Goal: Transaction & Acquisition: Book appointment/travel/reservation

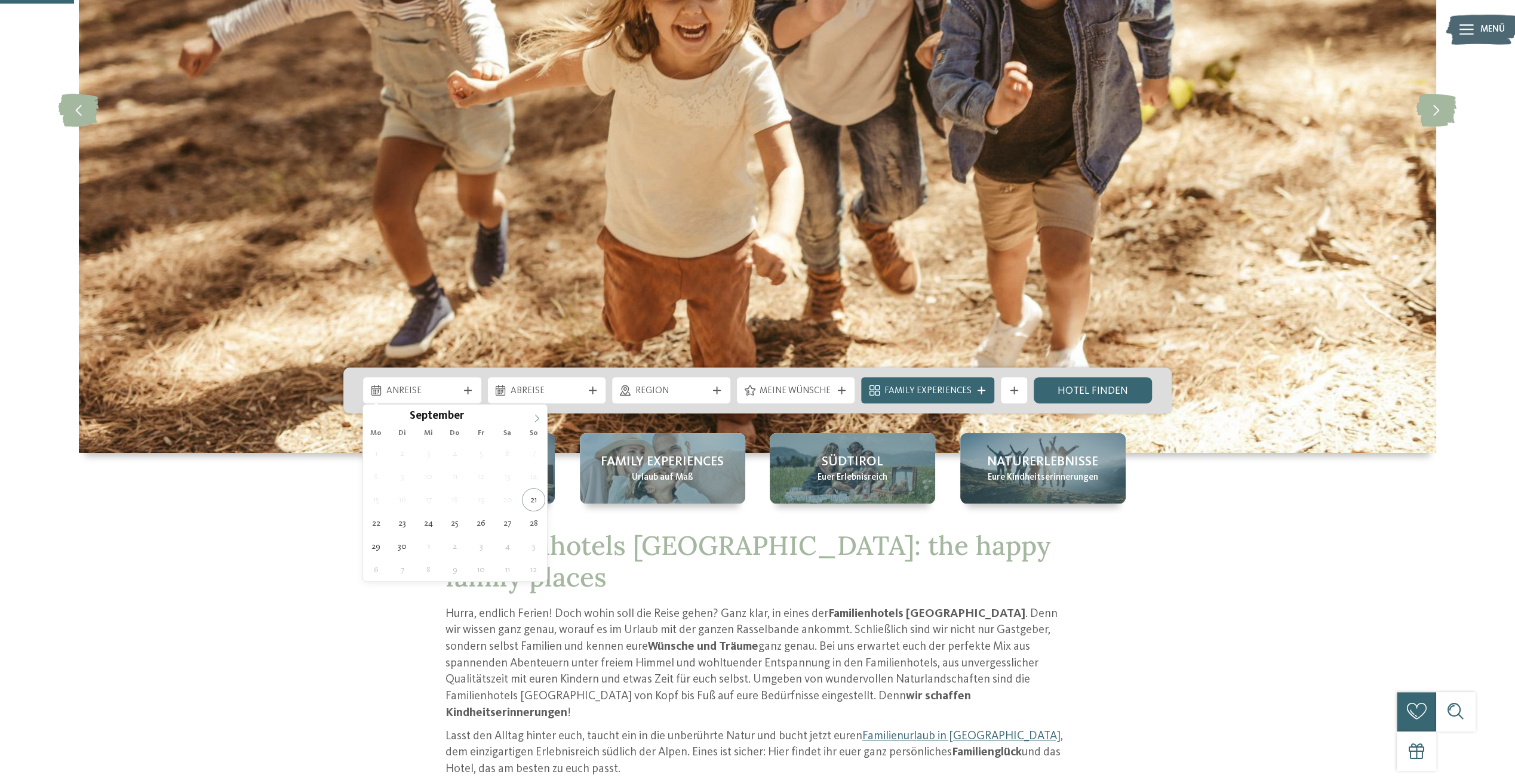
click at [537, 421] on icon at bounding box center [537, 418] width 9 height 9
click at [537, 420] on icon at bounding box center [537, 418] width 9 height 9
click at [538, 420] on icon at bounding box center [537, 418] width 9 height 9
type input "****"
click at [538, 420] on icon at bounding box center [537, 418] width 9 height 9
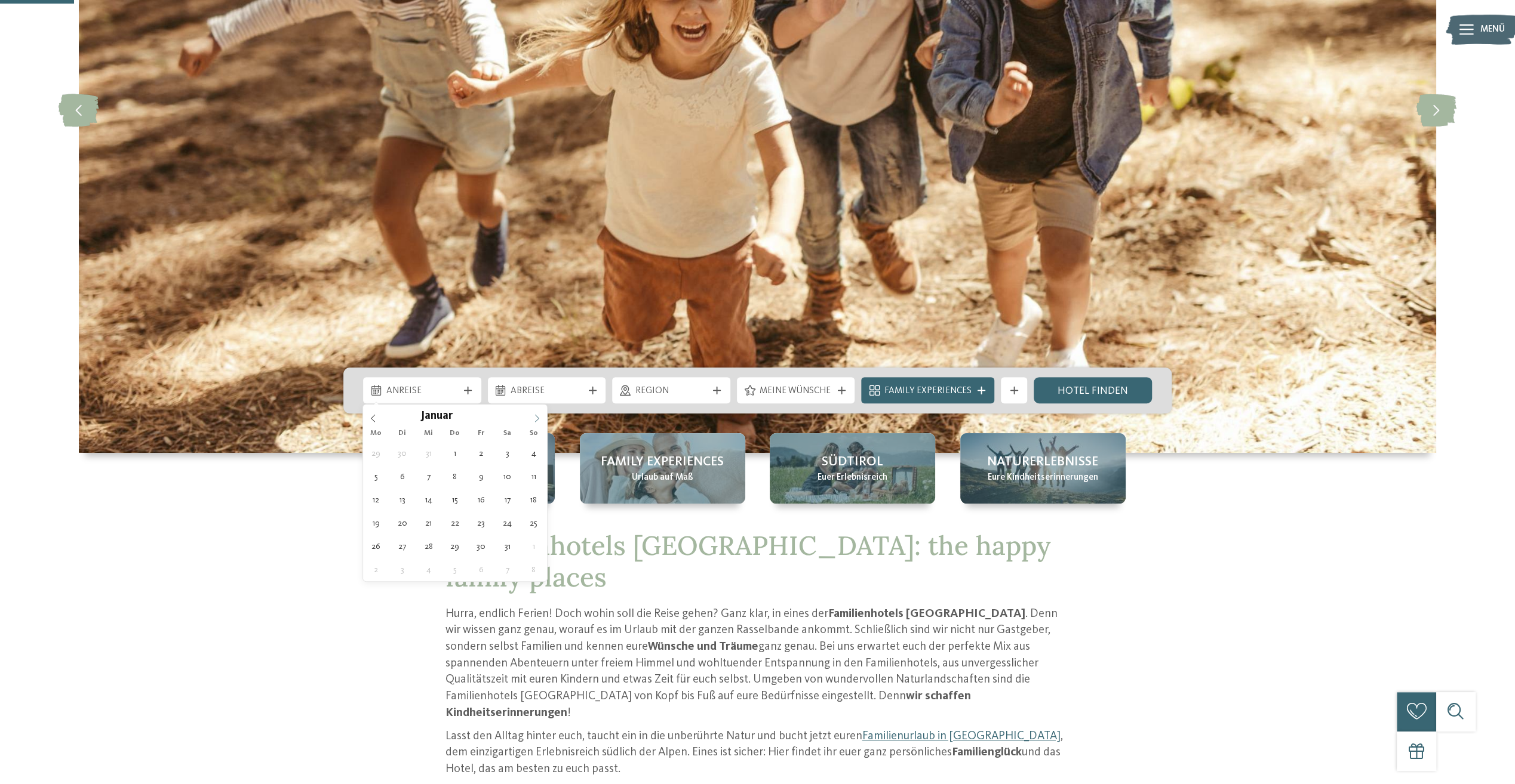
click at [538, 419] on icon at bounding box center [537, 418] width 9 height 9
type div "07.02.2026"
type input "****"
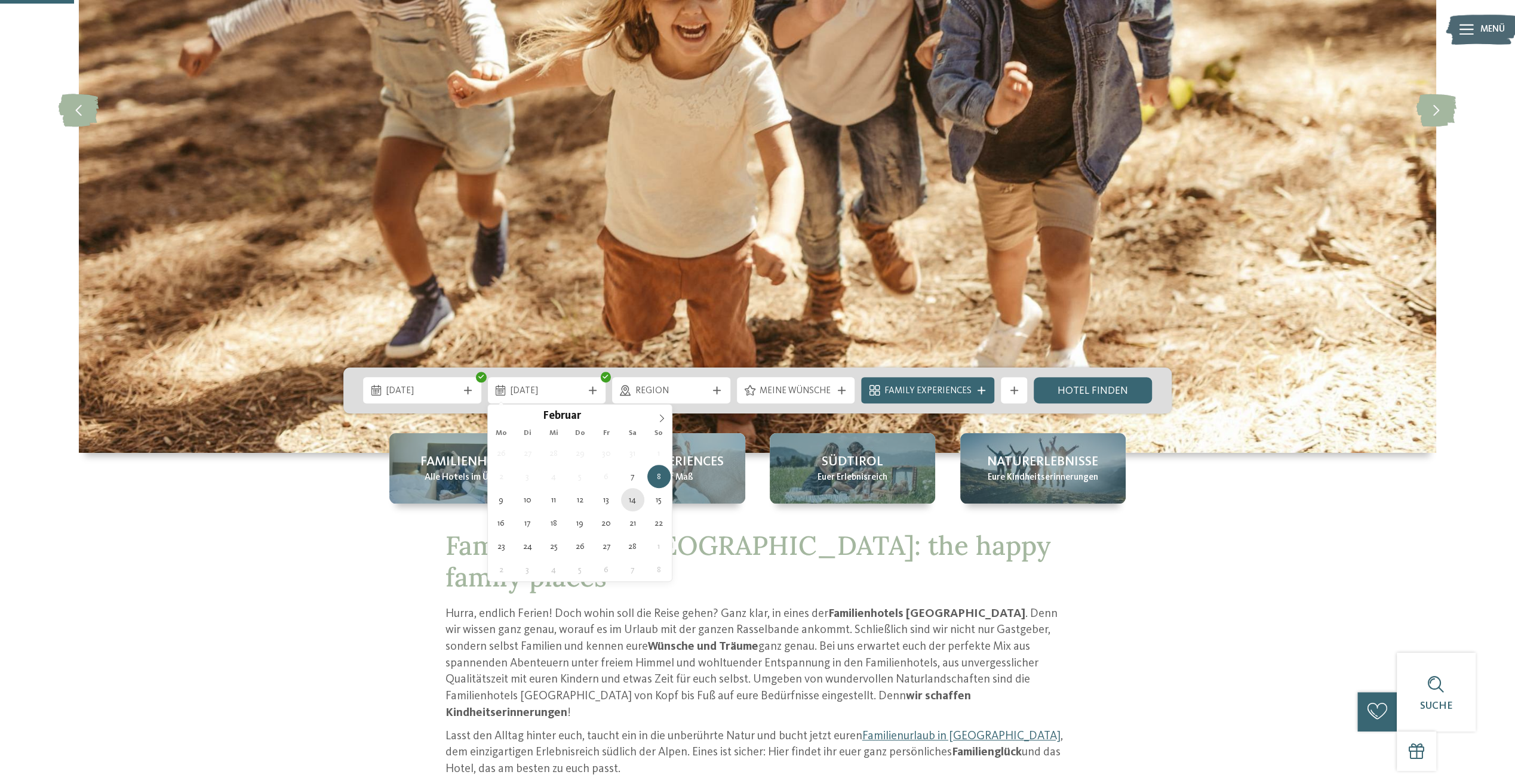
type div "14.02.2026"
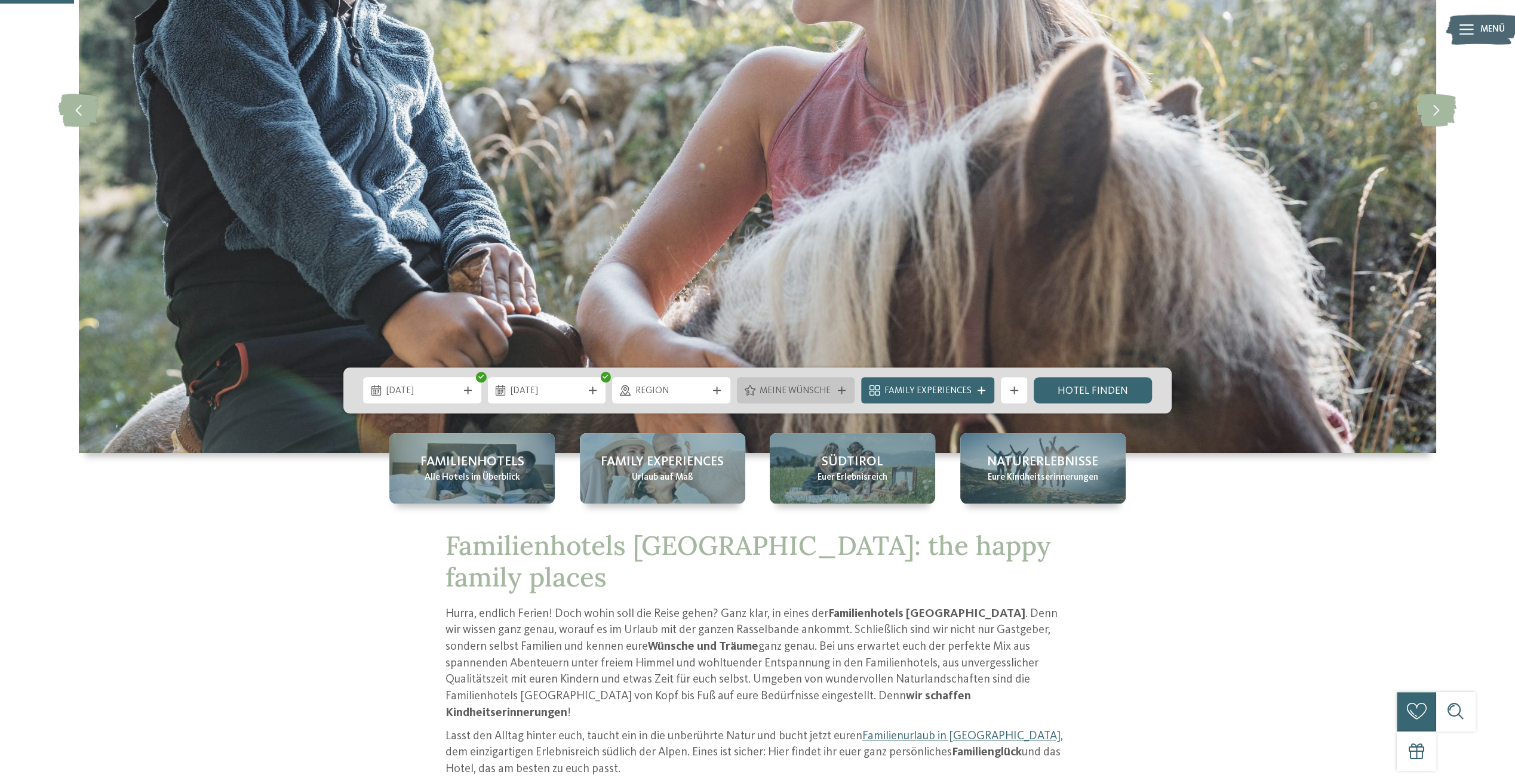
click at [841, 388] on icon at bounding box center [841, 390] width 8 height 8
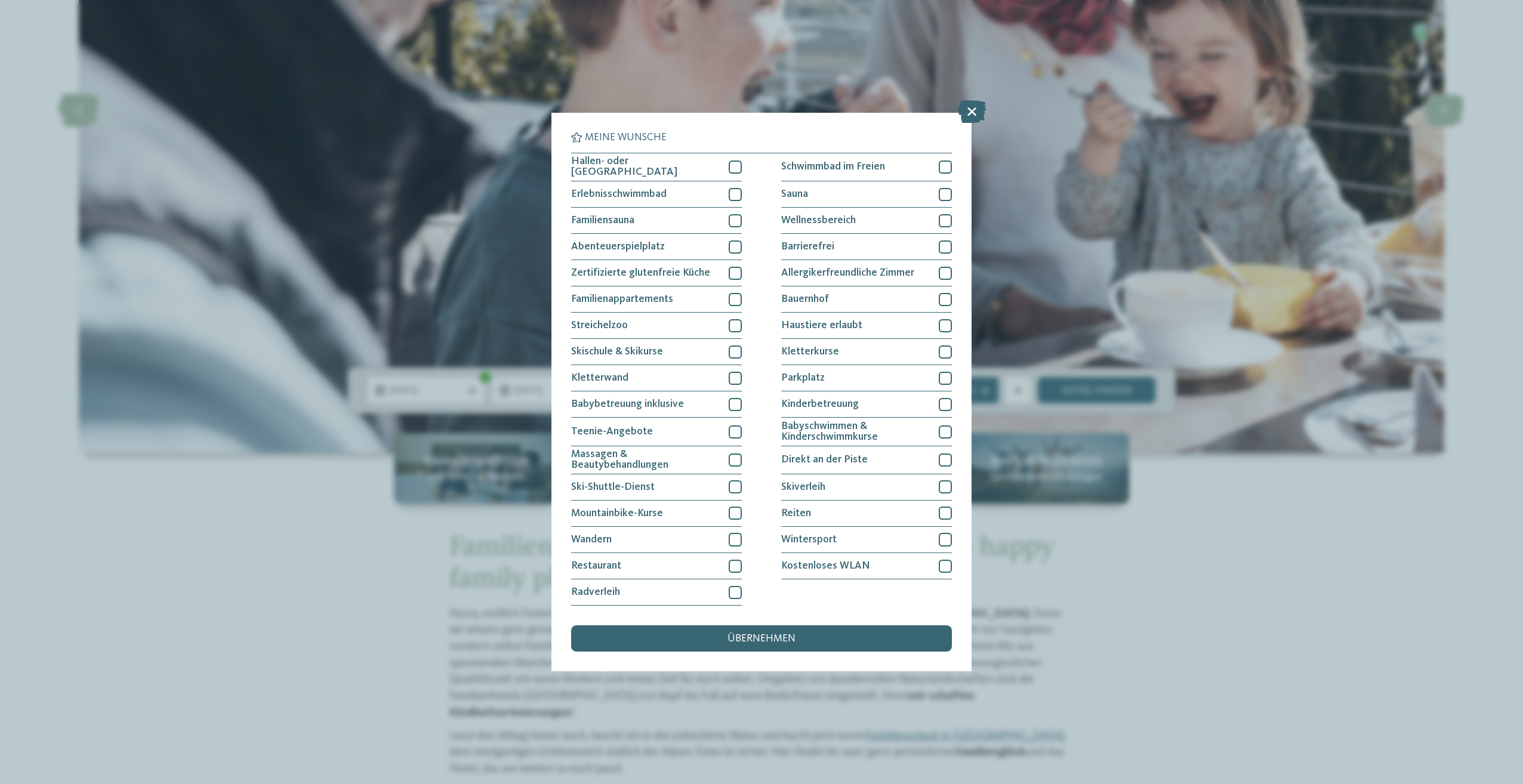
click at [832, 636] on div "übernehmen" at bounding box center [762, 639] width 381 height 27
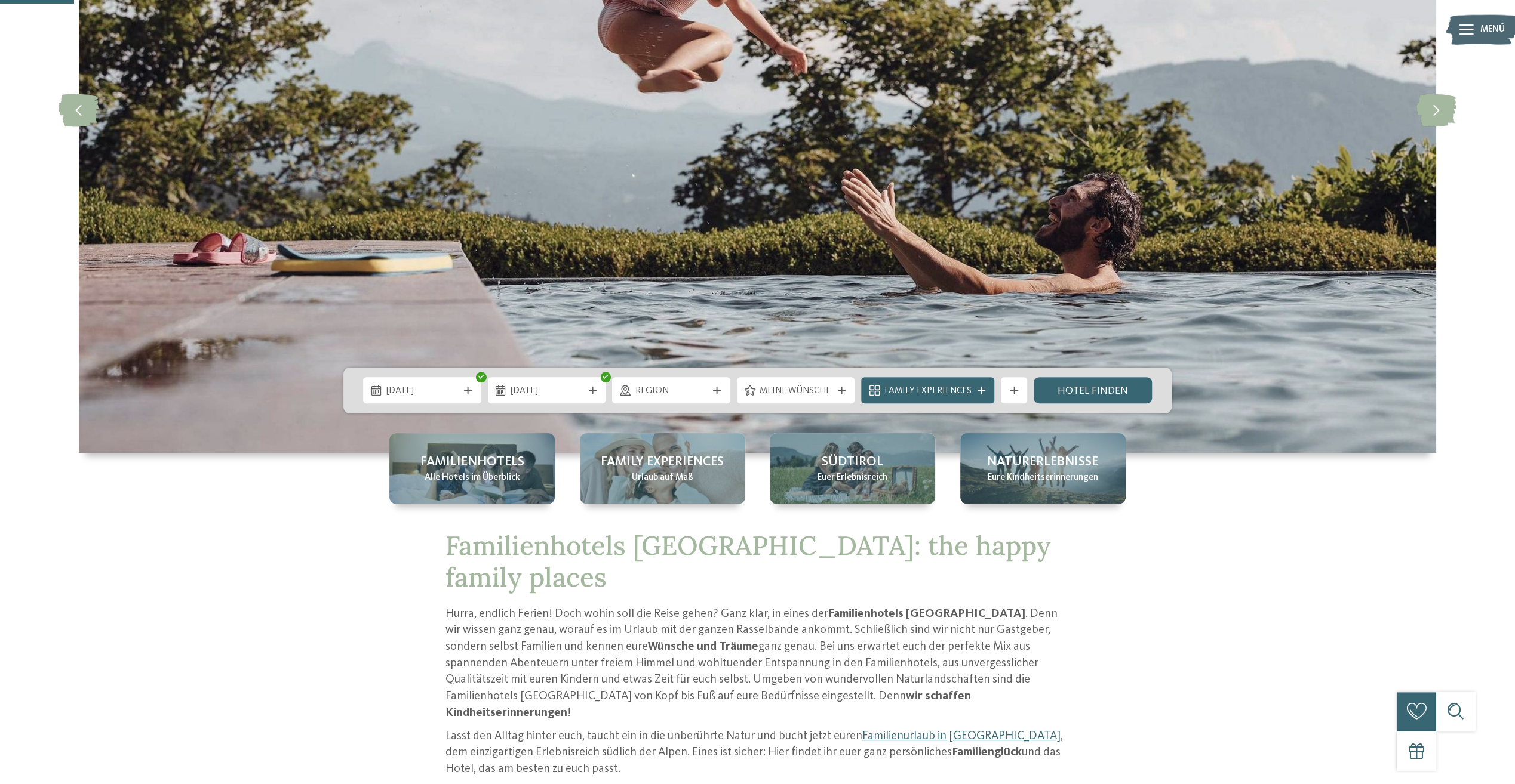
click at [831, 389] on span "Meine Wünsche" at bounding box center [795, 391] width 72 height 13
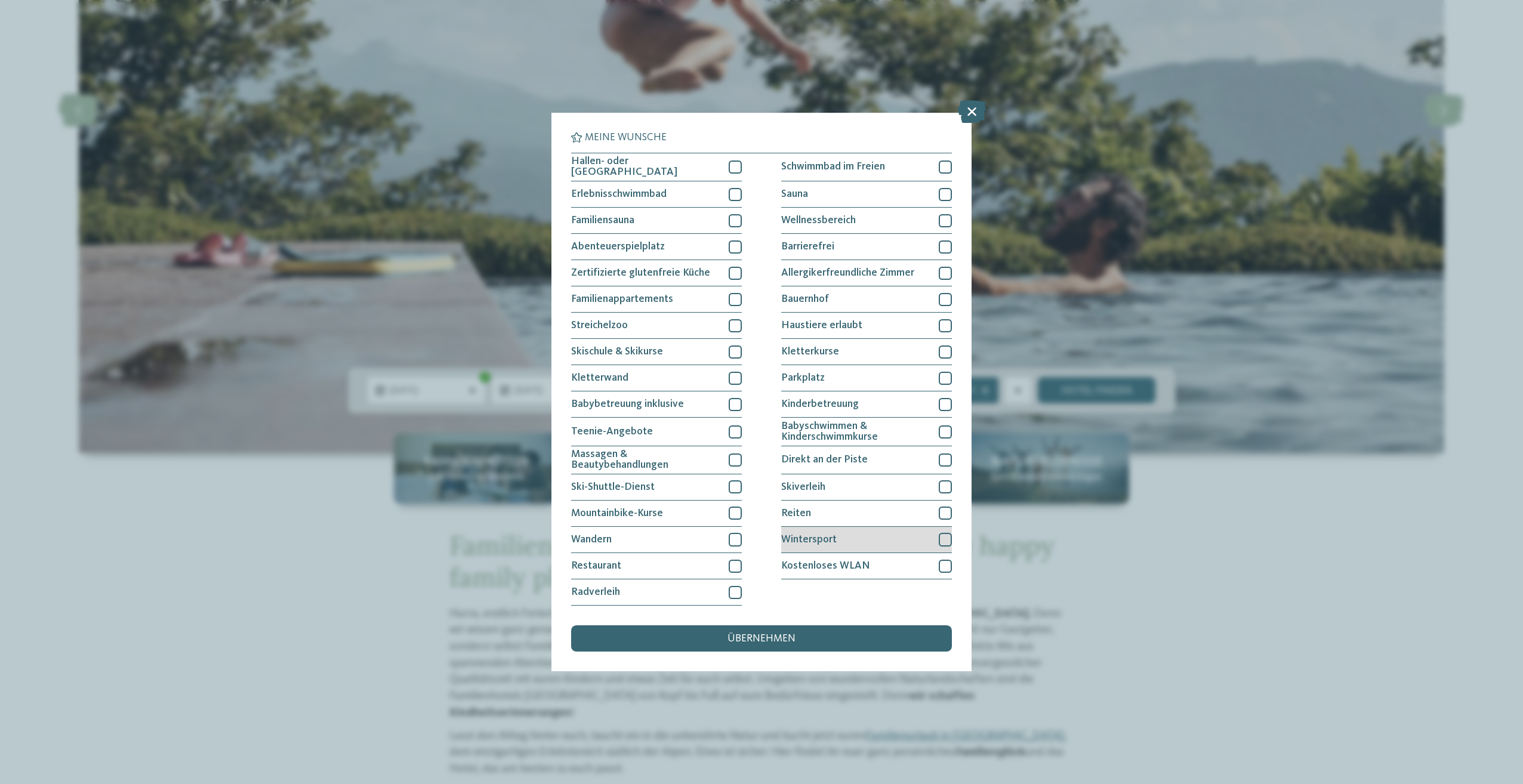
click at [949, 534] on div at bounding box center [945, 539] width 13 height 13
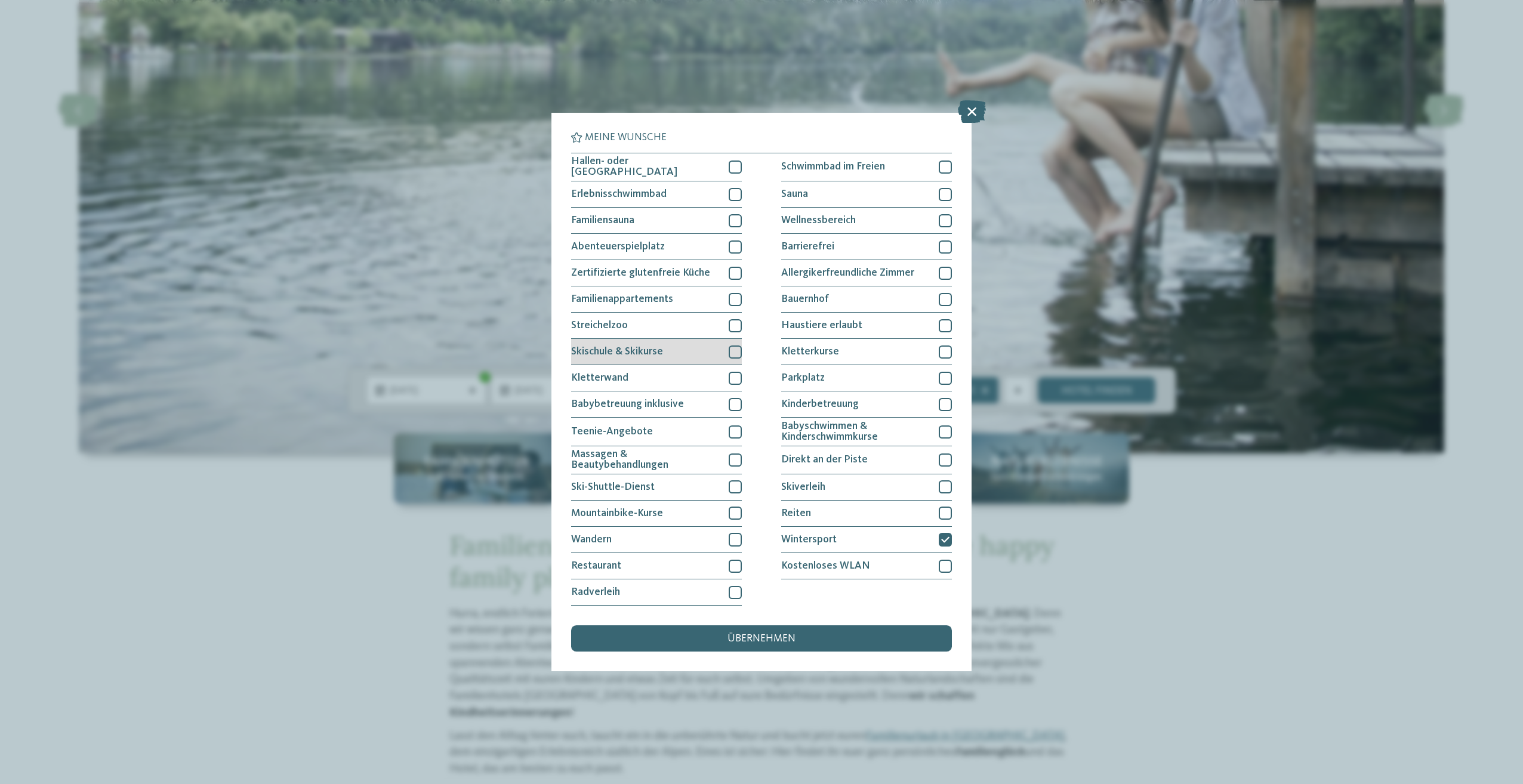
click at [722, 348] on div "Skischule & Skikurse" at bounding box center [656, 352] width 171 height 27
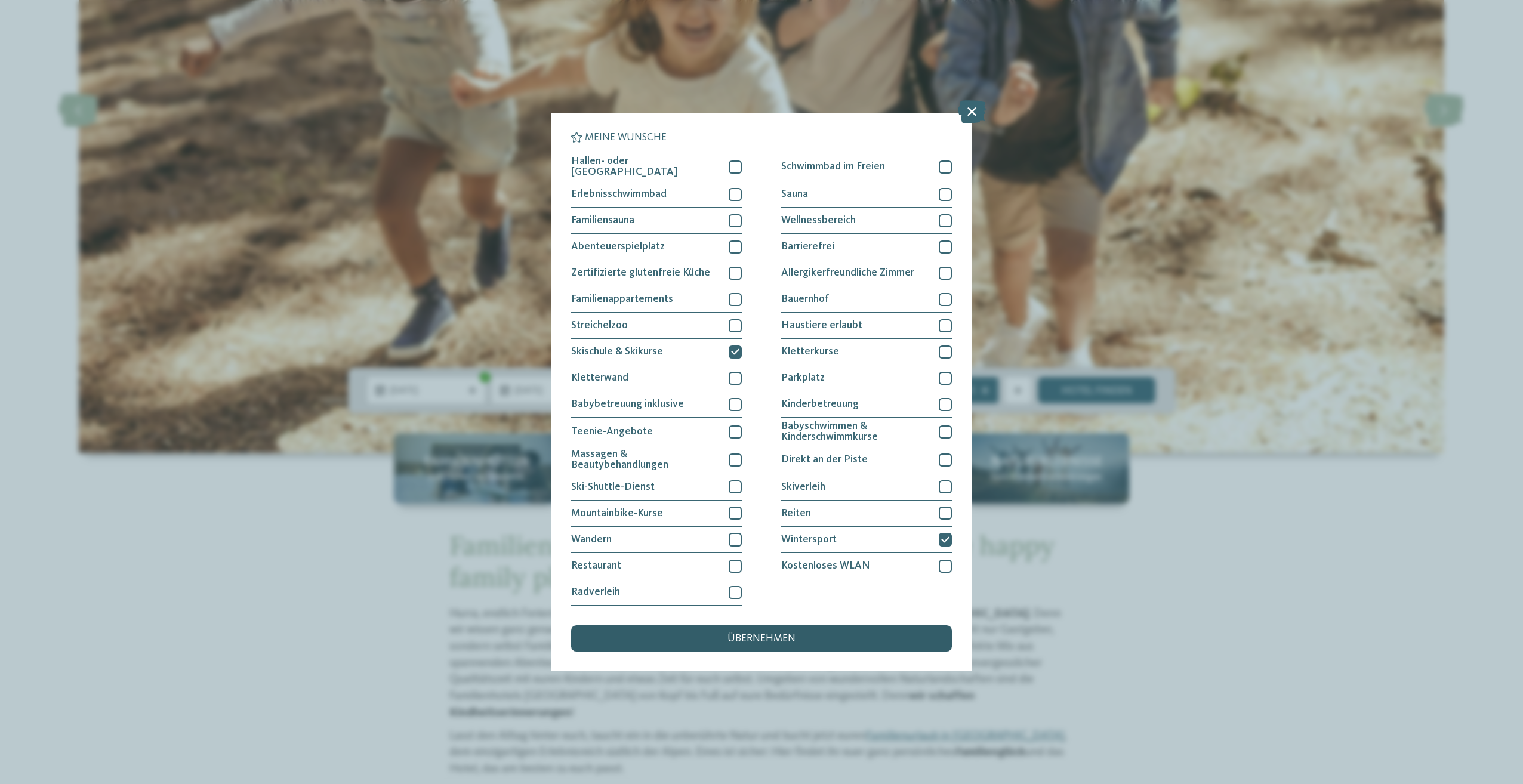
click at [794, 640] on span "übernehmen" at bounding box center [762, 640] width 68 height 11
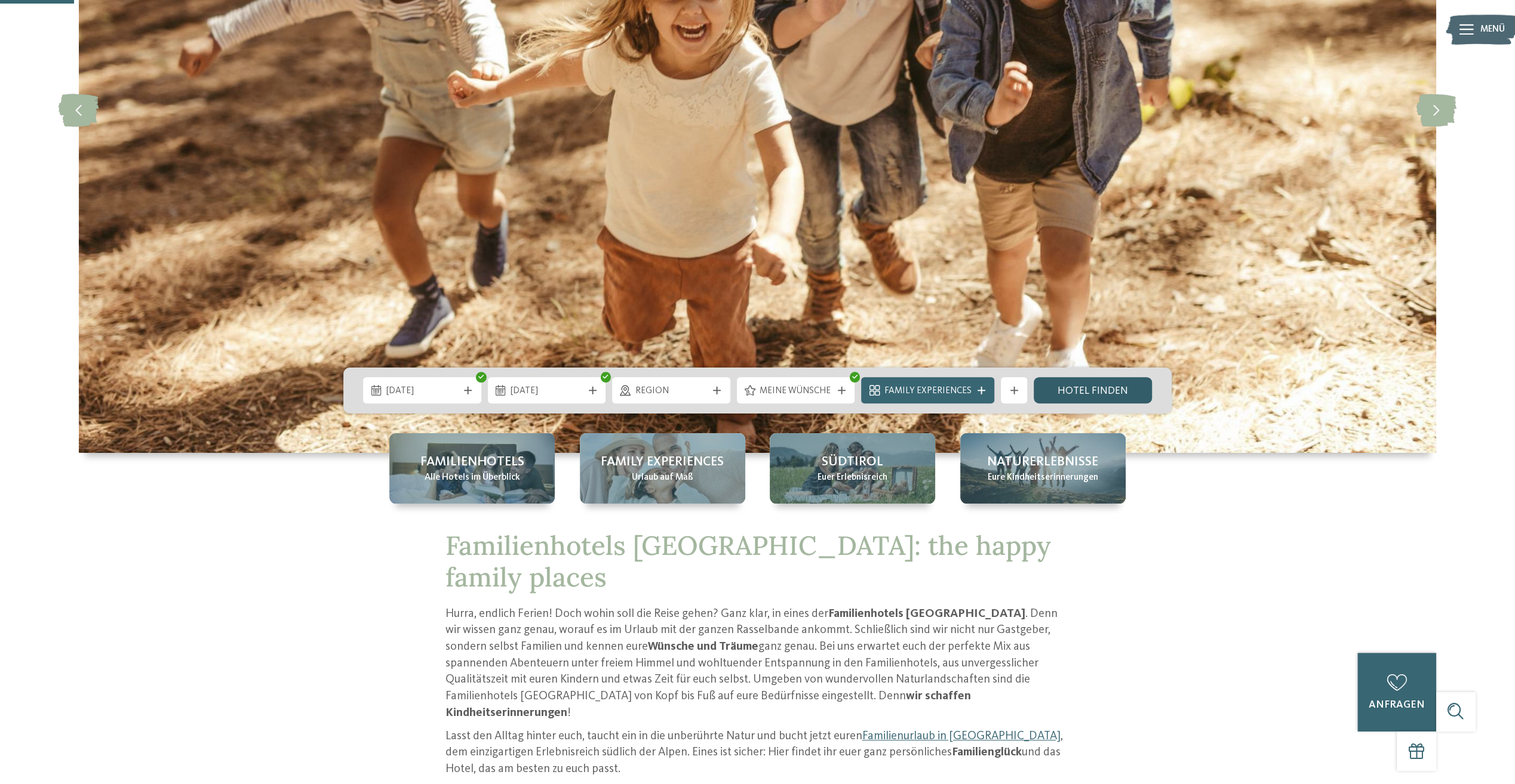
click at [1075, 378] on link "Hotel finden" at bounding box center [1092, 390] width 118 height 27
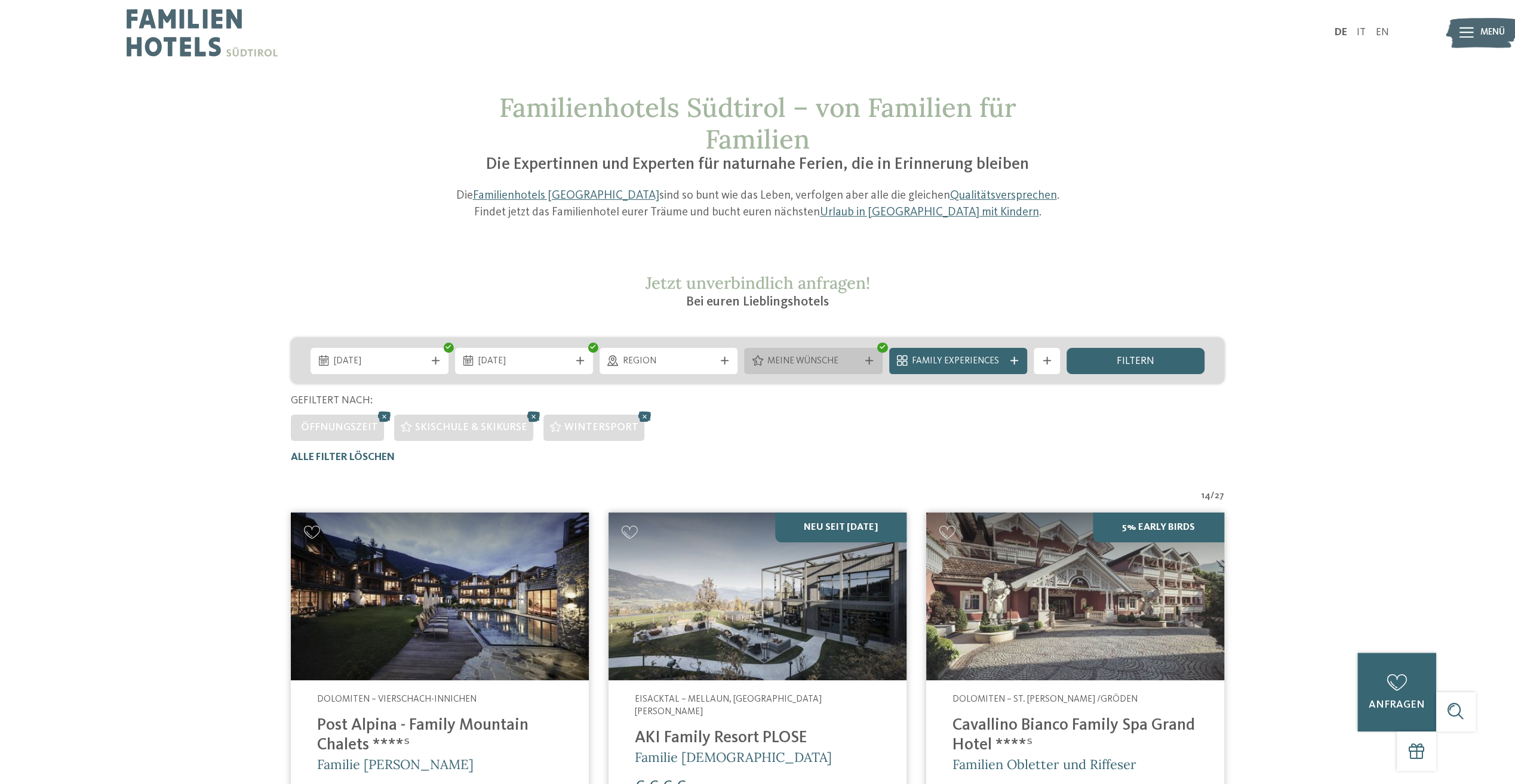
click at [834, 362] on span "Meine Wünsche" at bounding box center [813, 362] width 92 height 13
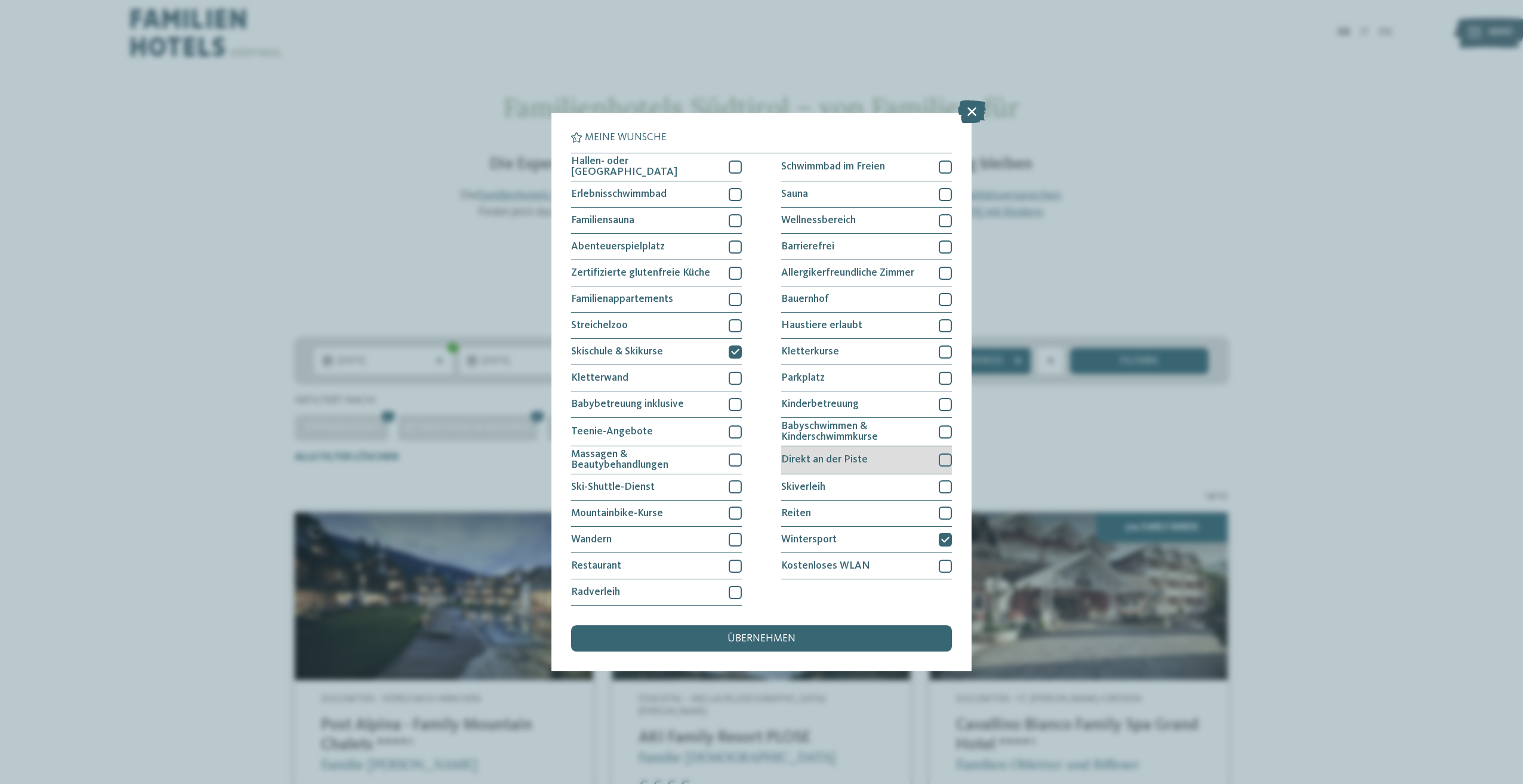
drag, startPoint x: 941, startPoint y: 456, endPoint x: 948, endPoint y: 456, distance: 7.0
click at [942, 456] on div at bounding box center [945, 460] width 13 height 13
click at [801, 643] on div "übernehmen" at bounding box center [762, 639] width 381 height 27
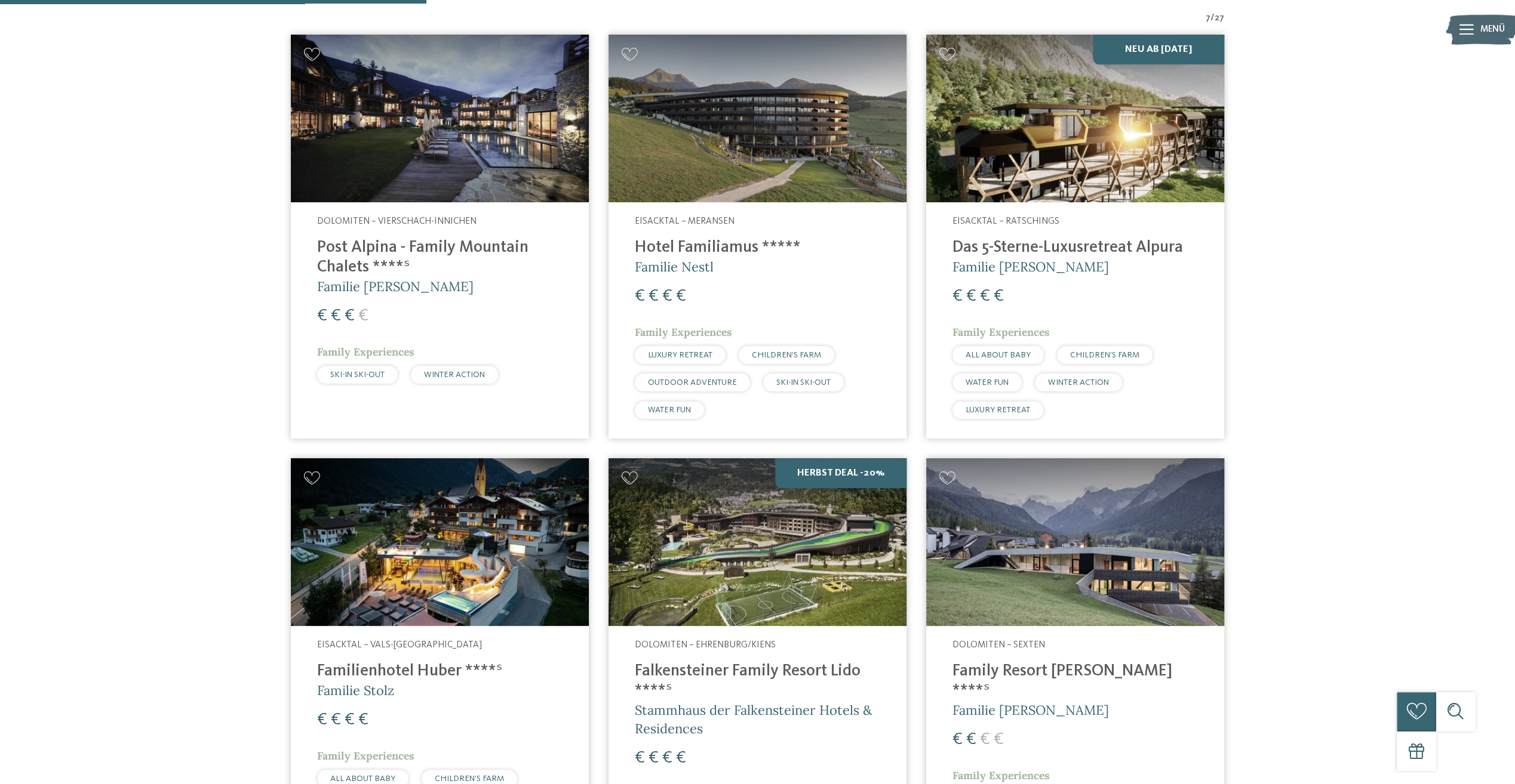
scroll to position [497, 0]
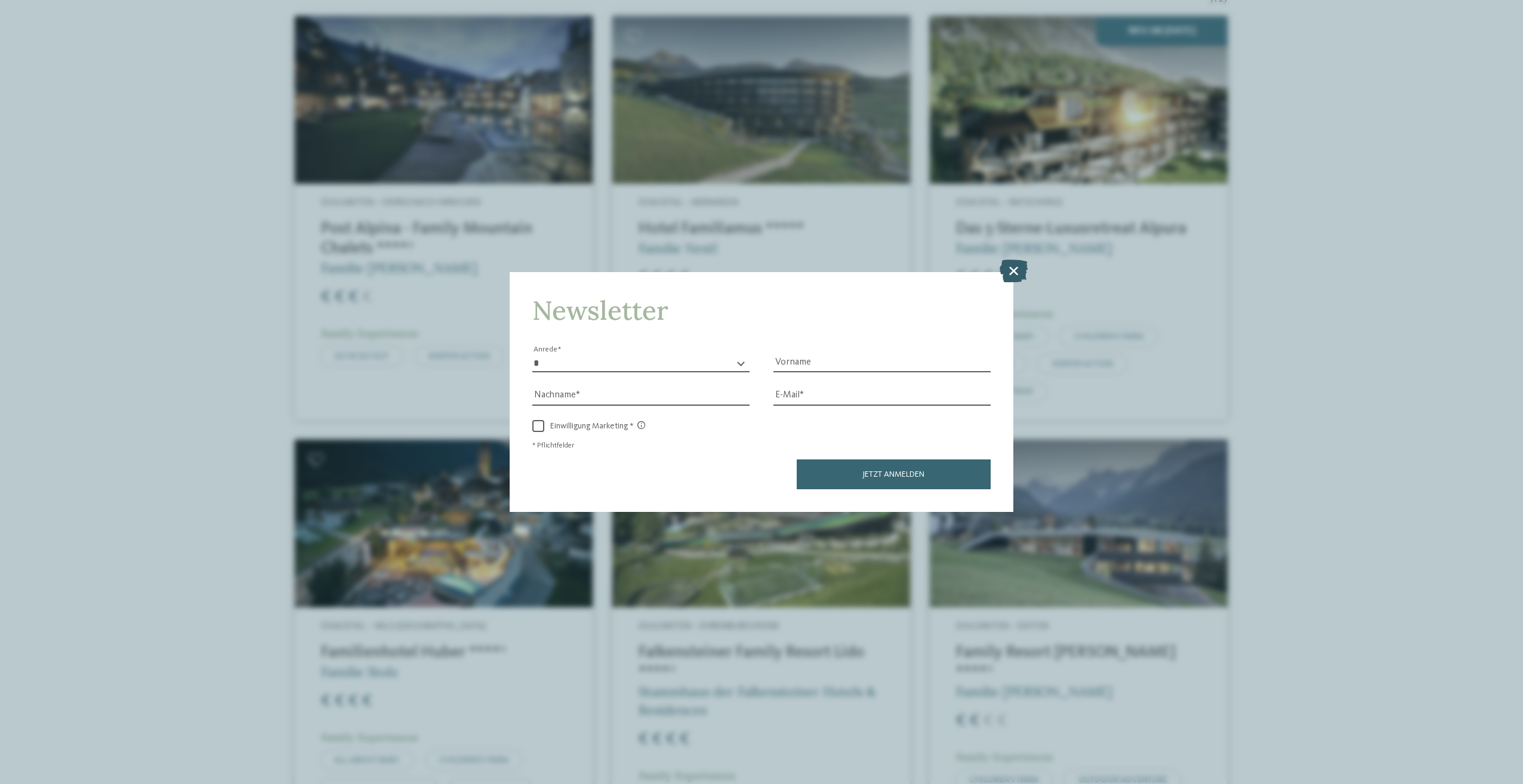
click at [1011, 264] on icon at bounding box center [1014, 270] width 28 height 23
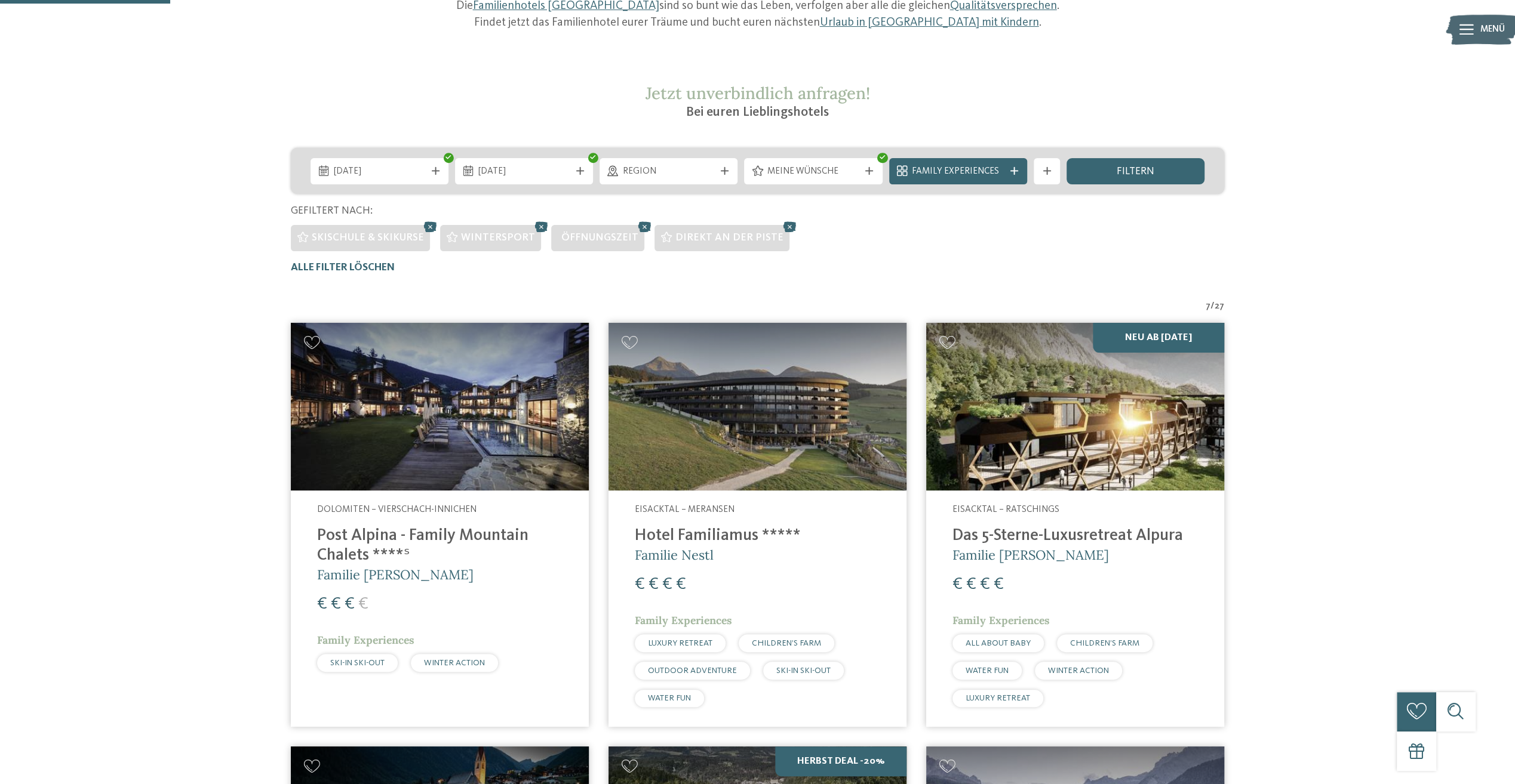
scroll to position [198, 0]
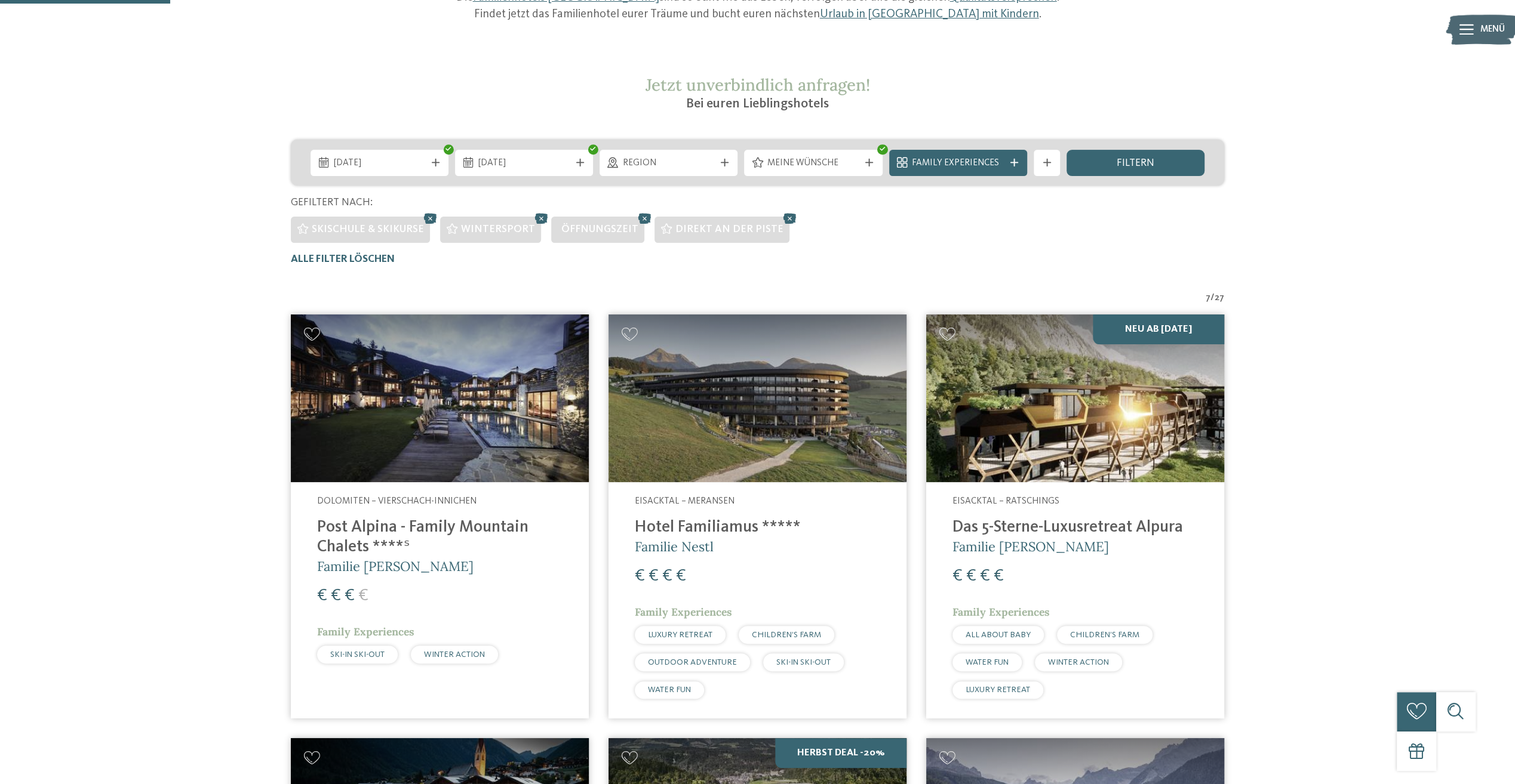
click at [838, 163] on span "Meine Wünsche" at bounding box center [813, 163] width 92 height 13
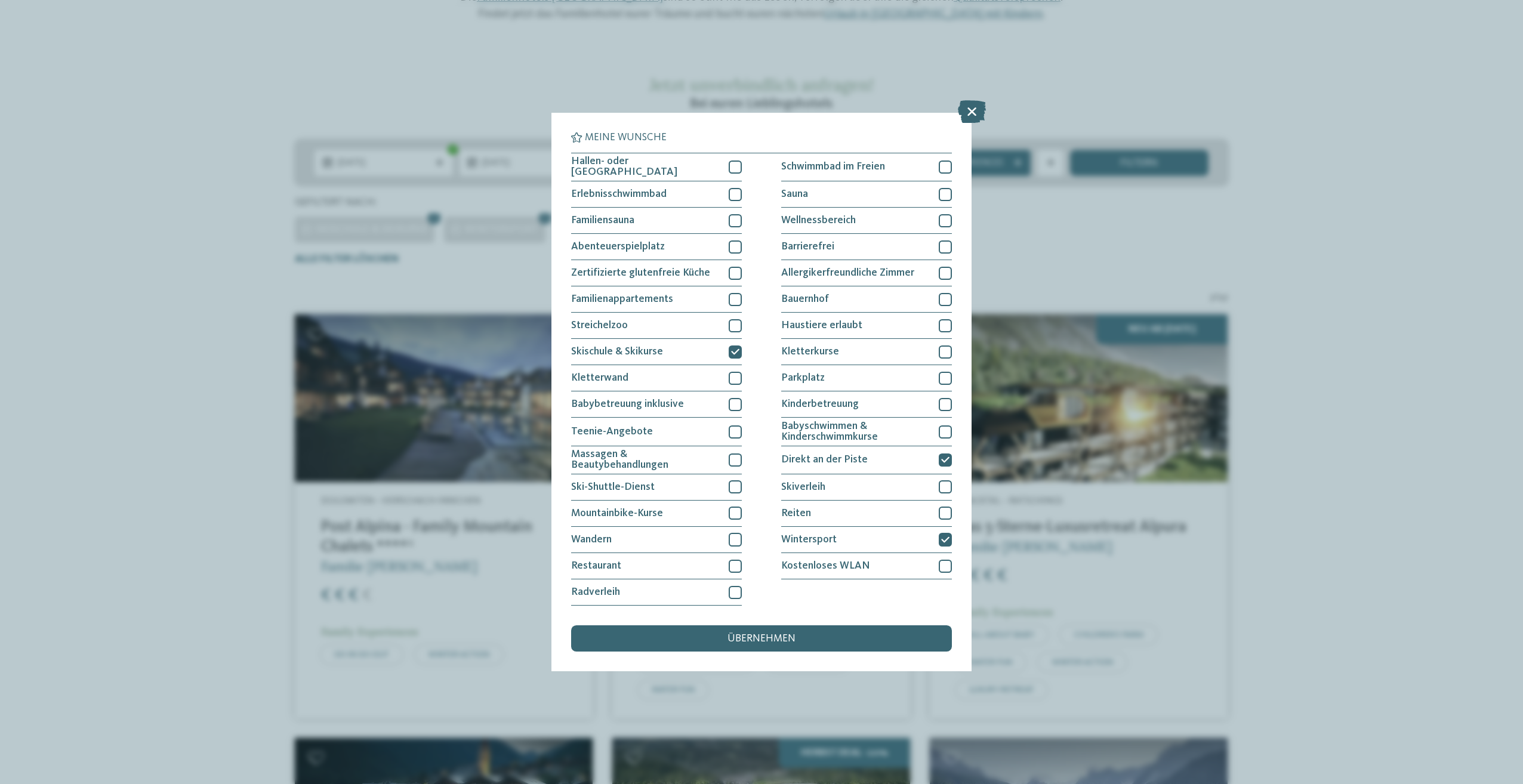
click at [1364, 414] on div "Meine Wünsche Hallen- oder Schleusenbad Schwimmbad im Freien" at bounding box center [762, 392] width 1523 height 784
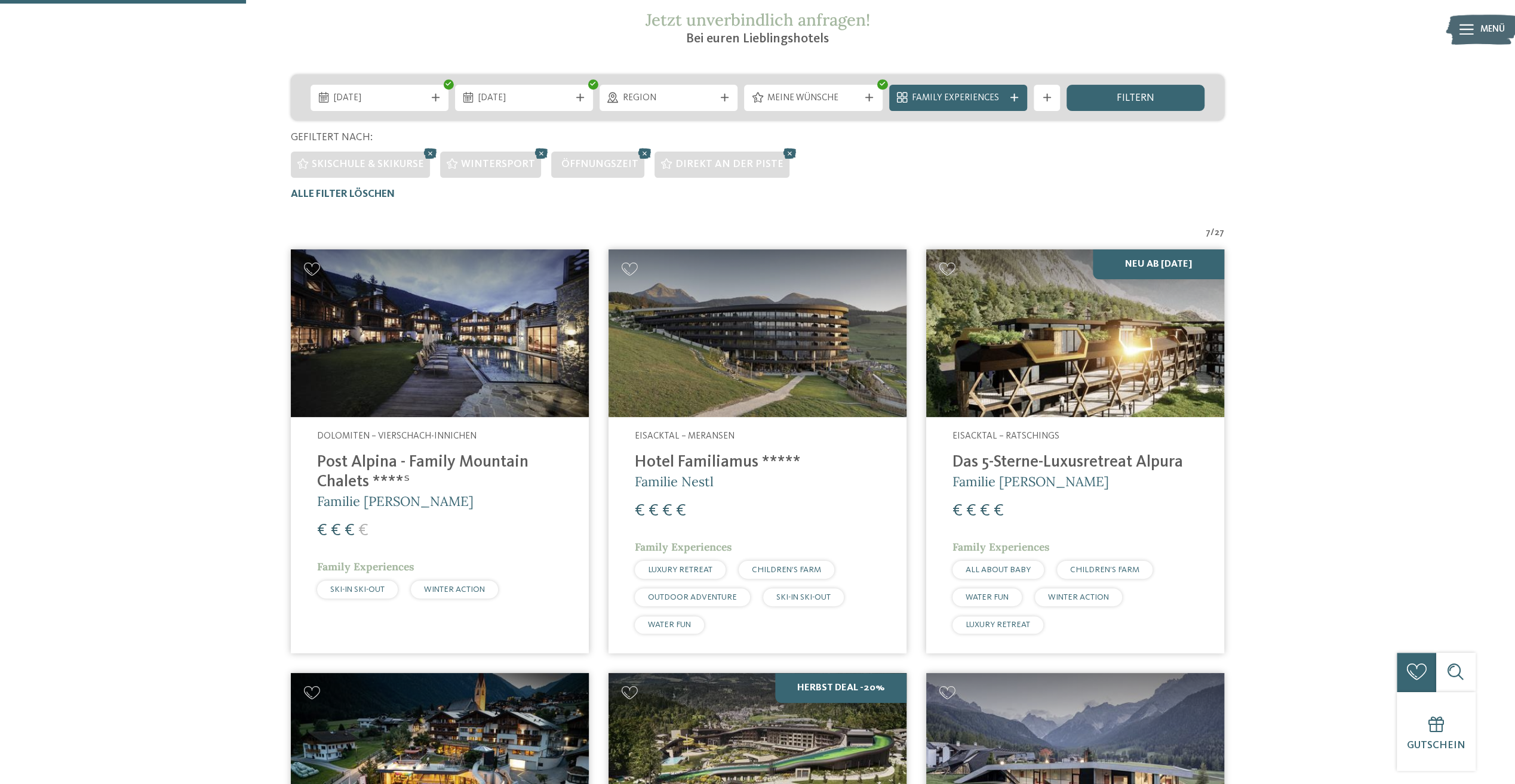
scroll to position [377, 0]
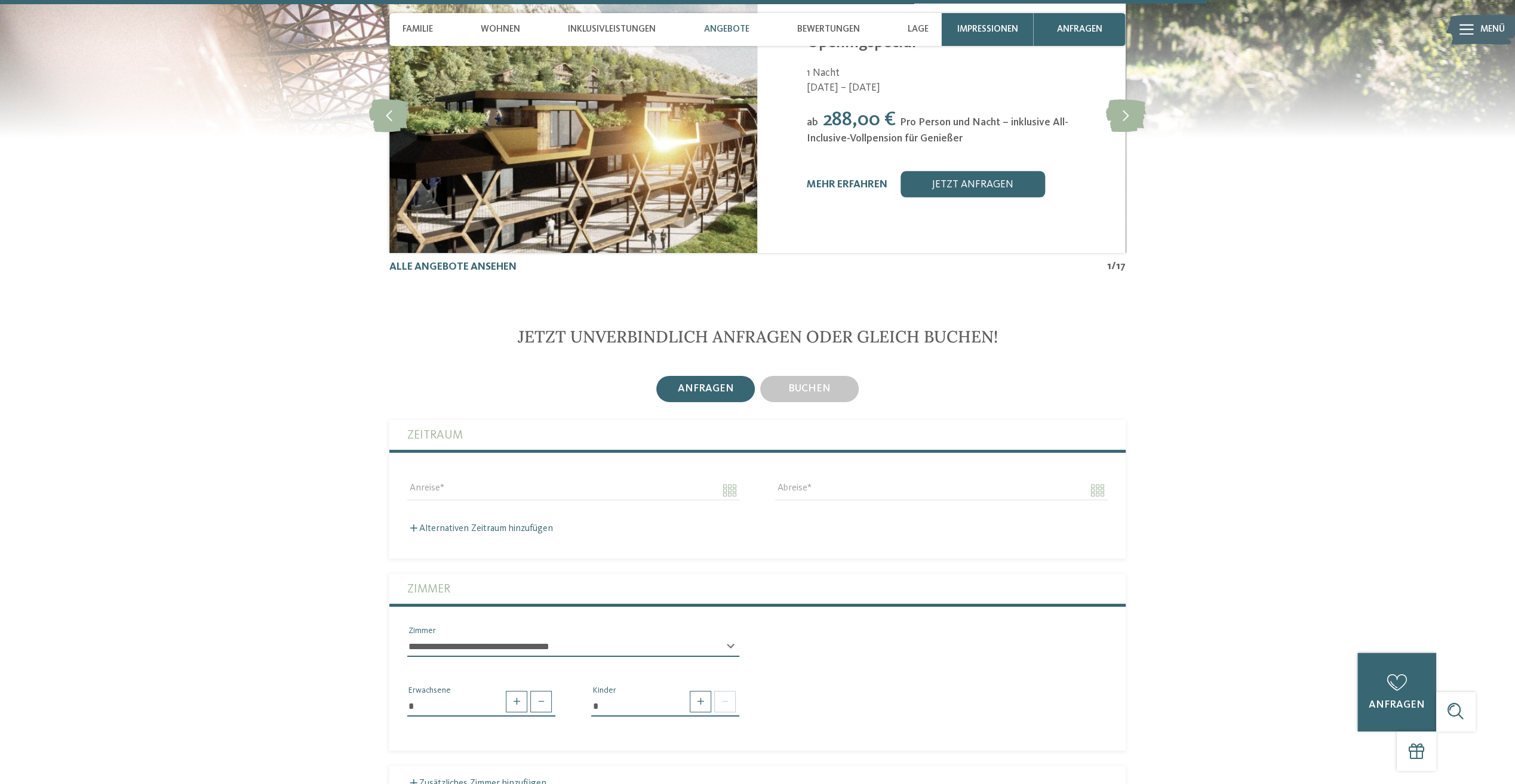
scroll to position [3759, 0]
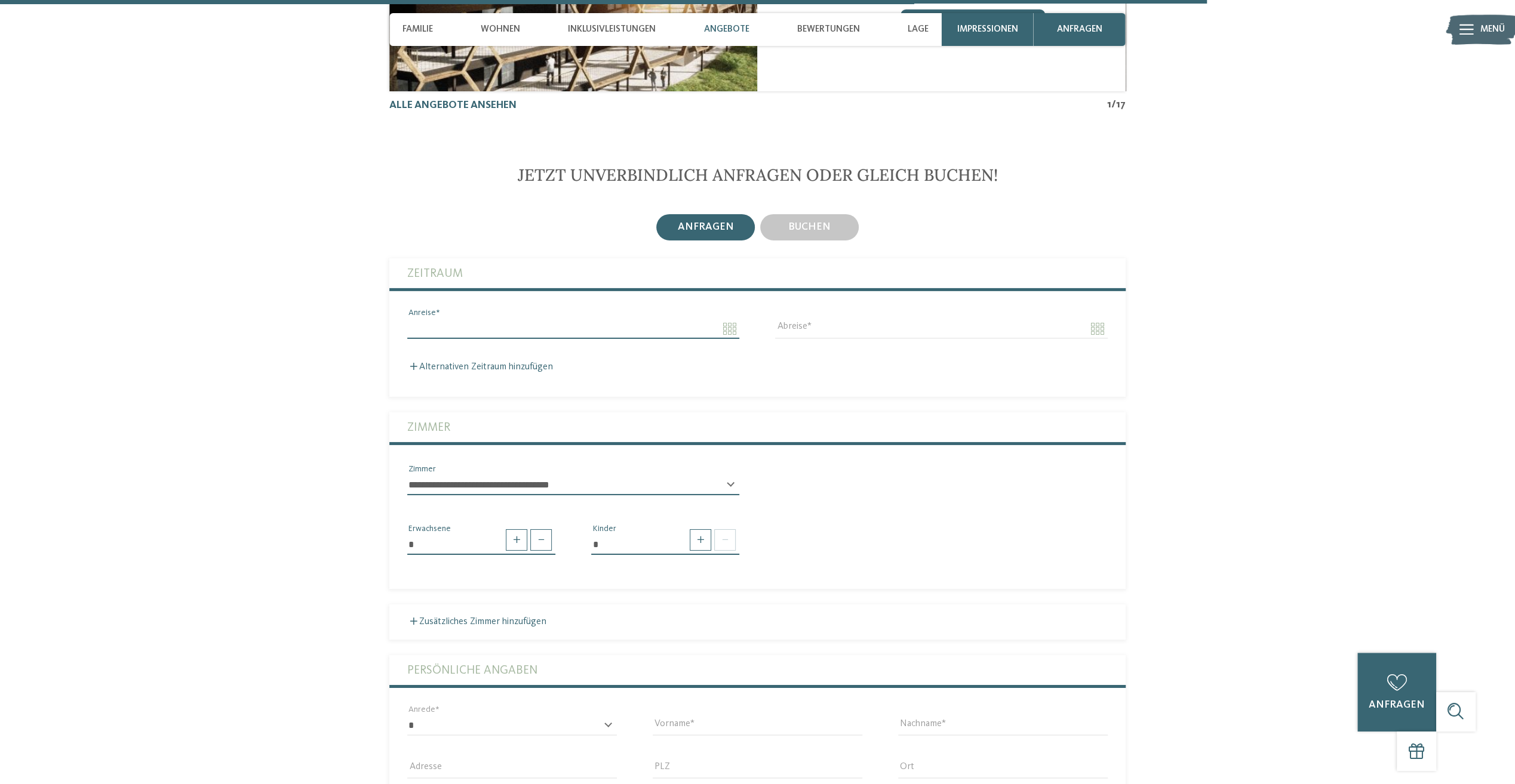
click at [715, 319] on input "Anreise" at bounding box center [573, 329] width 332 height 20
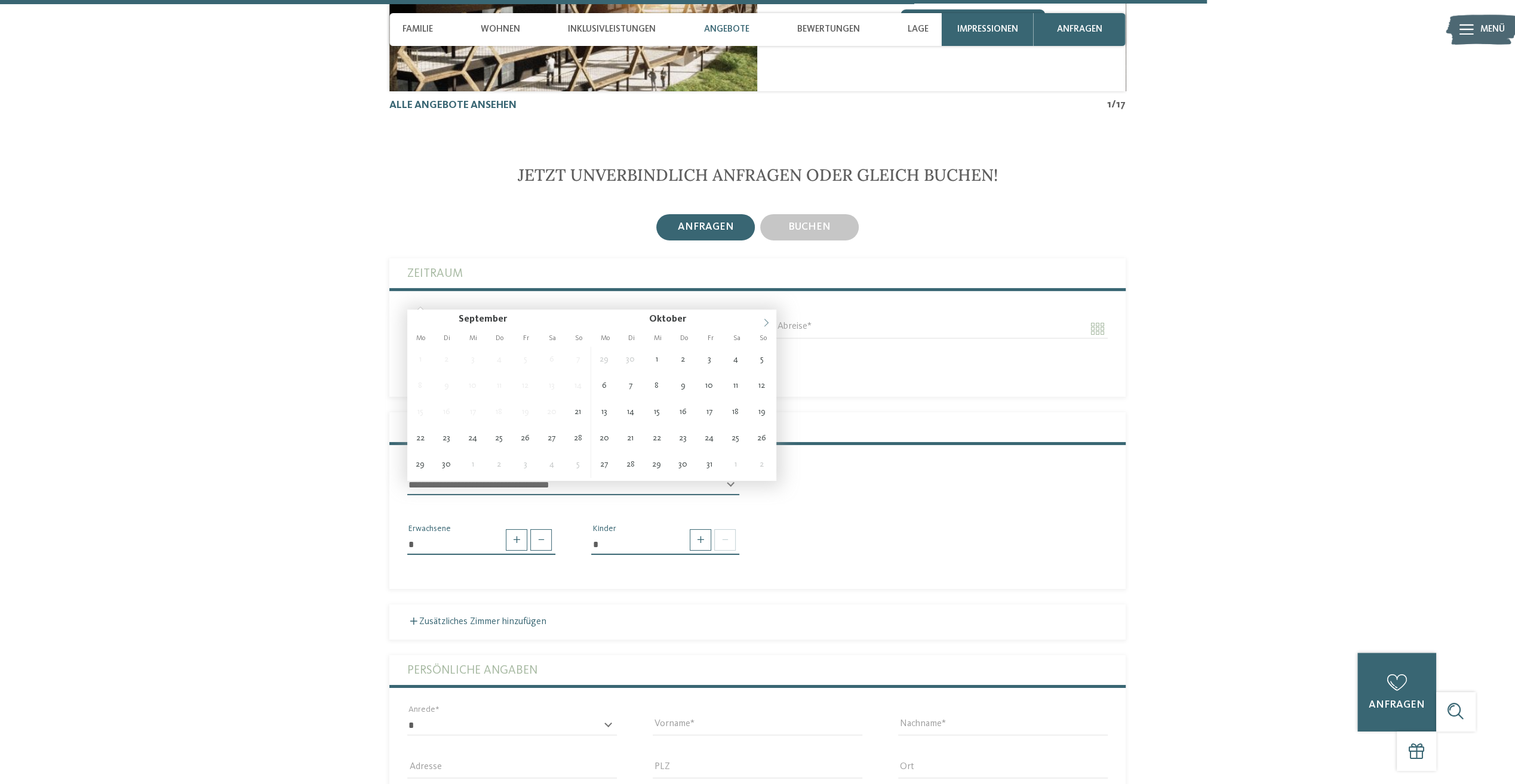
click at [769, 322] on icon at bounding box center [766, 323] width 9 height 9
click at [768, 322] on icon at bounding box center [766, 323] width 9 height 9
type input "****"
click at [769, 322] on icon at bounding box center [766, 323] width 9 height 9
type input "****"
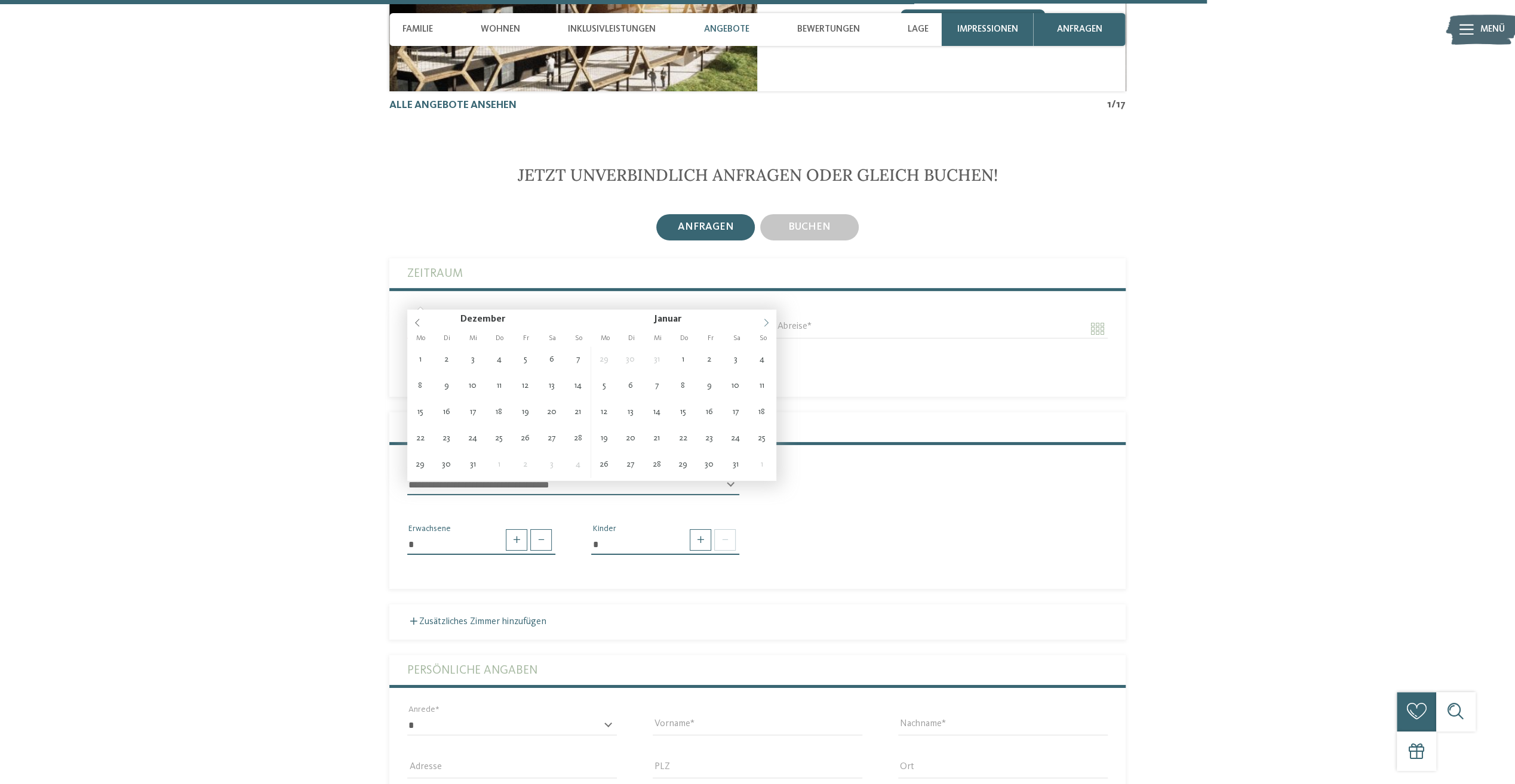
click at [768, 323] on icon at bounding box center [766, 323] width 9 height 9
type input "**********"
type input "****"
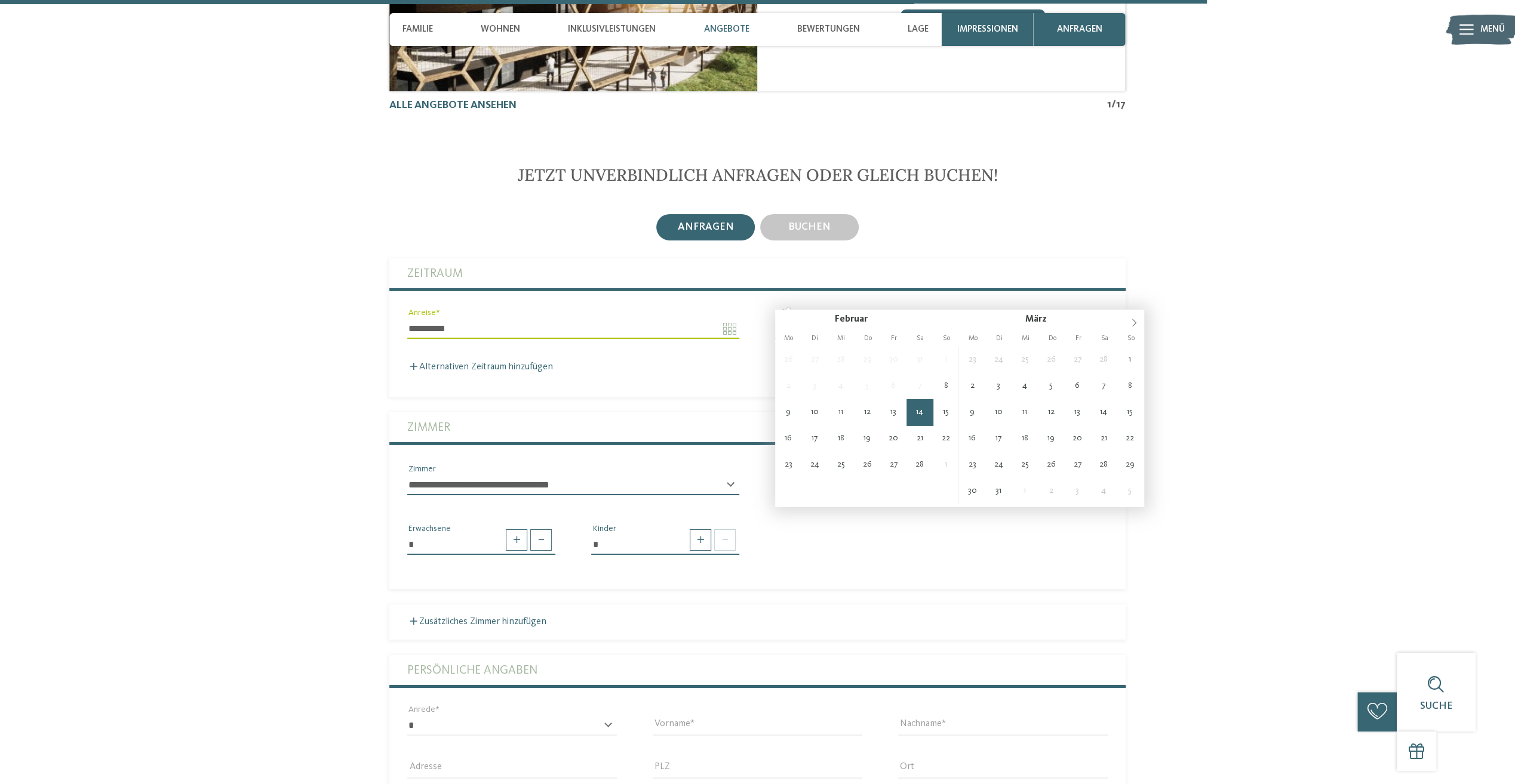
type input "**********"
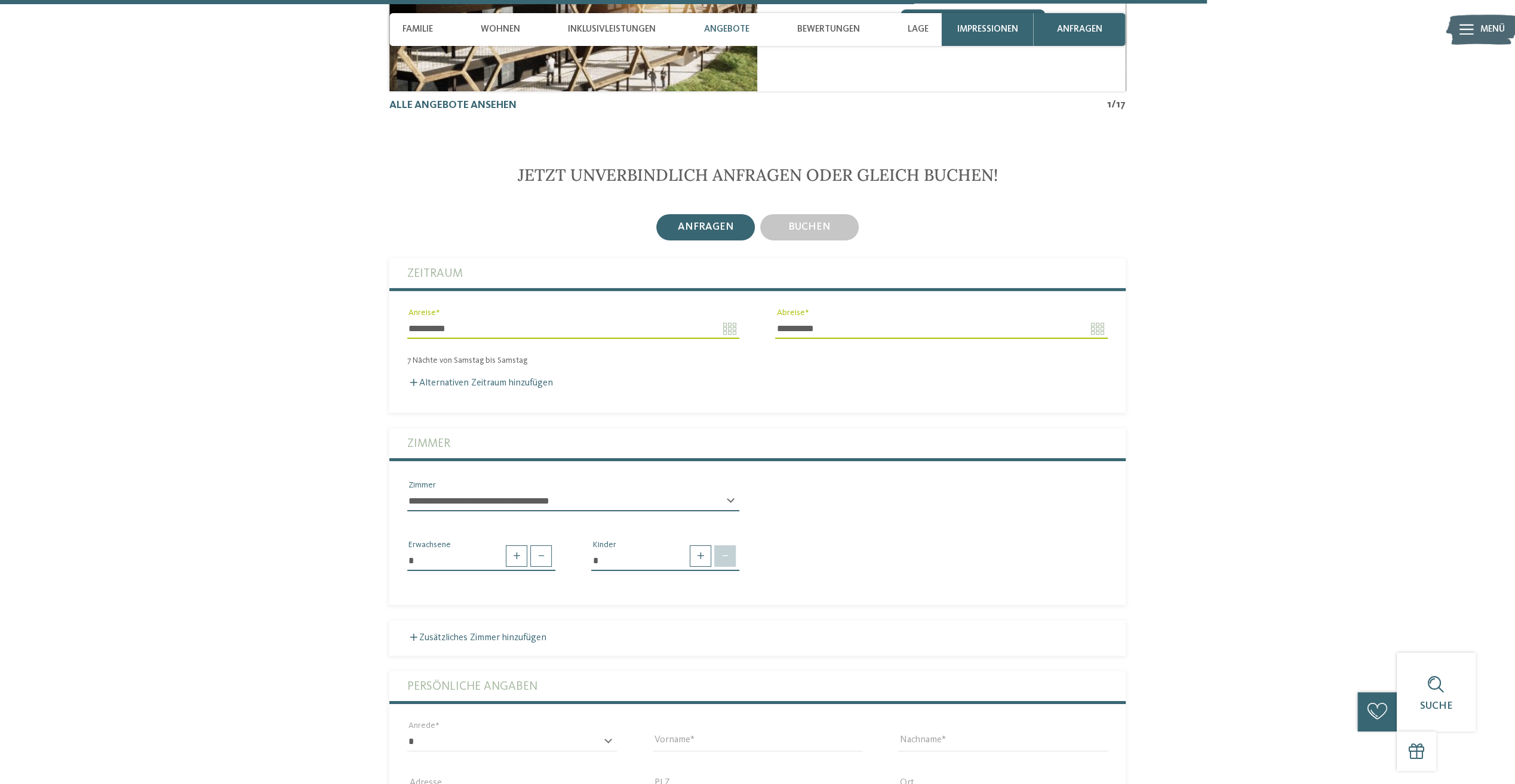
click at [725, 545] on span at bounding box center [725, 556] width 22 height 22
click at [705, 545] on span at bounding box center [701, 556] width 22 height 22
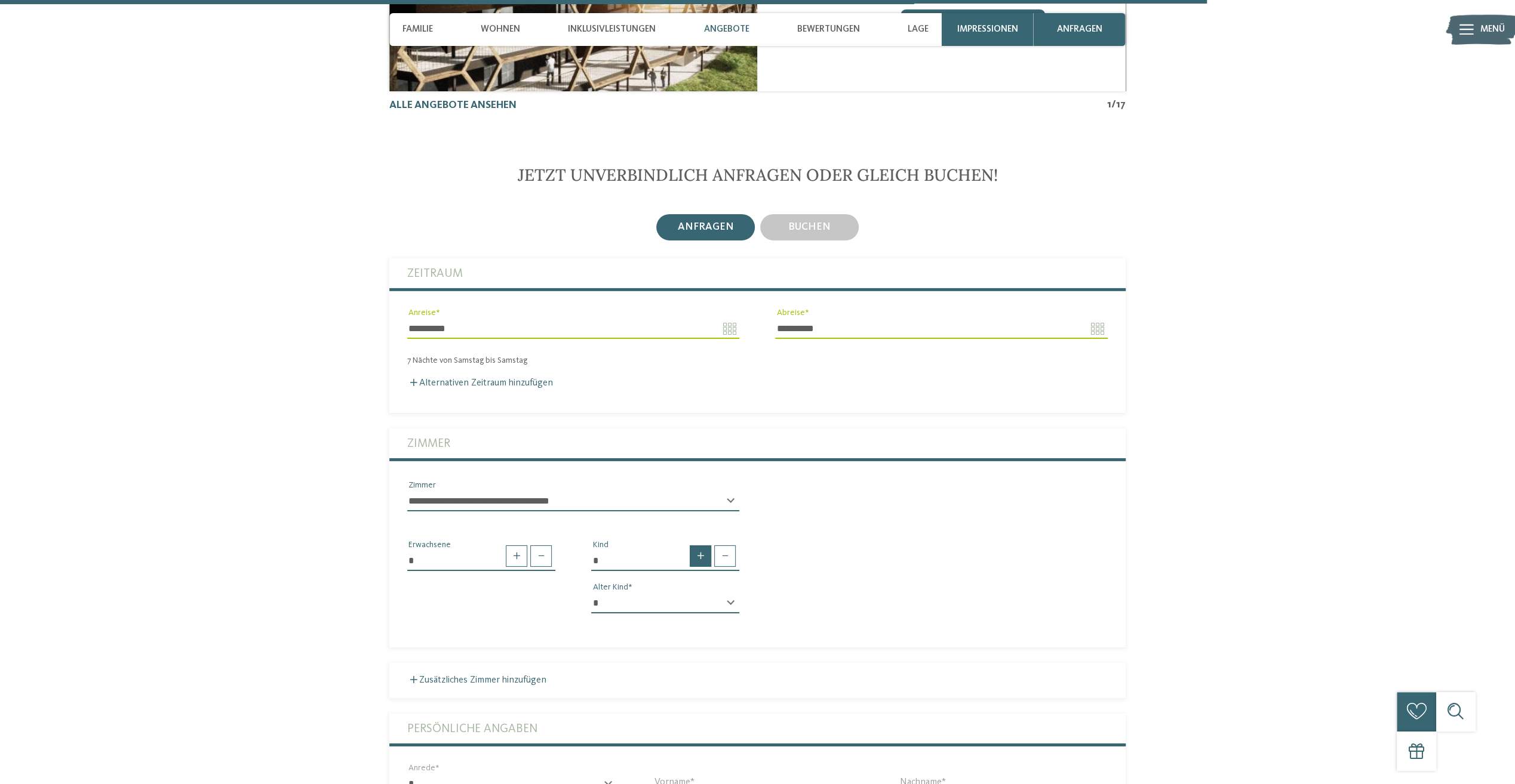
click at [704, 545] on span at bounding box center [701, 556] width 22 height 22
type input "*"
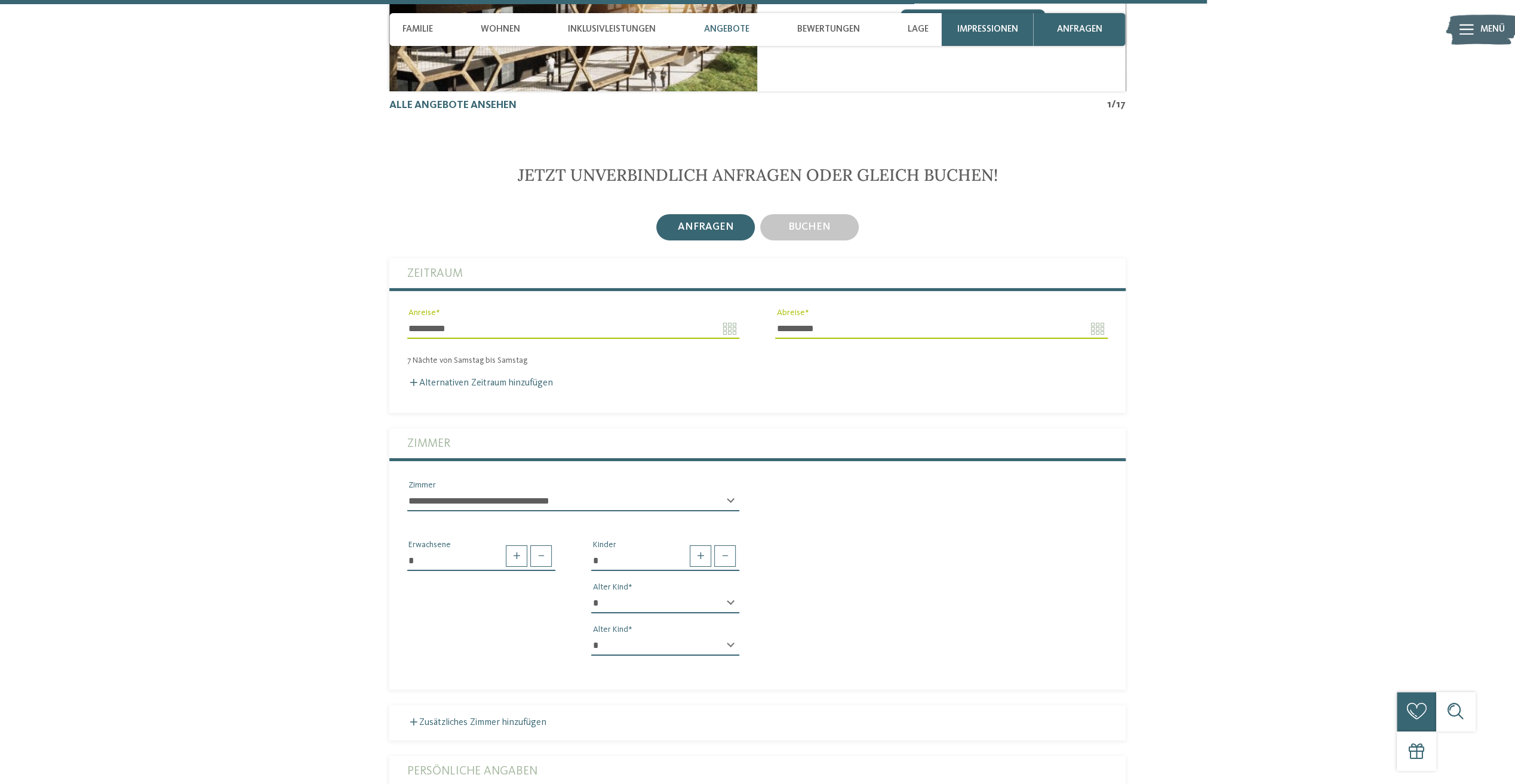
click at [718, 593] on select "* * * * * * * * * * * ** ** ** ** ** ** ** **" at bounding box center [666, 604] width 148 height 20
select select "*"
click at [591, 593] on select "* * * * * * * * * * * ** ** ** ** ** ** ** **" at bounding box center [666, 604] width 148 height 20
click at [656, 598] on div "* * * * * * * * * * * ** ** ** ** ** ** ** ** Alter Kind * * * * * * * * * * * …" at bounding box center [666, 629] width 148 height 73
click at [658, 636] on select "* * * * * * * * * * * ** ** ** ** ** ** ** **" at bounding box center [666, 646] width 148 height 20
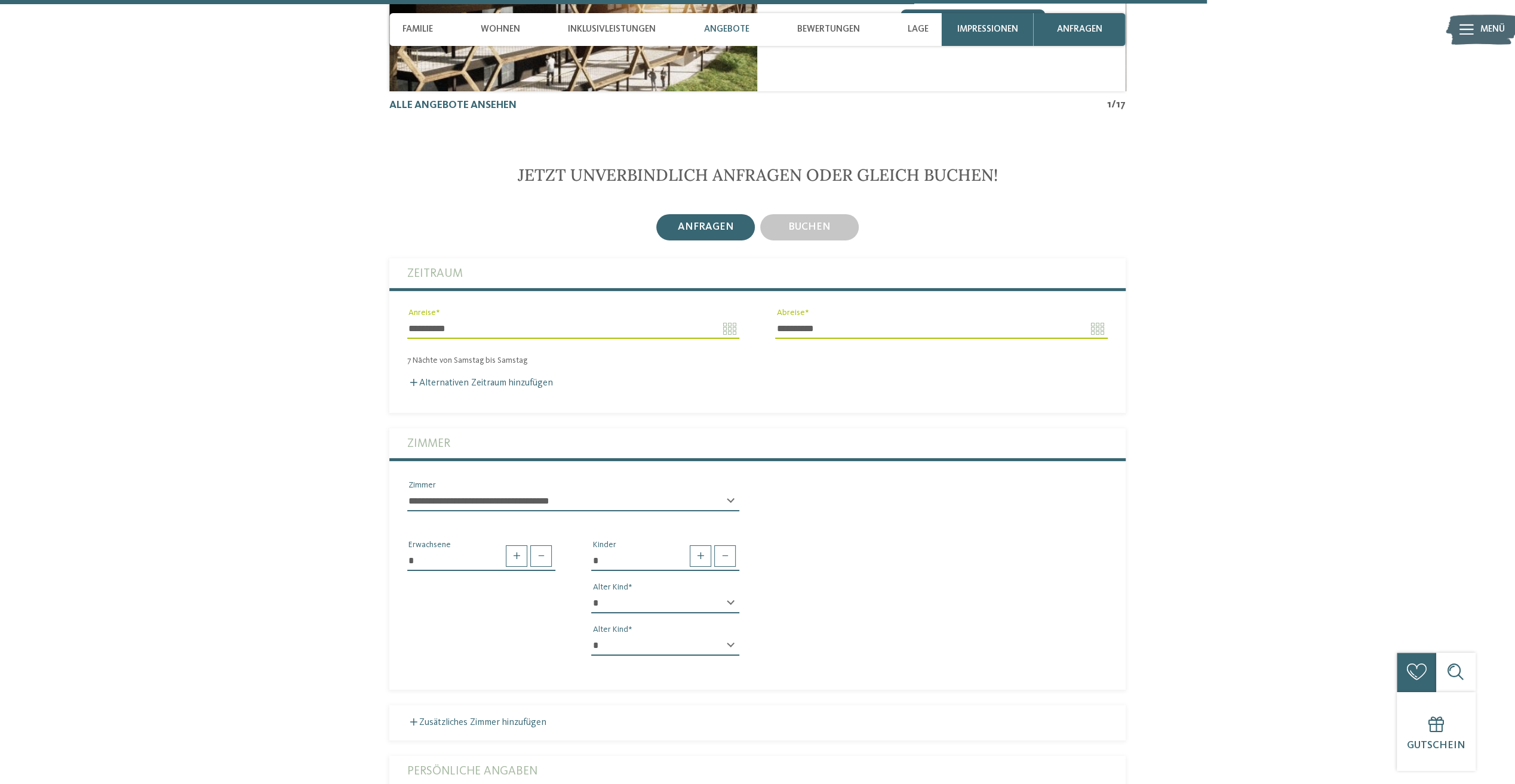
select select "*"
click at [591, 636] on select "* * * * * * * * * * * ** ** ** ** ** ** ** **" at bounding box center [666, 646] width 148 height 20
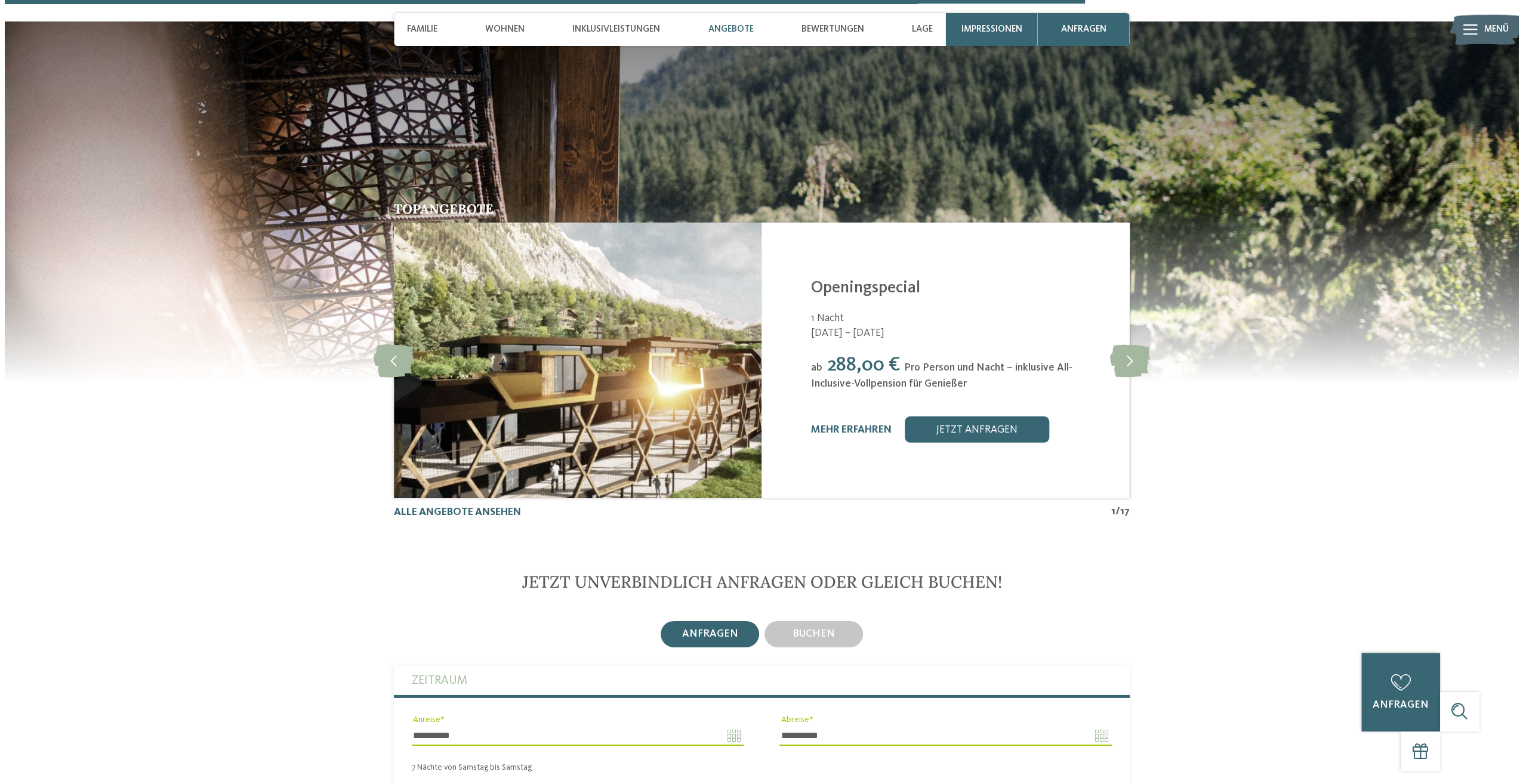
scroll to position [3223, 0]
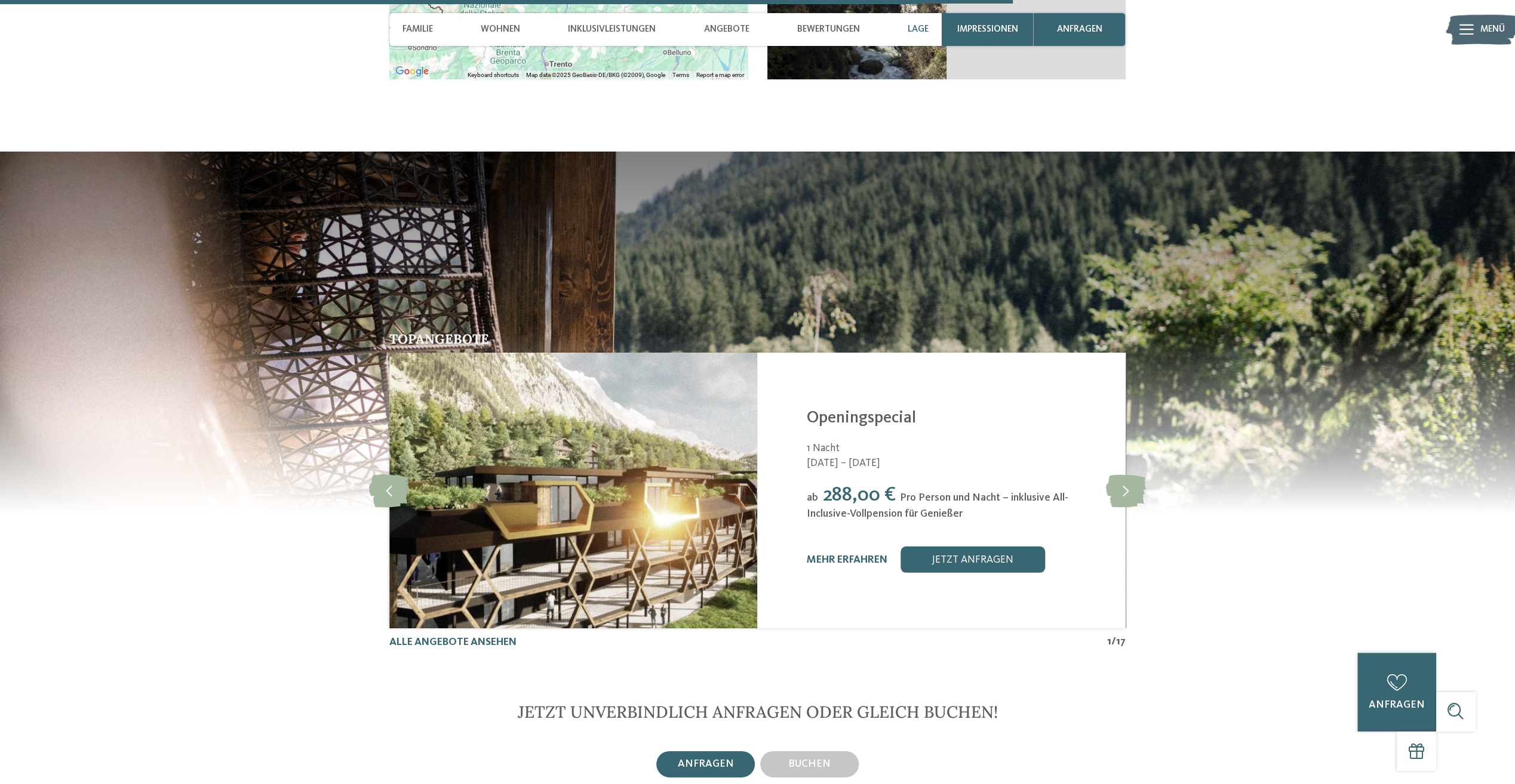
click at [850, 555] on link "mehr erfahren" at bounding box center [846, 560] width 80 height 10
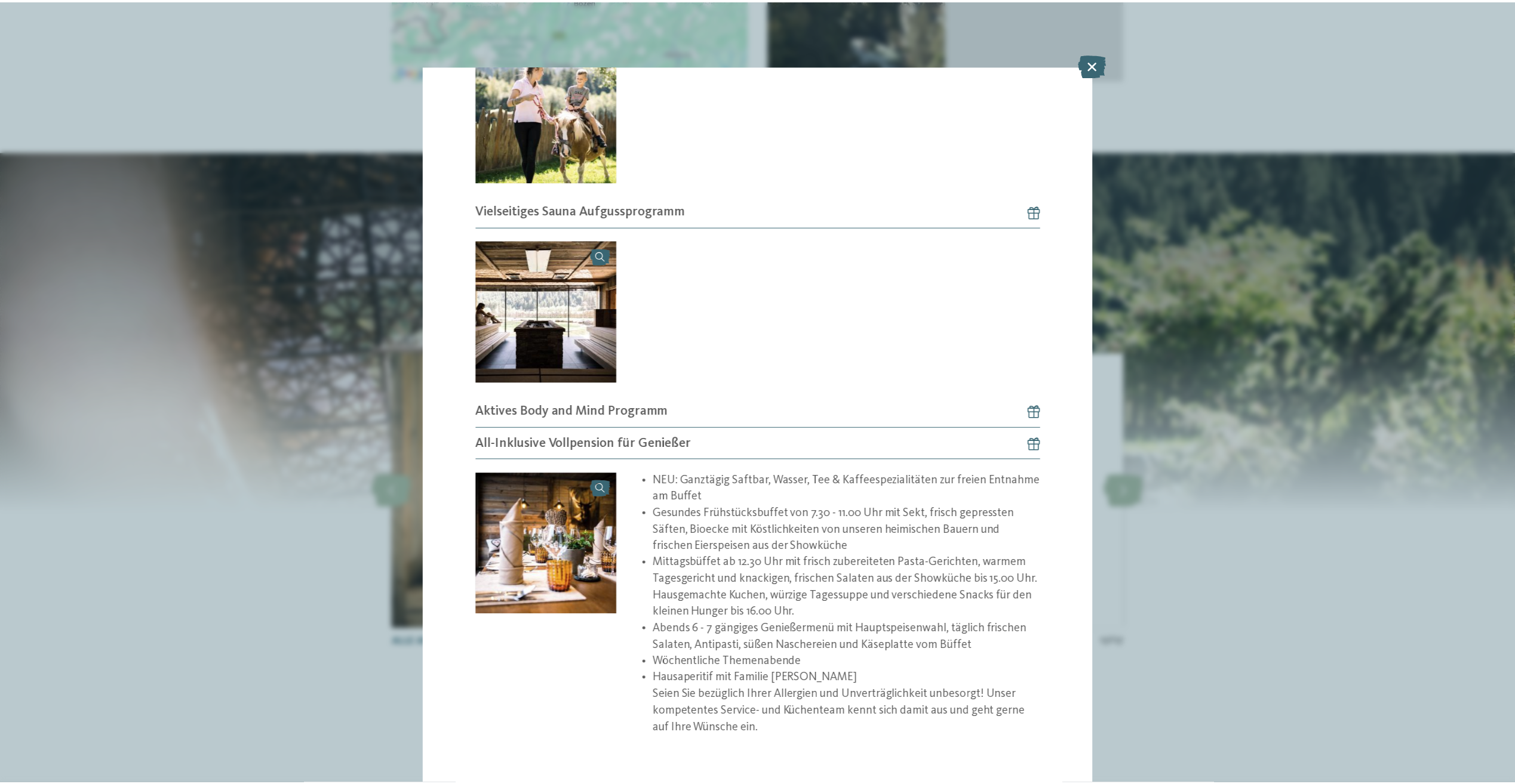
scroll to position [1046, 0]
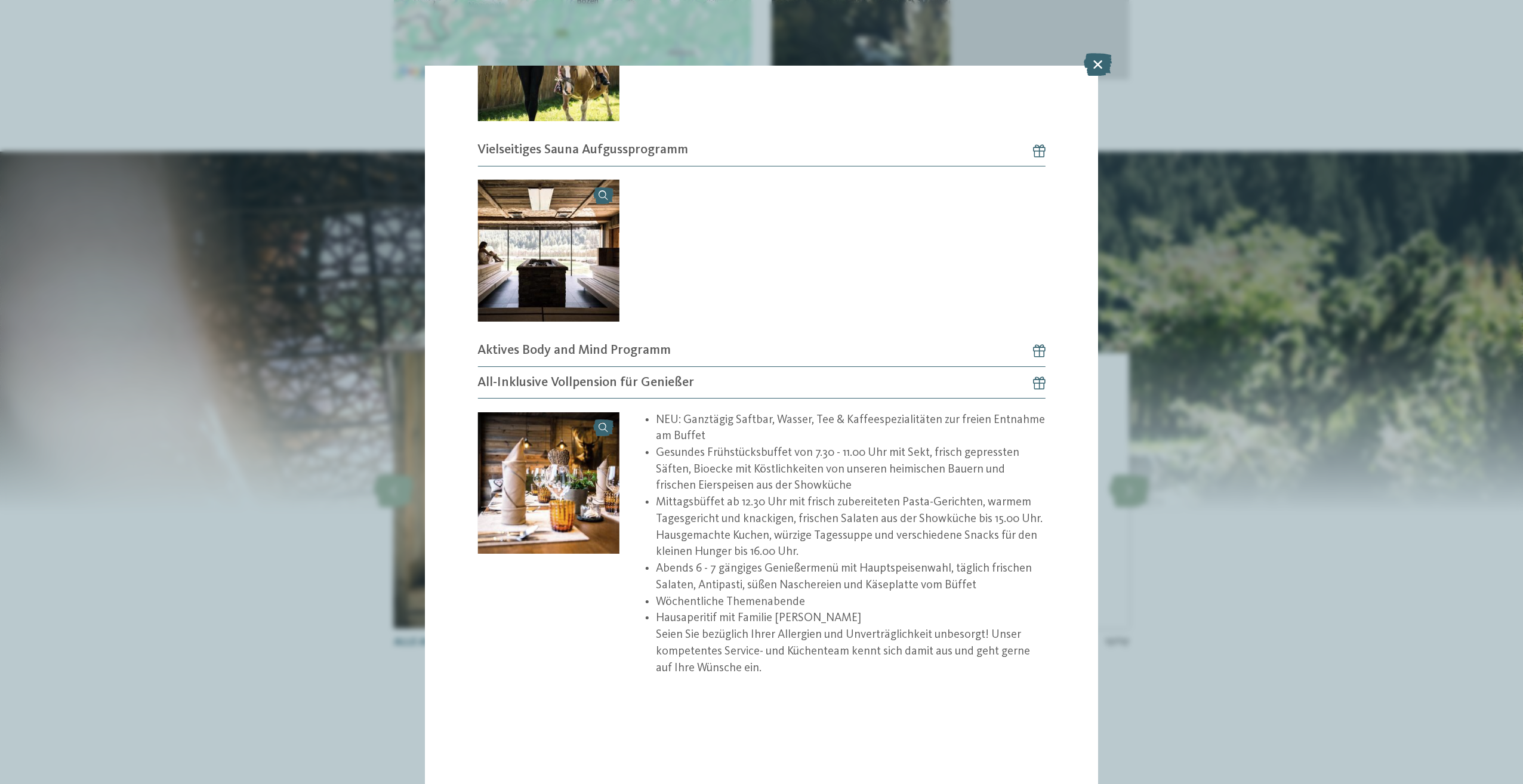
click at [1208, 467] on div "Angebot 2 / 17 2" at bounding box center [762, 392] width 1523 height 784
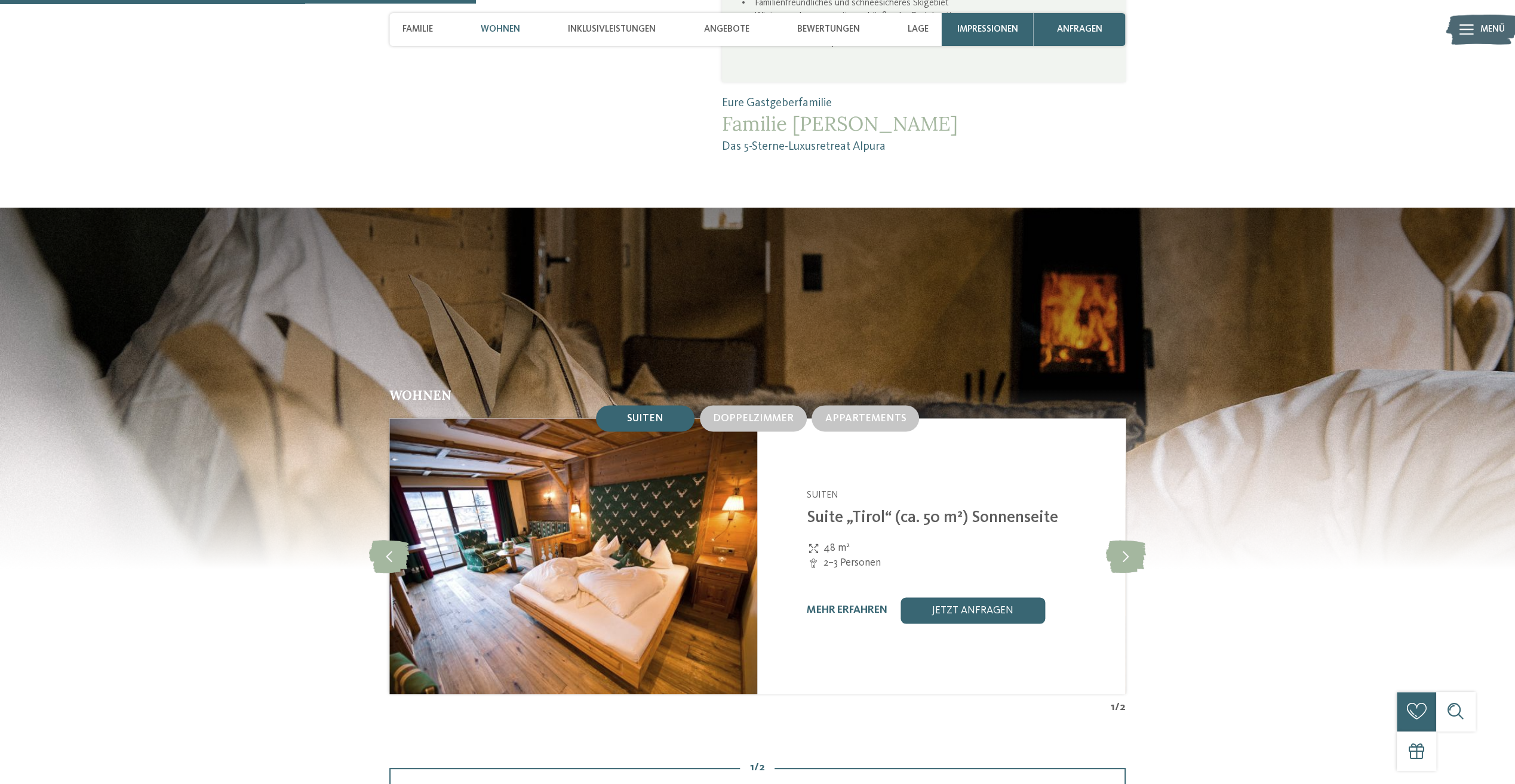
scroll to position [1611, 0]
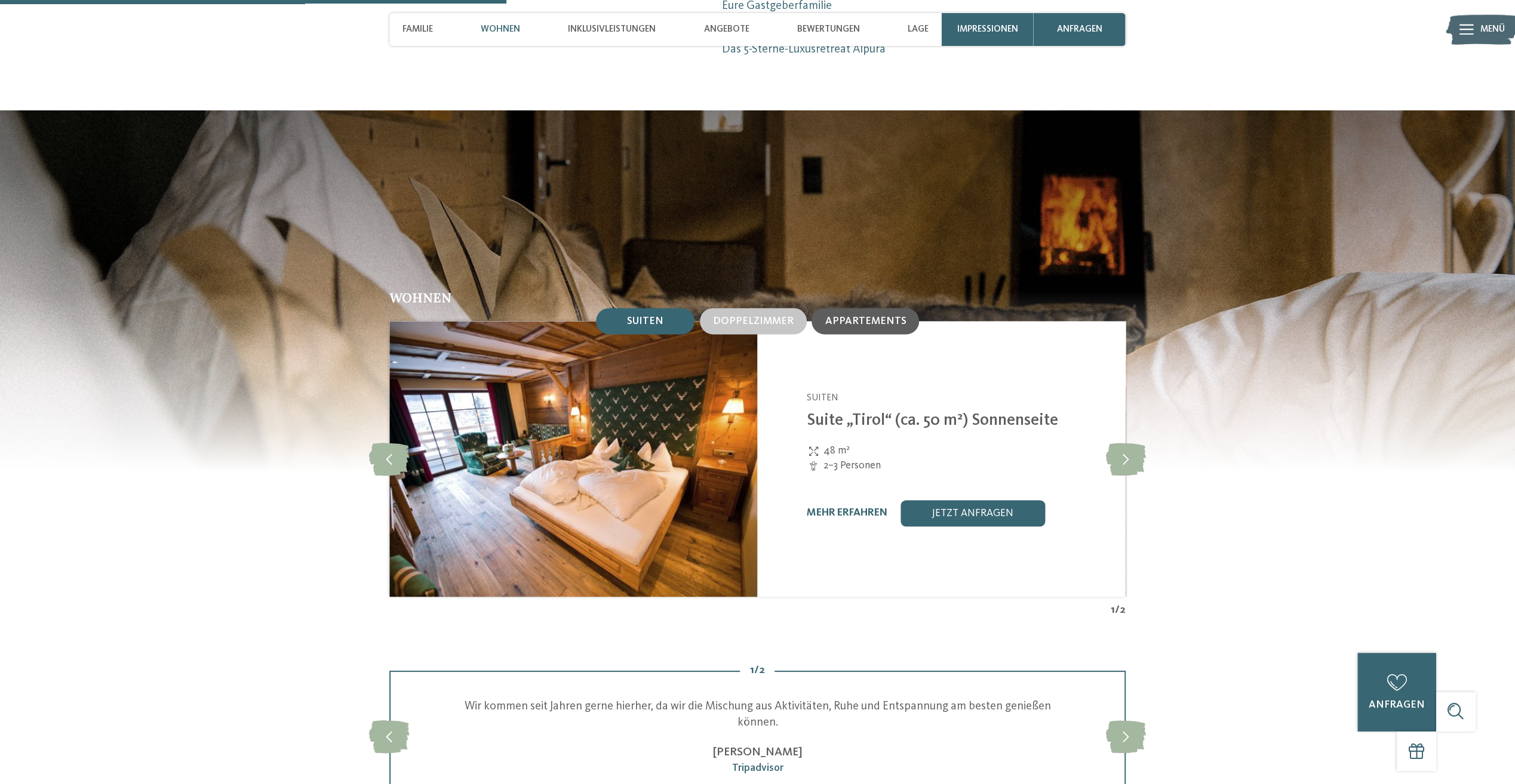
click at [849, 316] on span "Appartements" at bounding box center [865, 321] width 81 height 10
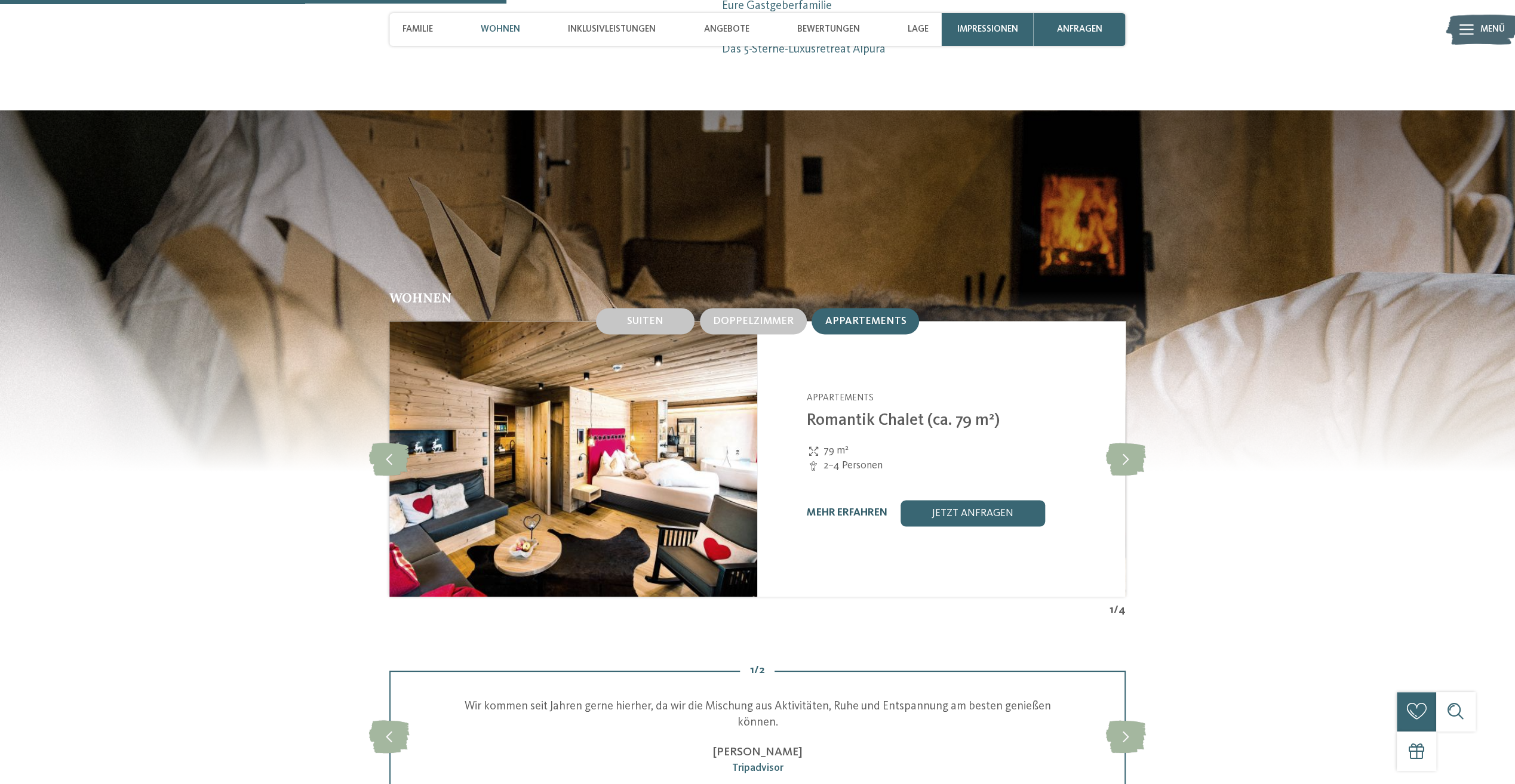
click at [866, 508] on link "mehr erfahren" at bounding box center [846, 512] width 80 height 10
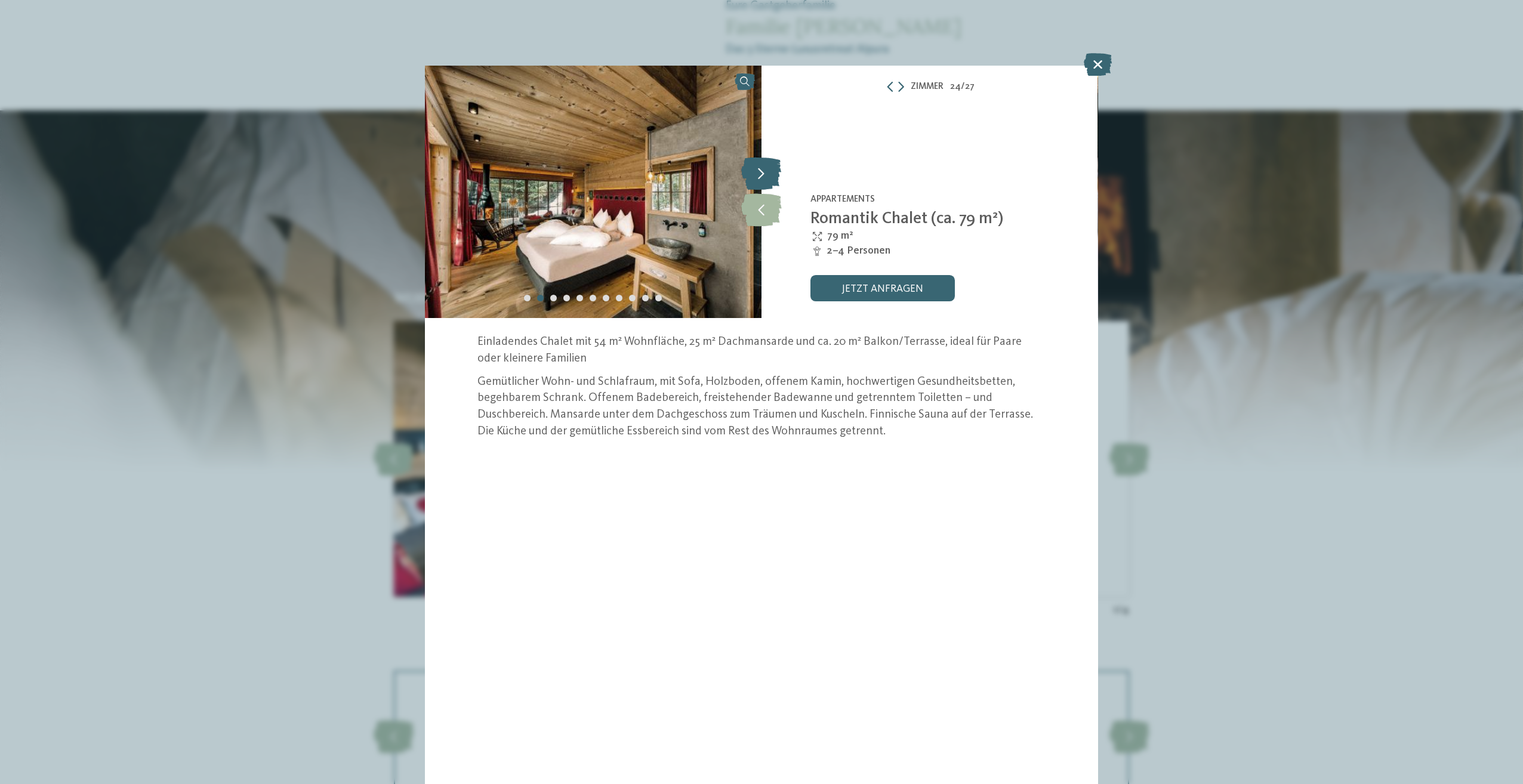
click at [763, 176] on icon at bounding box center [761, 174] width 40 height 33
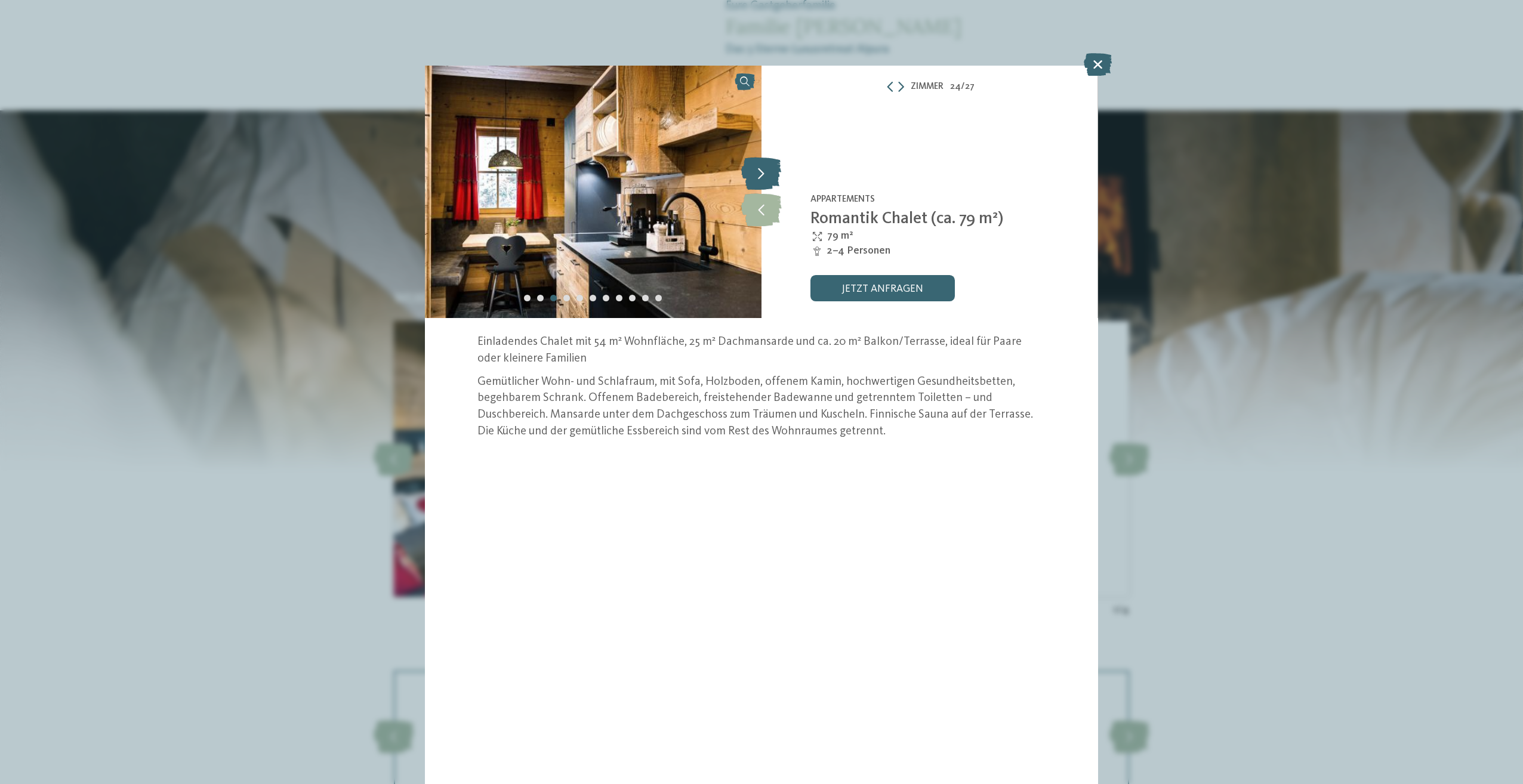
click at [764, 176] on icon at bounding box center [761, 174] width 40 height 33
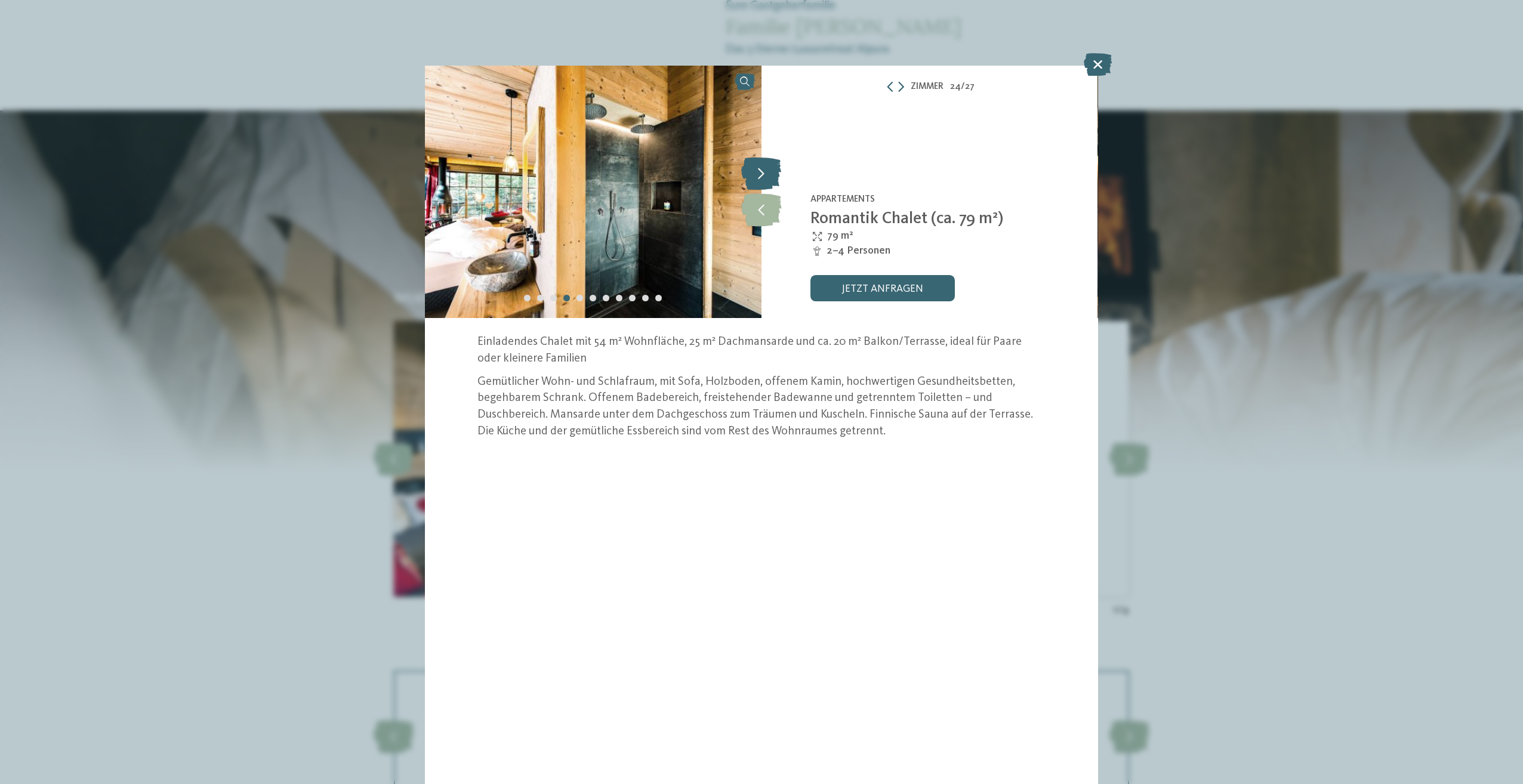
click at [764, 176] on icon at bounding box center [761, 174] width 40 height 33
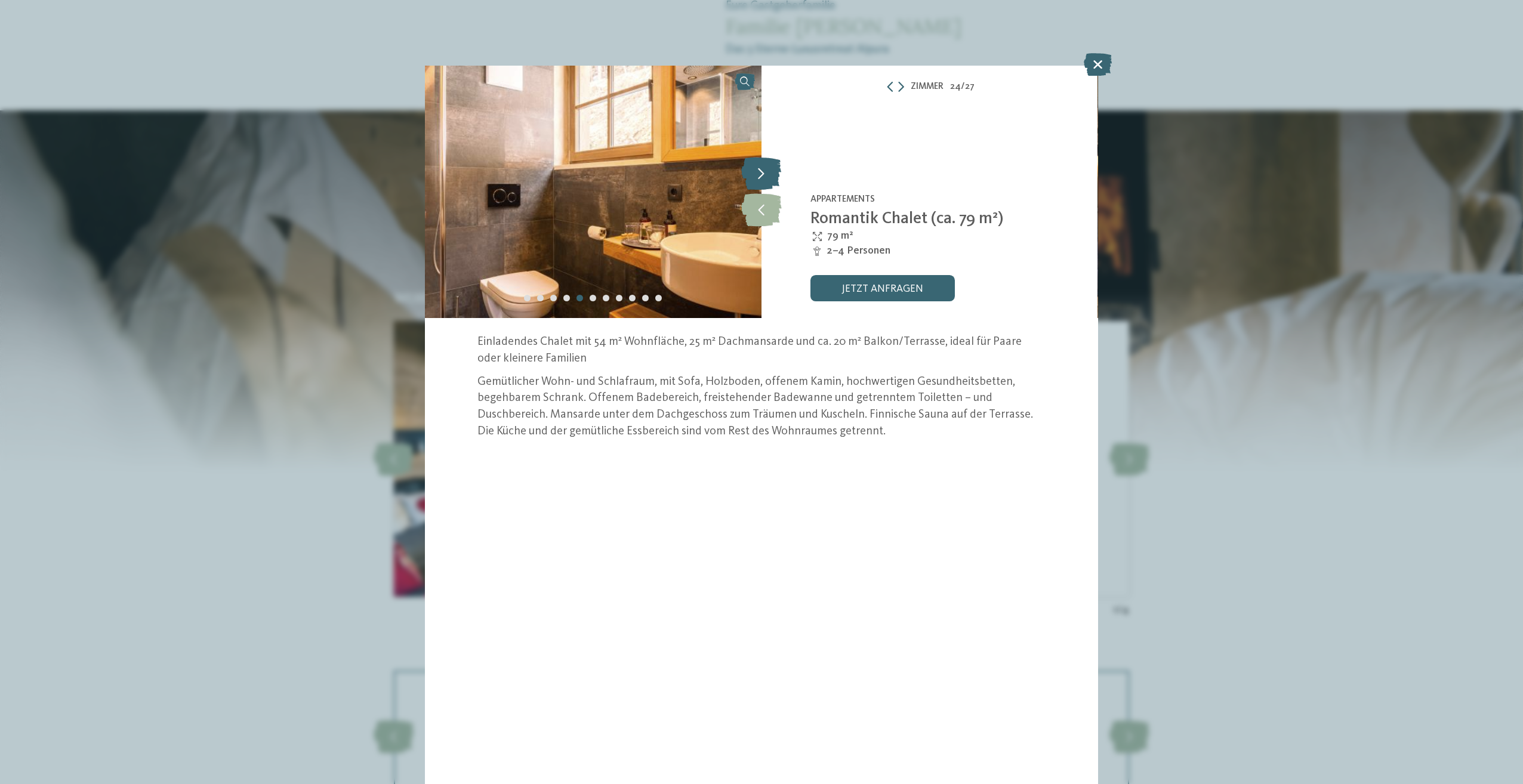
click at [765, 176] on icon at bounding box center [761, 174] width 40 height 33
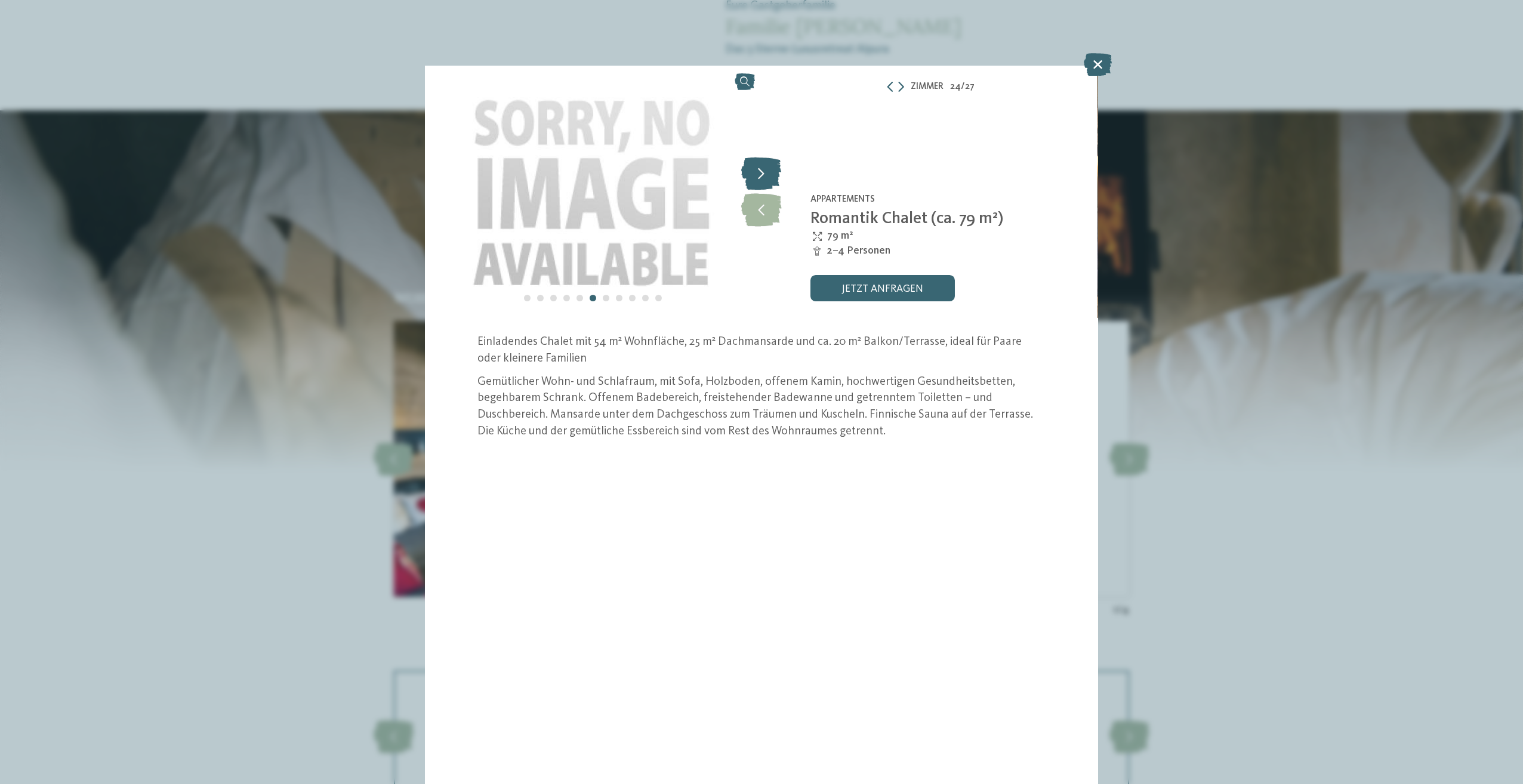
click at [765, 176] on icon at bounding box center [761, 174] width 40 height 33
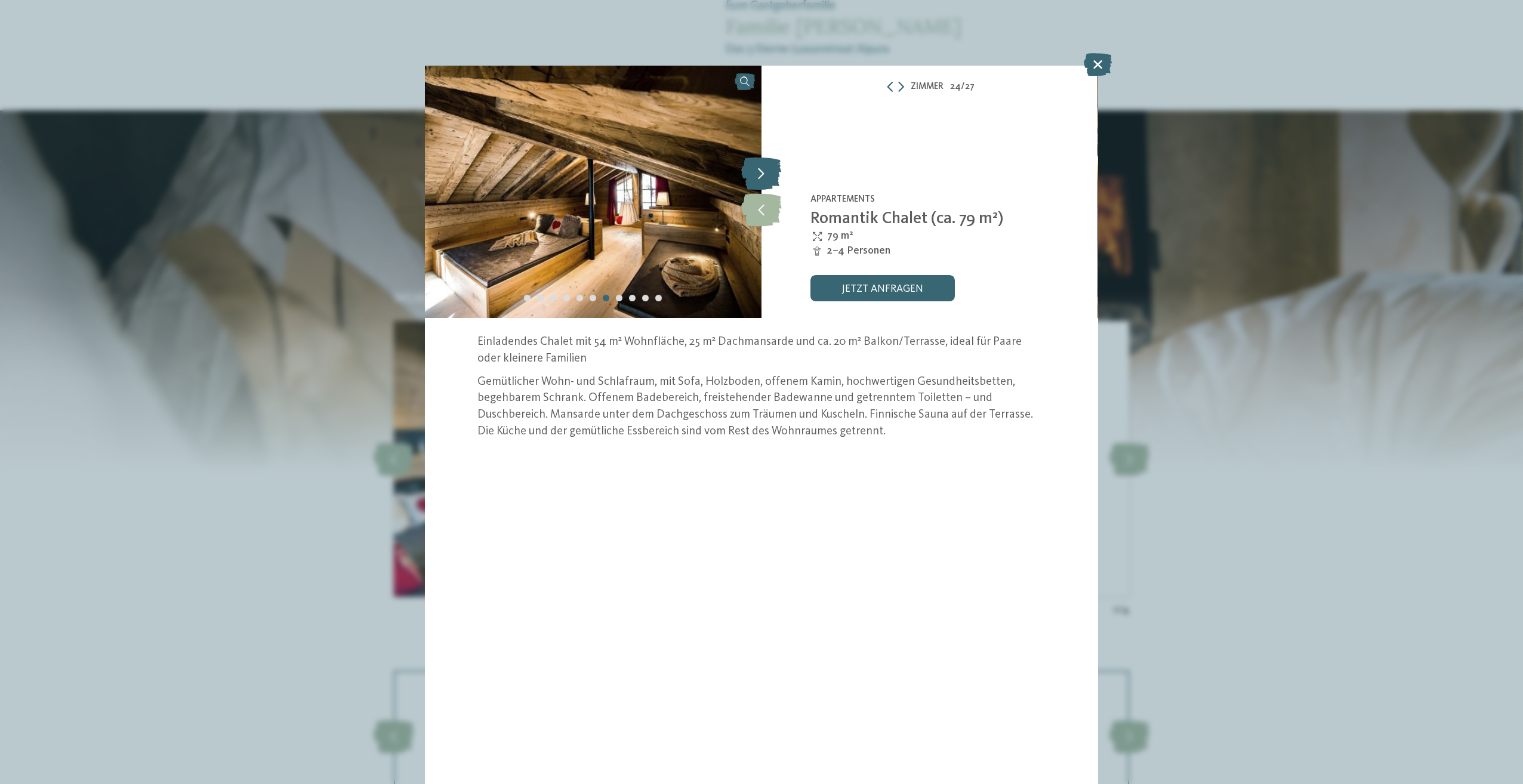
click at [765, 176] on icon at bounding box center [761, 174] width 40 height 33
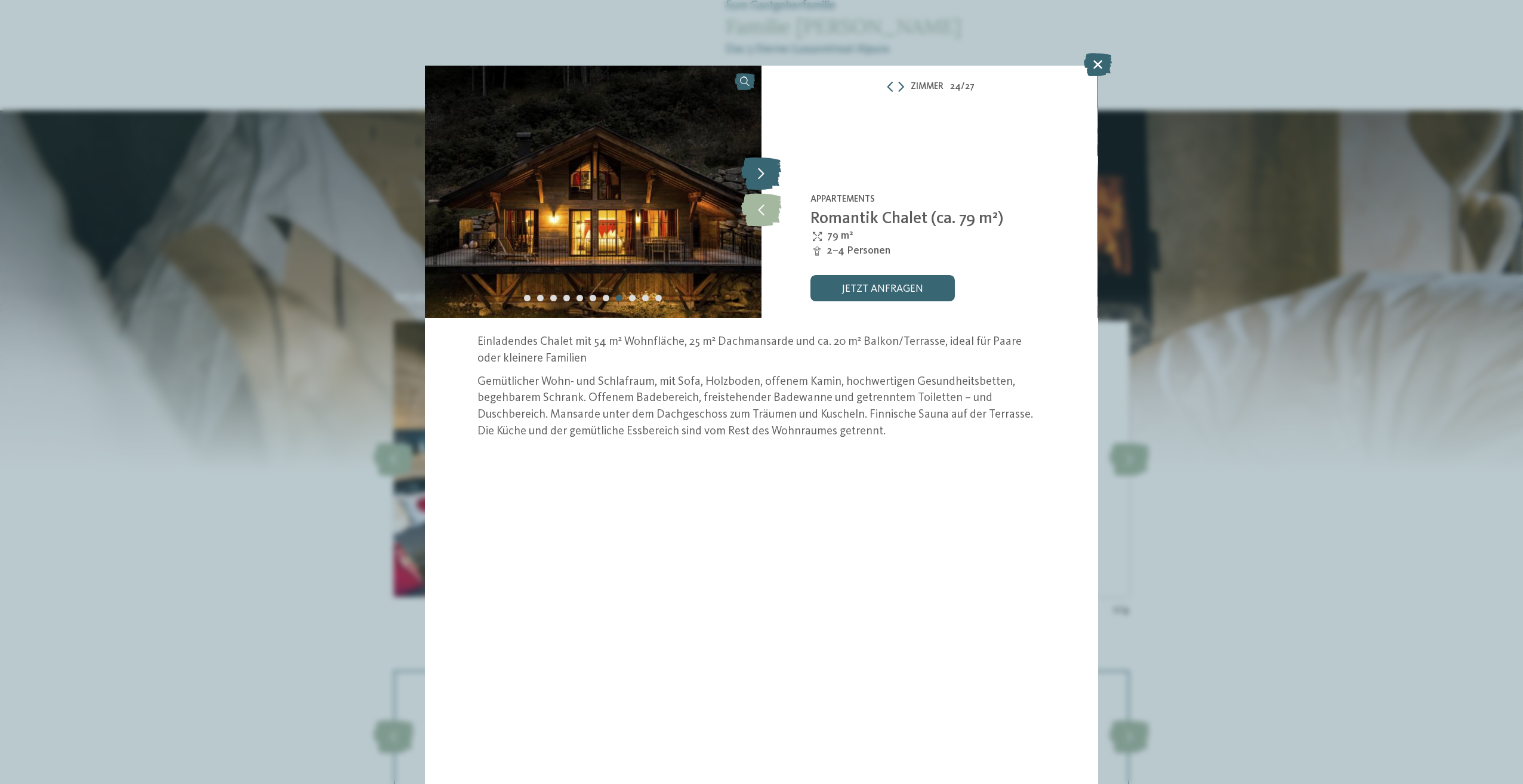
click at [765, 176] on icon at bounding box center [761, 174] width 40 height 33
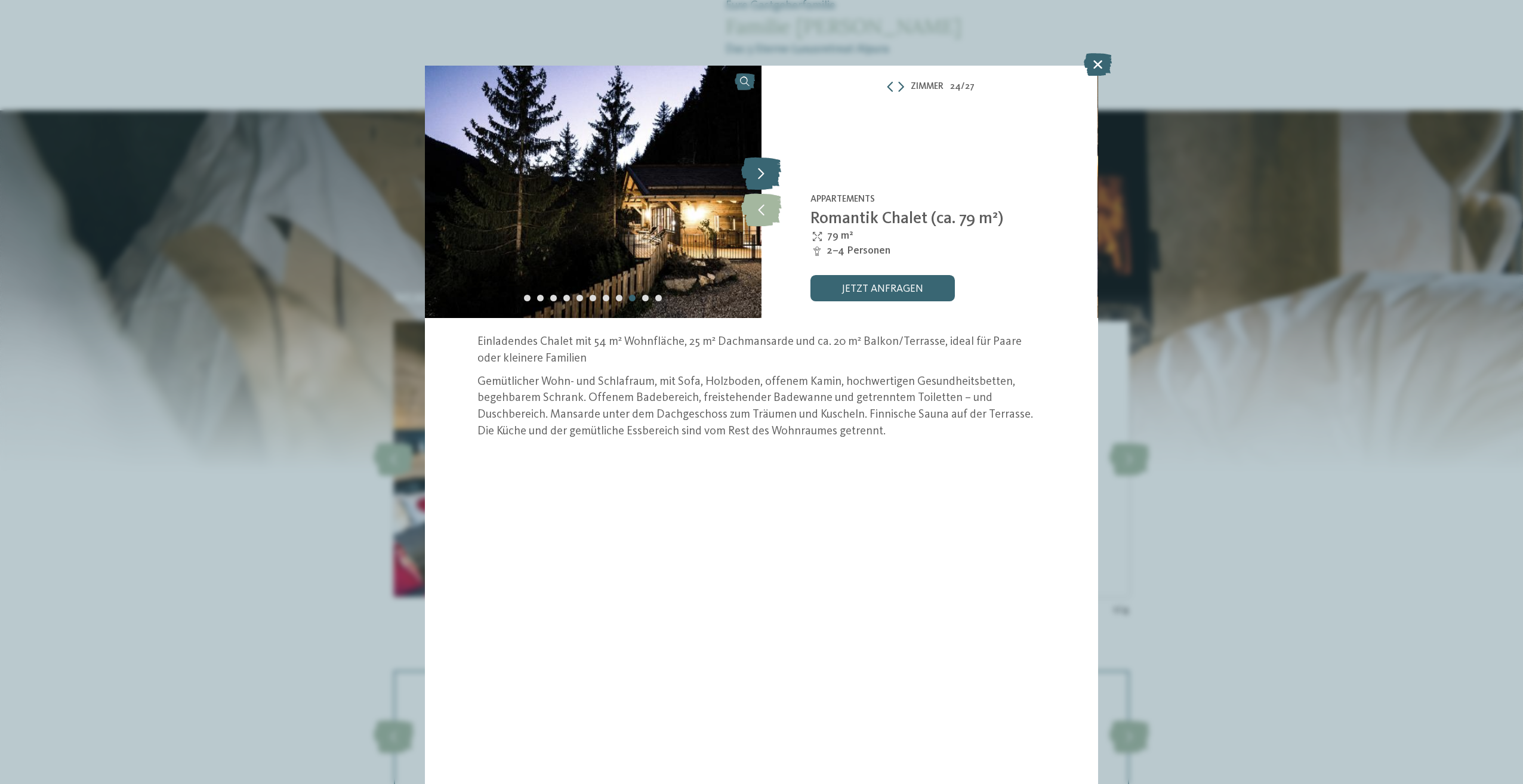
click at [766, 176] on icon at bounding box center [761, 174] width 40 height 33
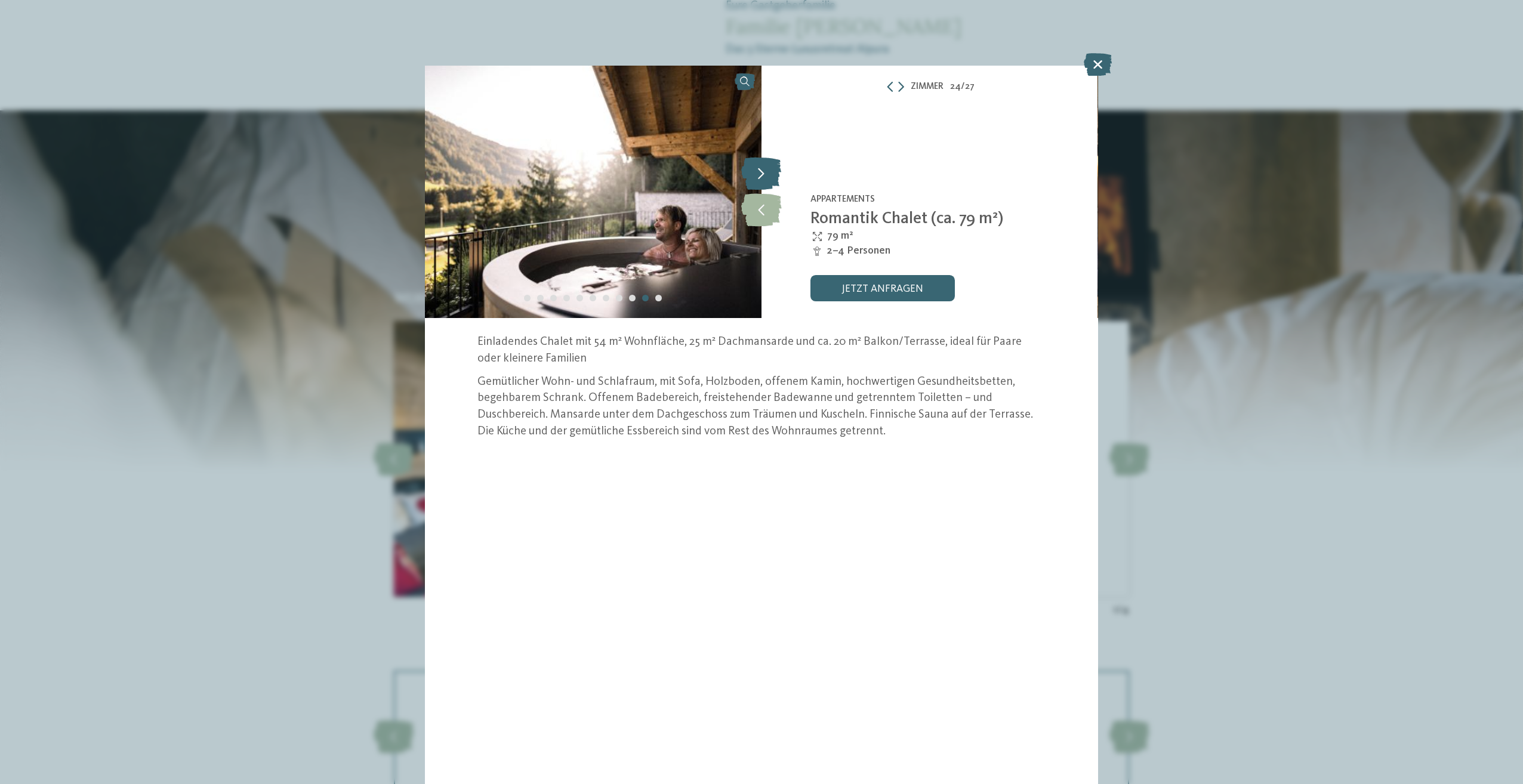
click at [766, 176] on icon at bounding box center [761, 174] width 40 height 33
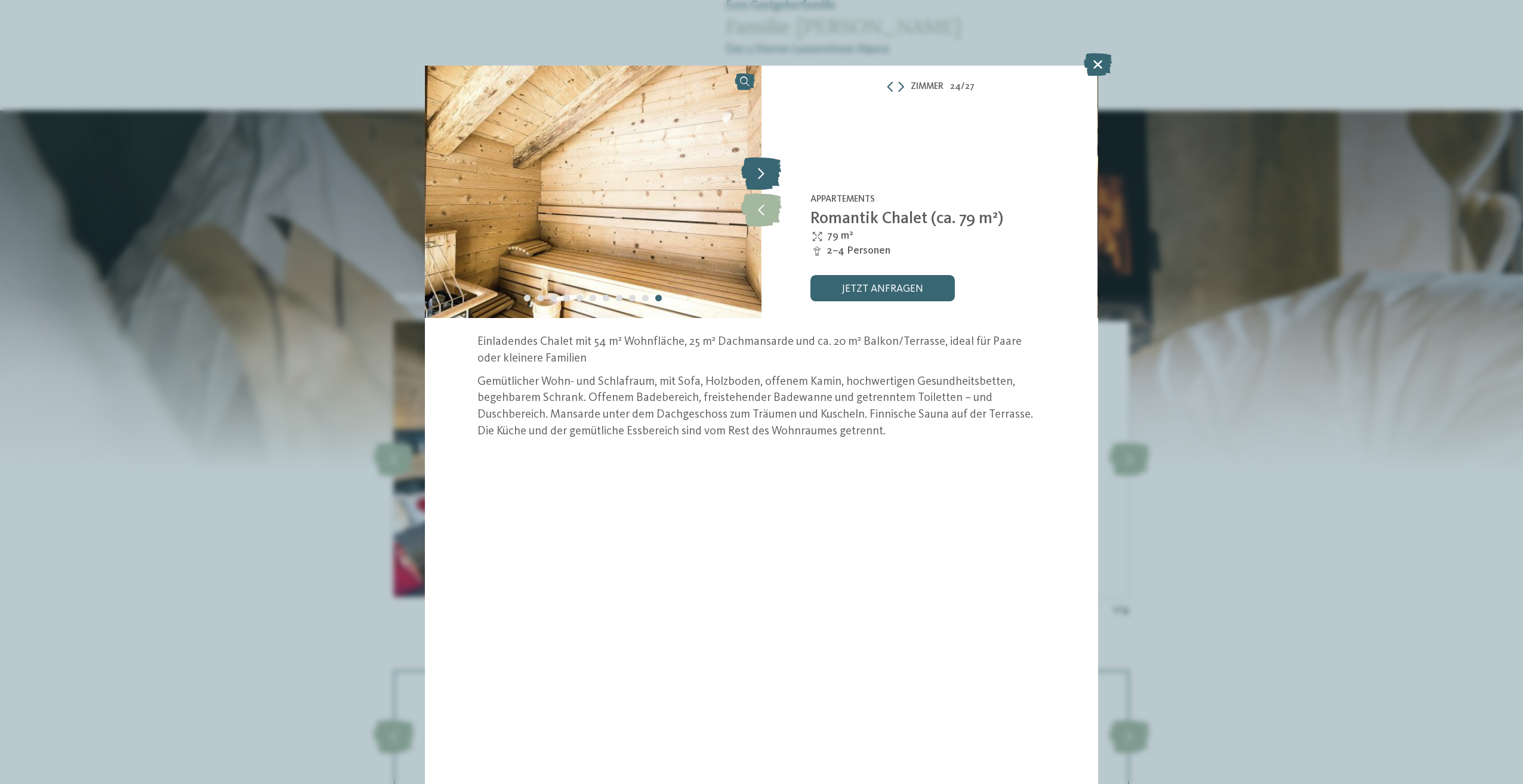
click at [766, 176] on icon at bounding box center [761, 174] width 40 height 33
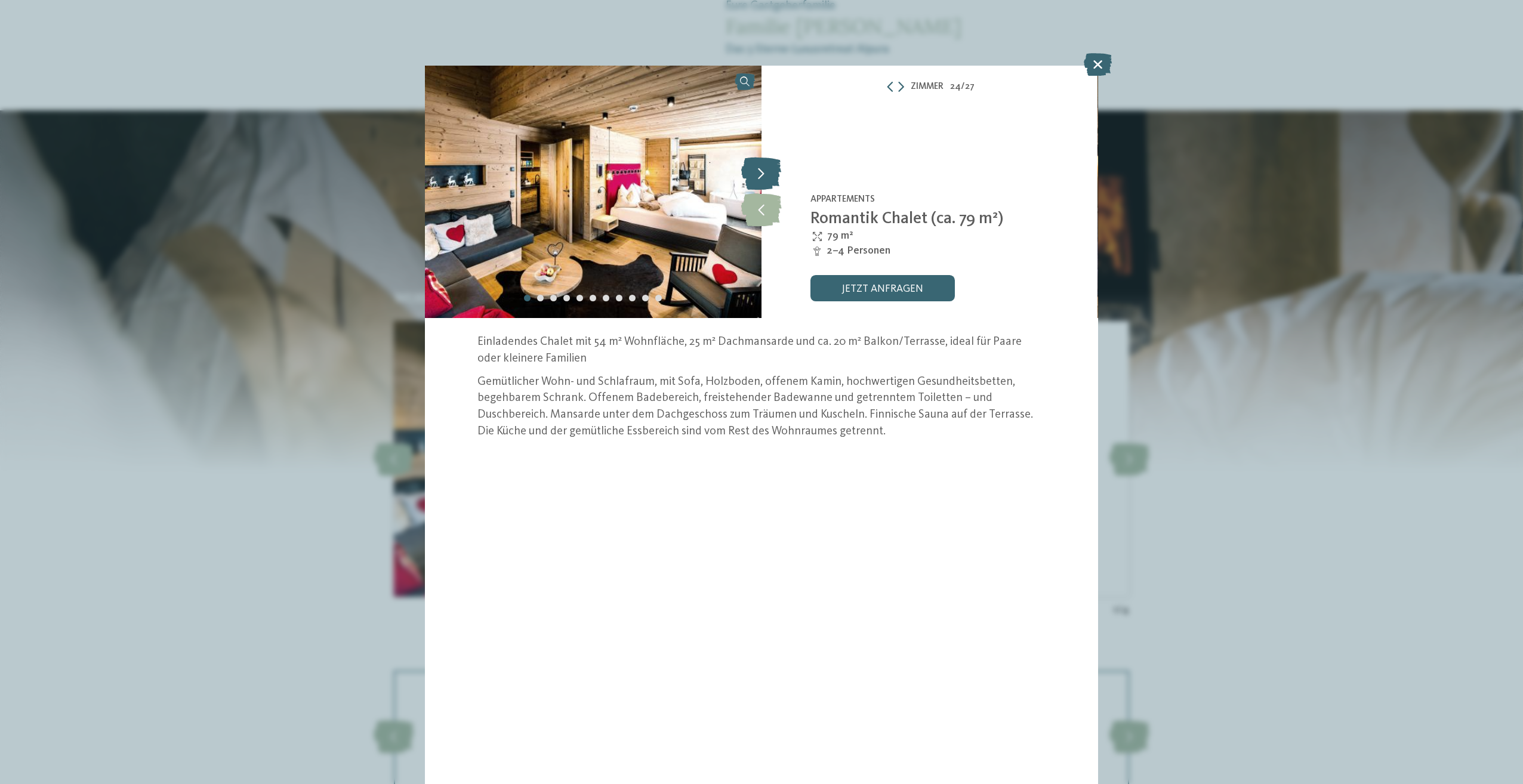
click at [767, 176] on icon at bounding box center [761, 174] width 40 height 33
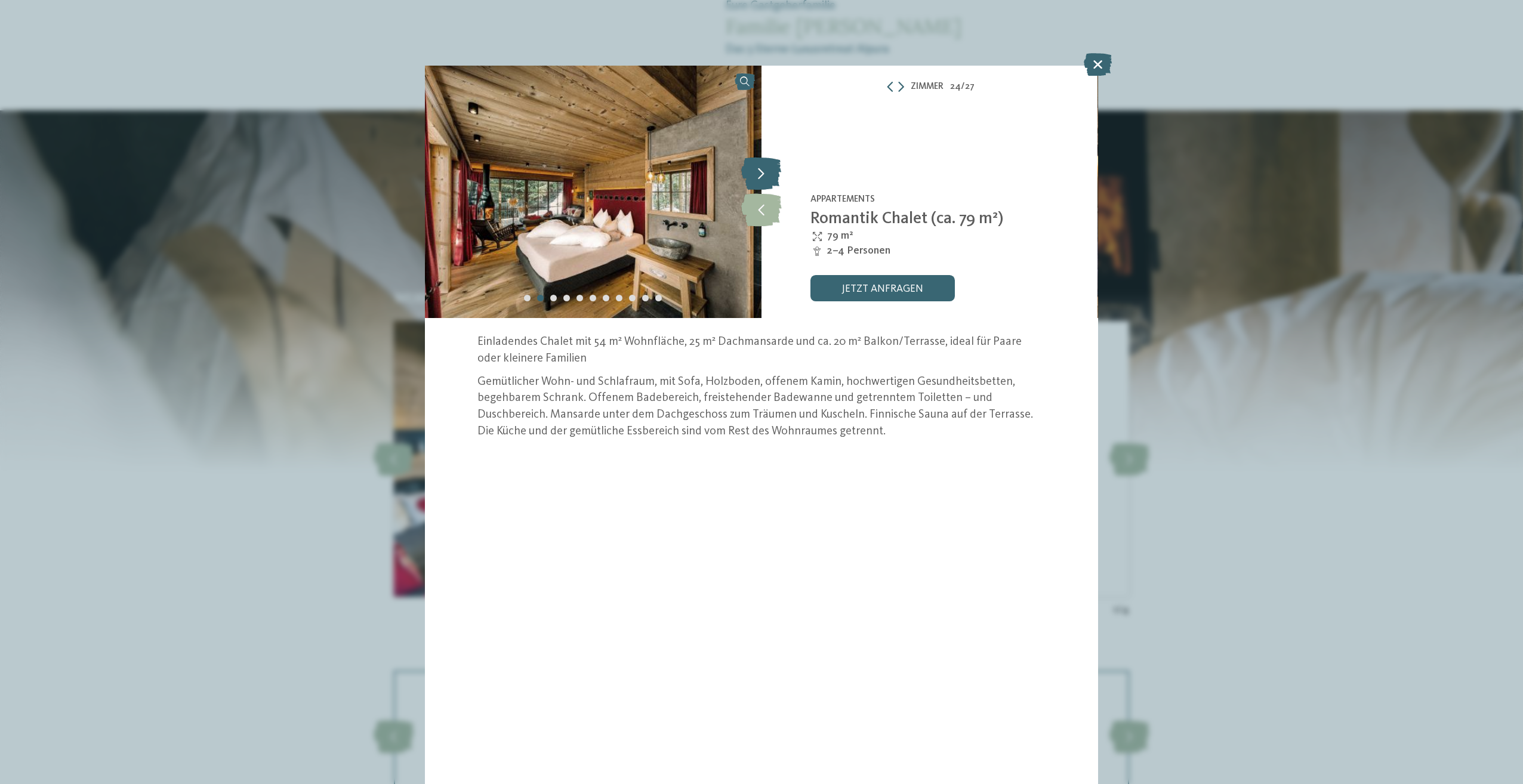
click at [768, 176] on icon at bounding box center [761, 174] width 40 height 33
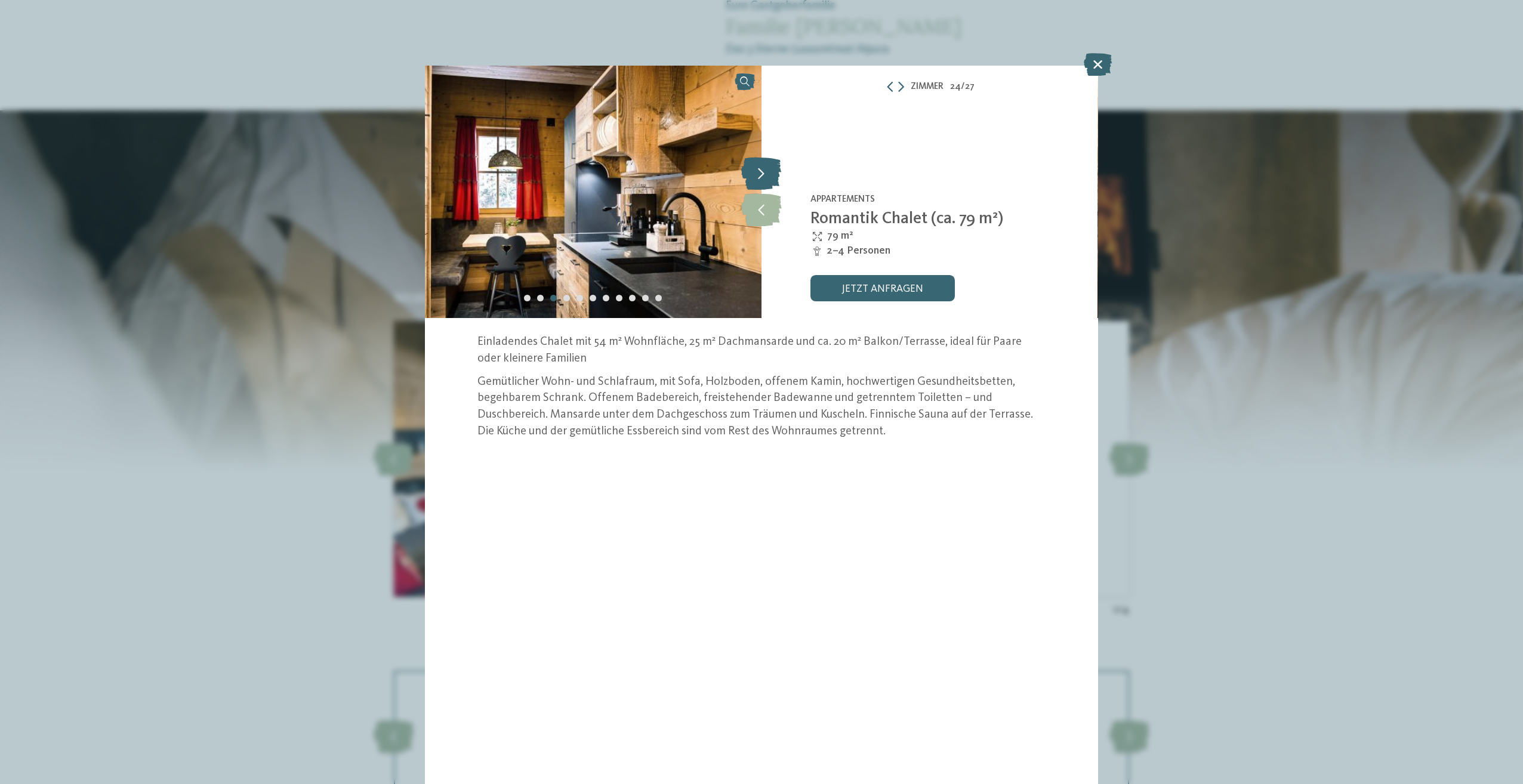
click at [768, 176] on icon at bounding box center [761, 174] width 40 height 33
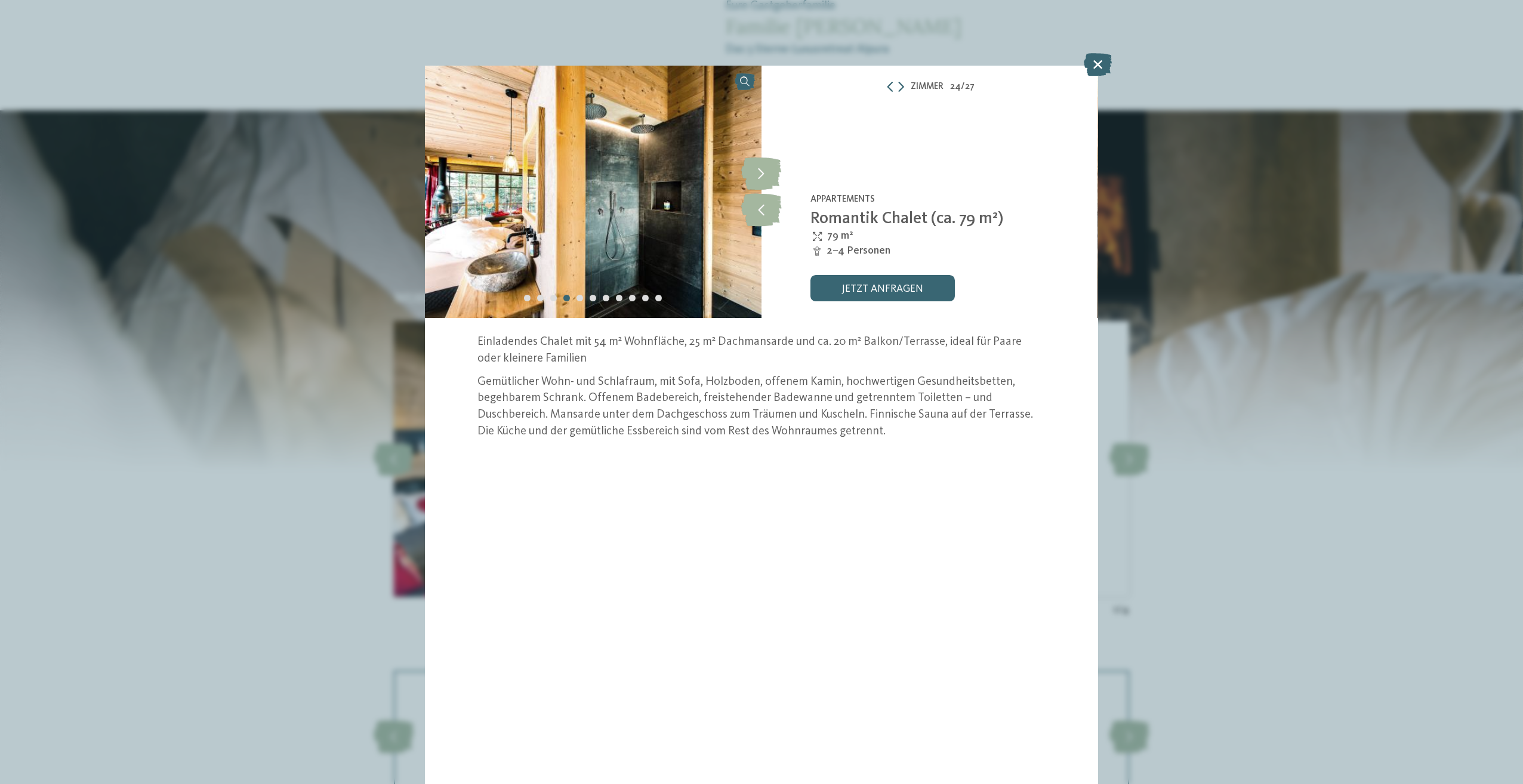
drag, startPoint x: 1150, startPoint y: 461, endPoint x: 1140, endPoint y: 478, distance: 19.7
click at [1150, 461] on div "Zimmer 24 / 27 slide 24 of 27 6" at bounding box center [762, 392] width 1523 height 784
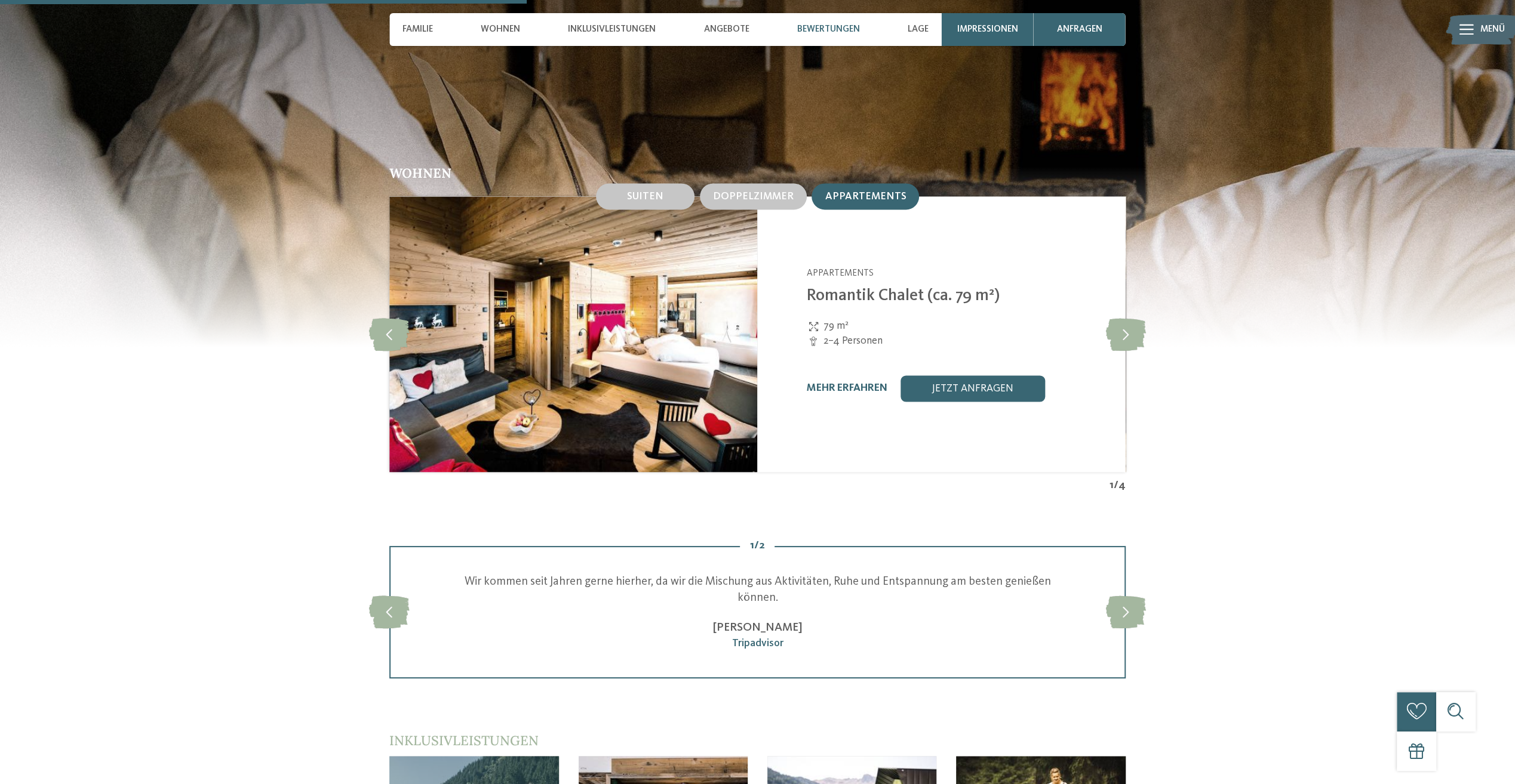
scroll to position [1671, 0]
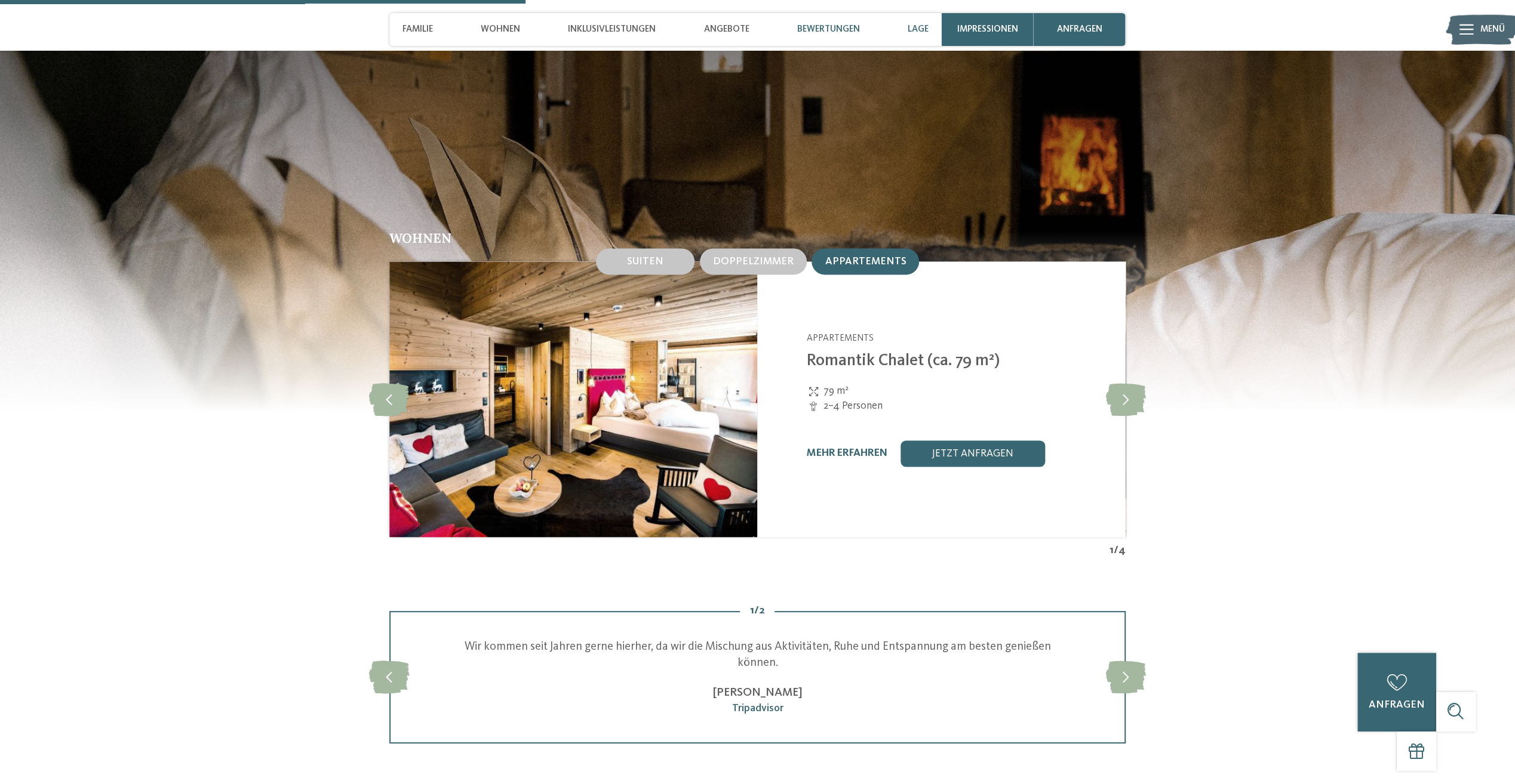
click at [917, 23] on div "Lage" at bounding box center [918, 30] width 34 height 33
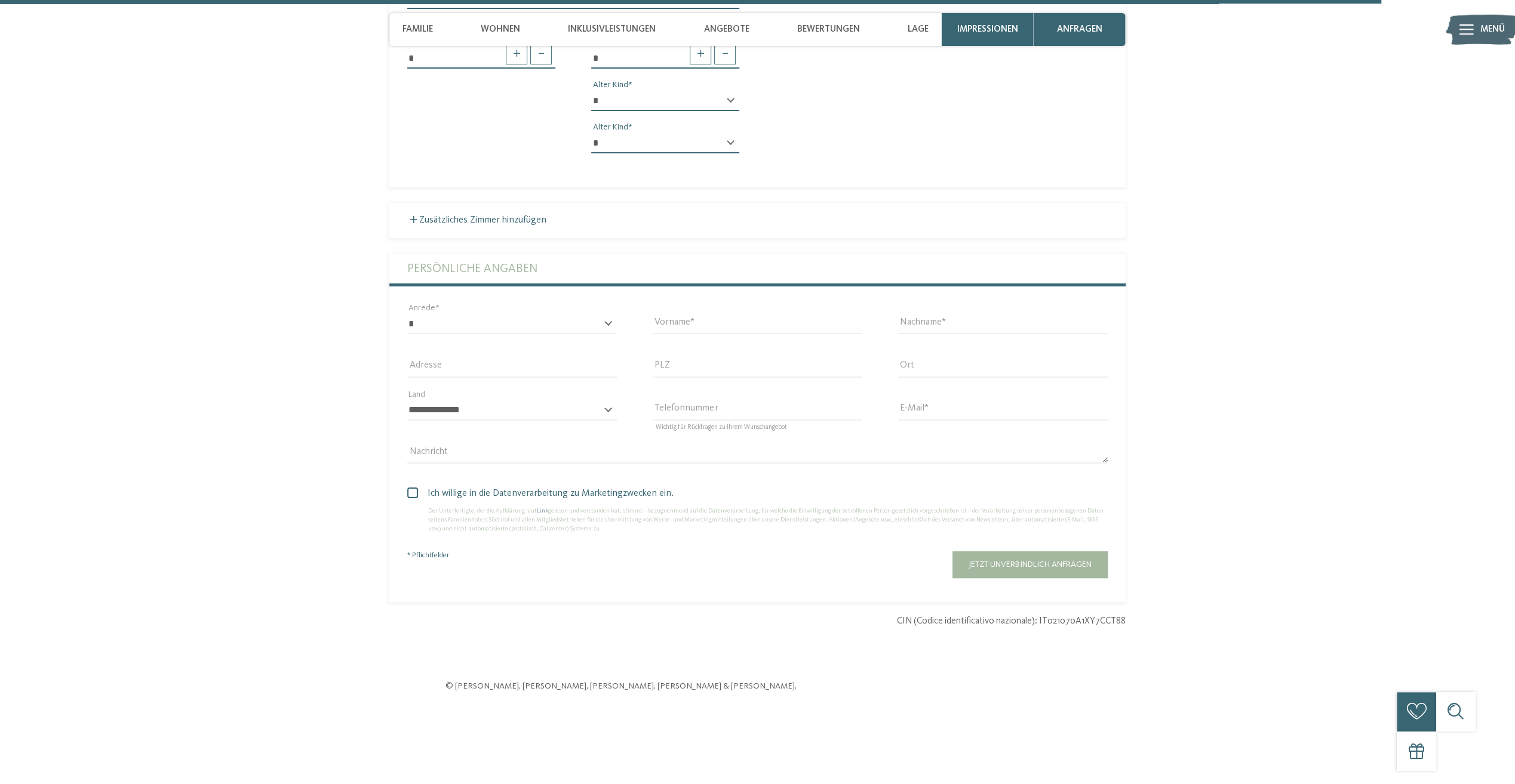
scroll to position [4394, 0]
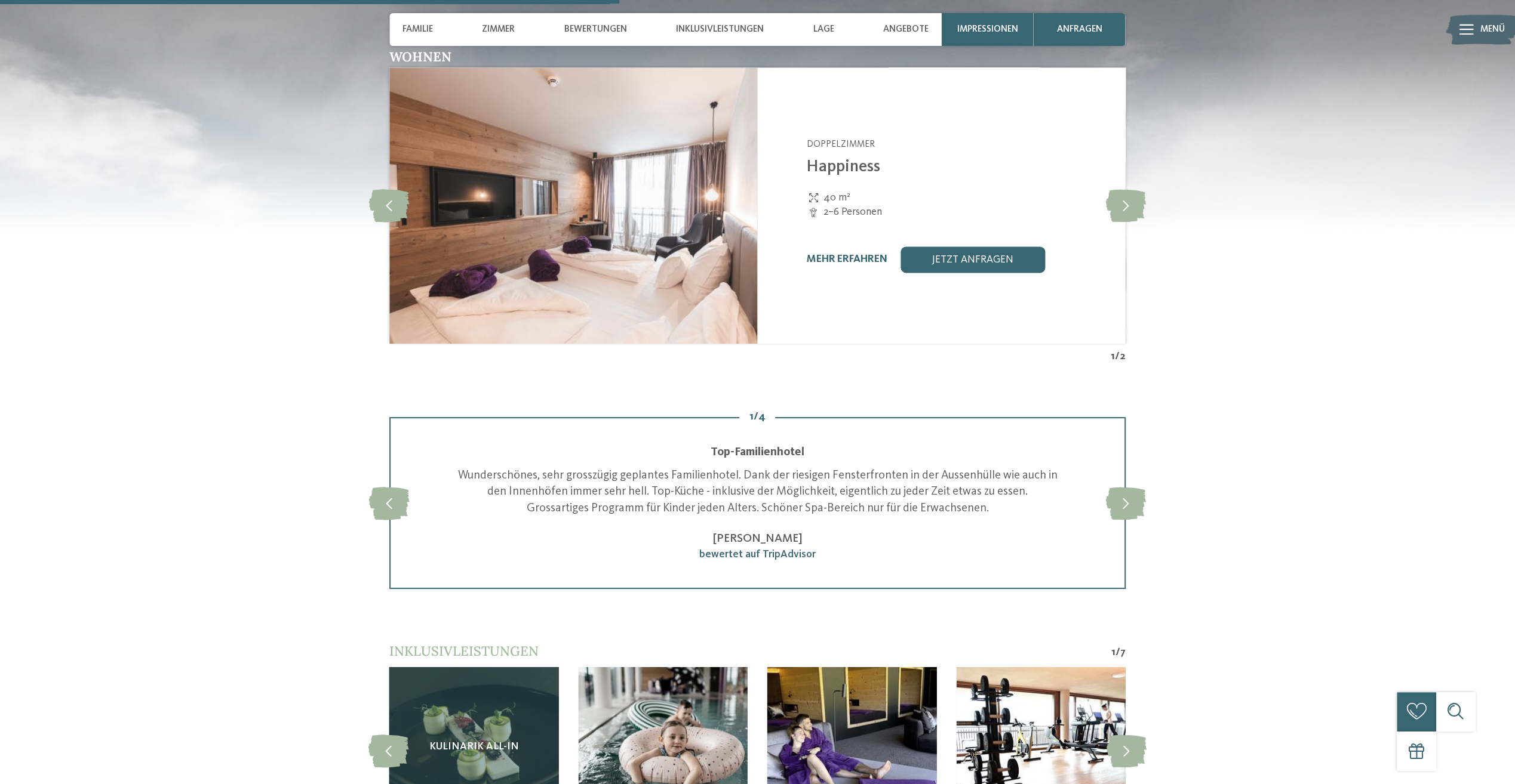
scroll to position [1850, 0]
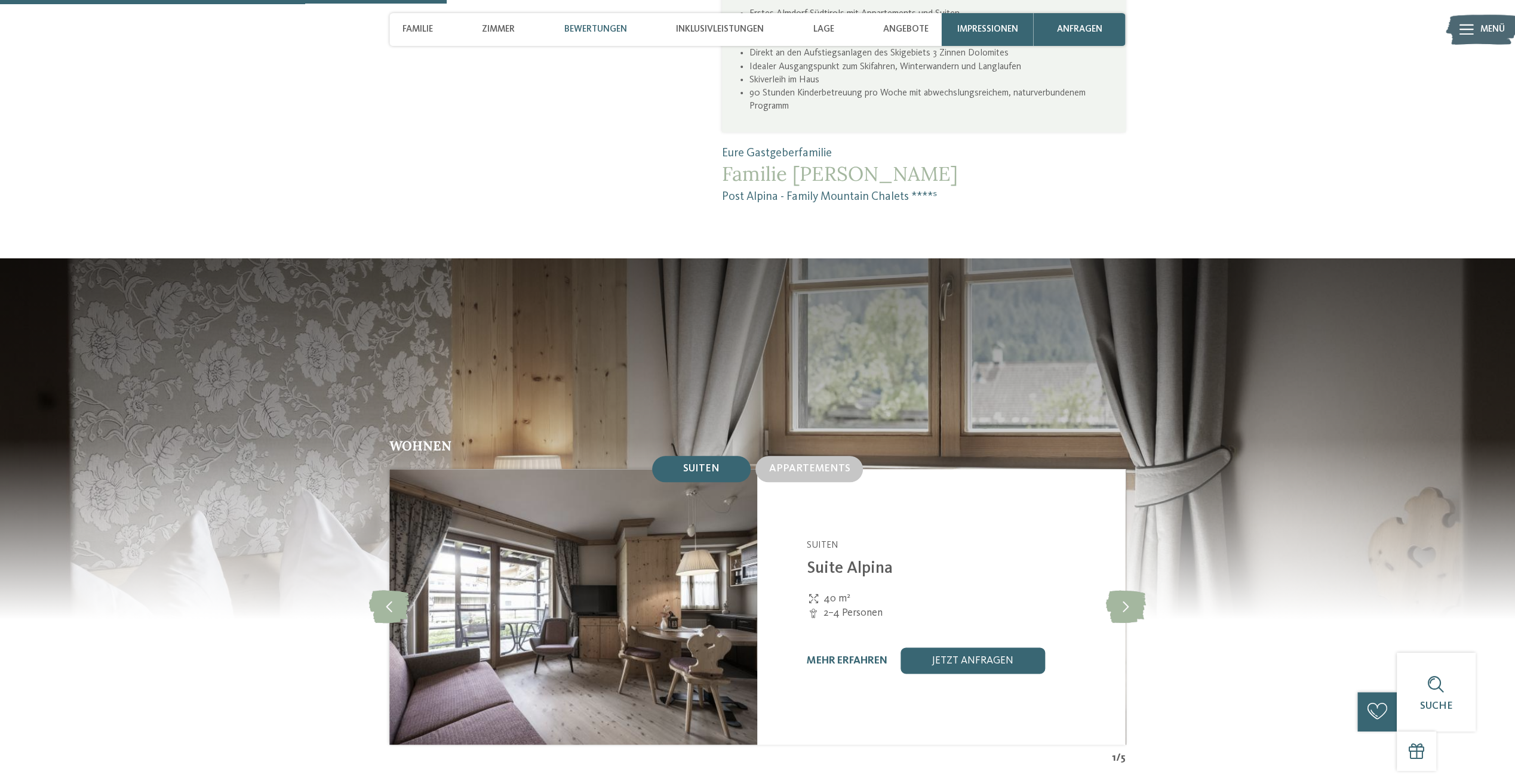
scroll to position [1313, 0]
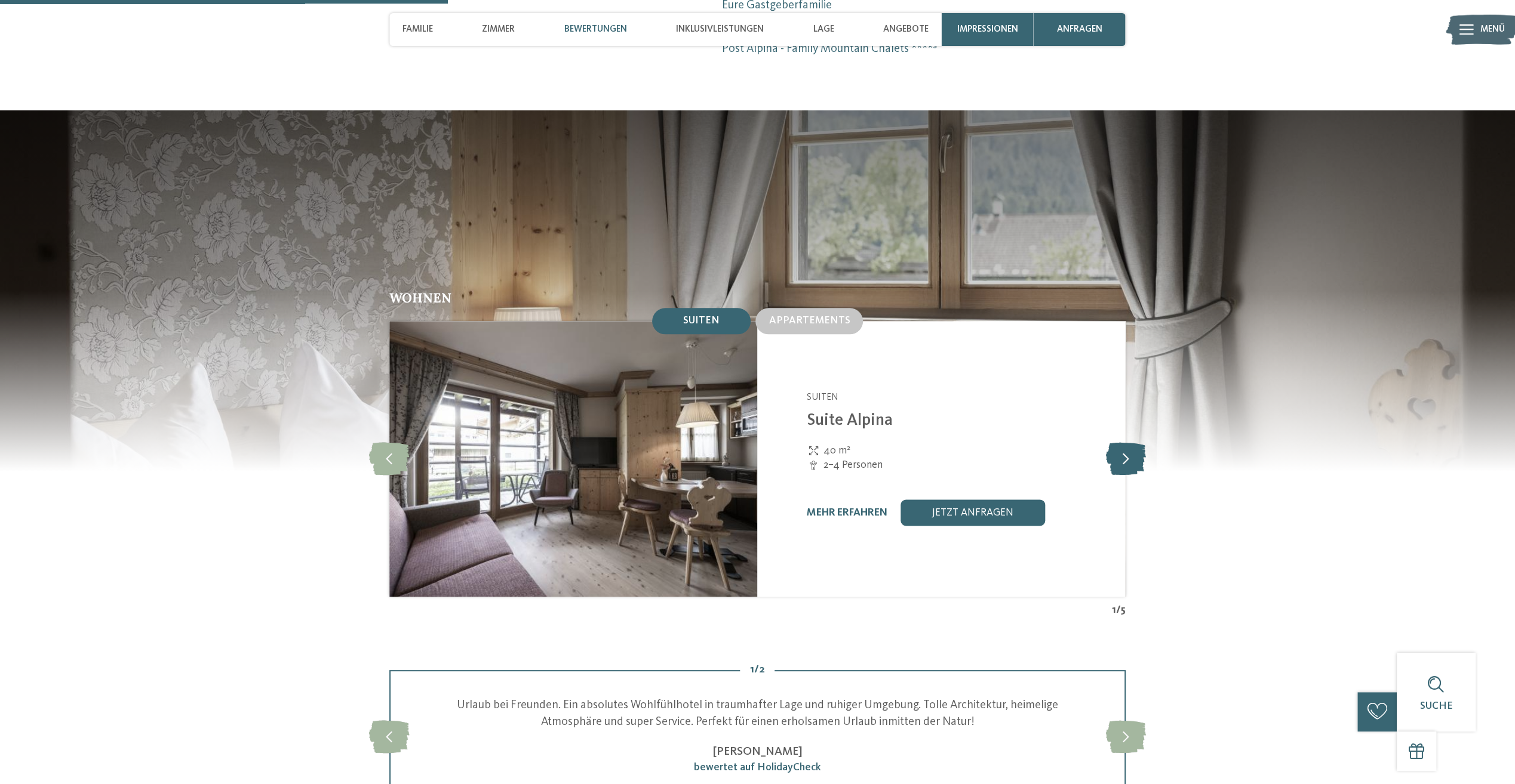
click at [1126, 442] on icon at bounding box center [1124, 458] width 40 height 33
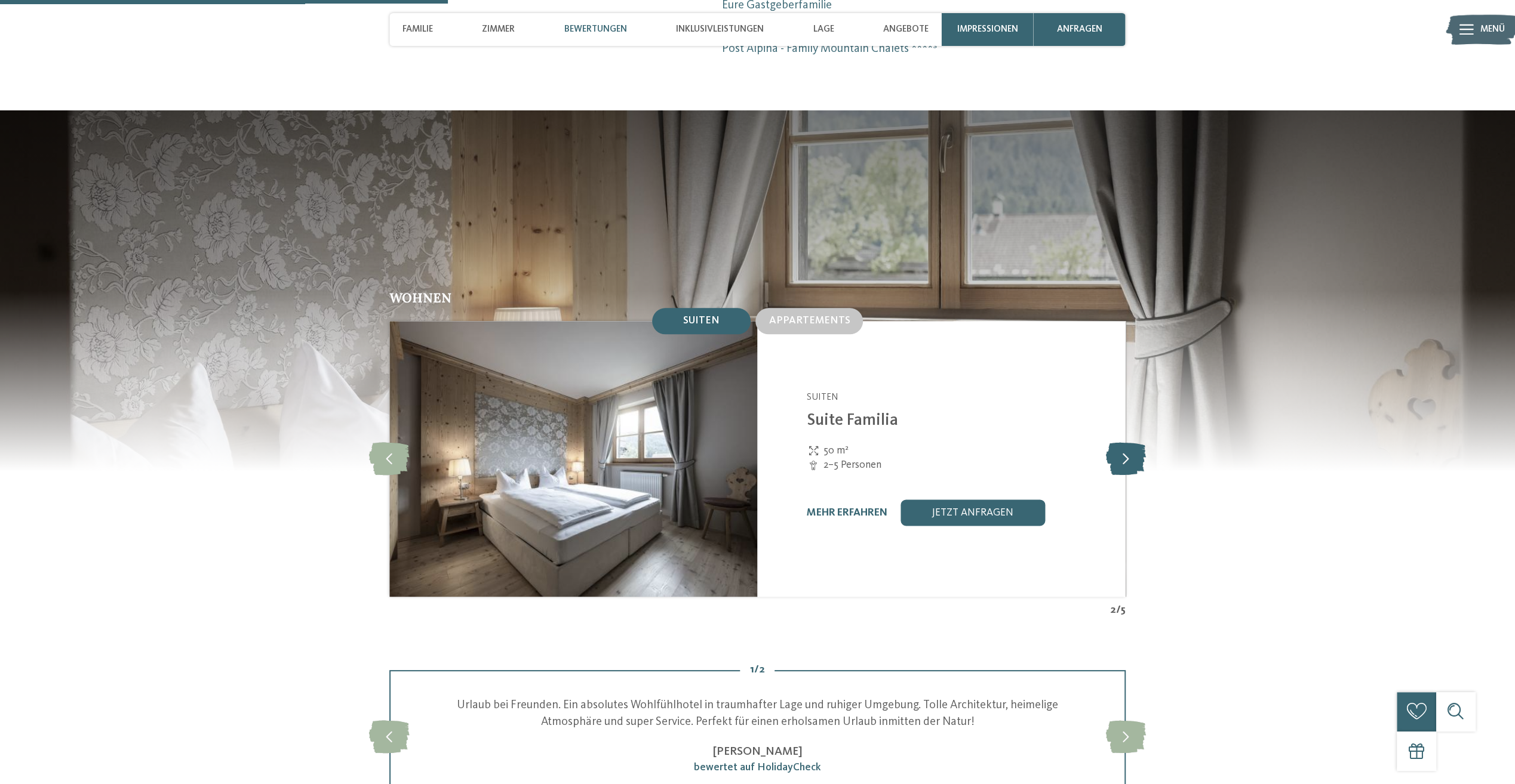
click at [1126, 442] on icon at bounding box center [1124, 458] width 40 height 33
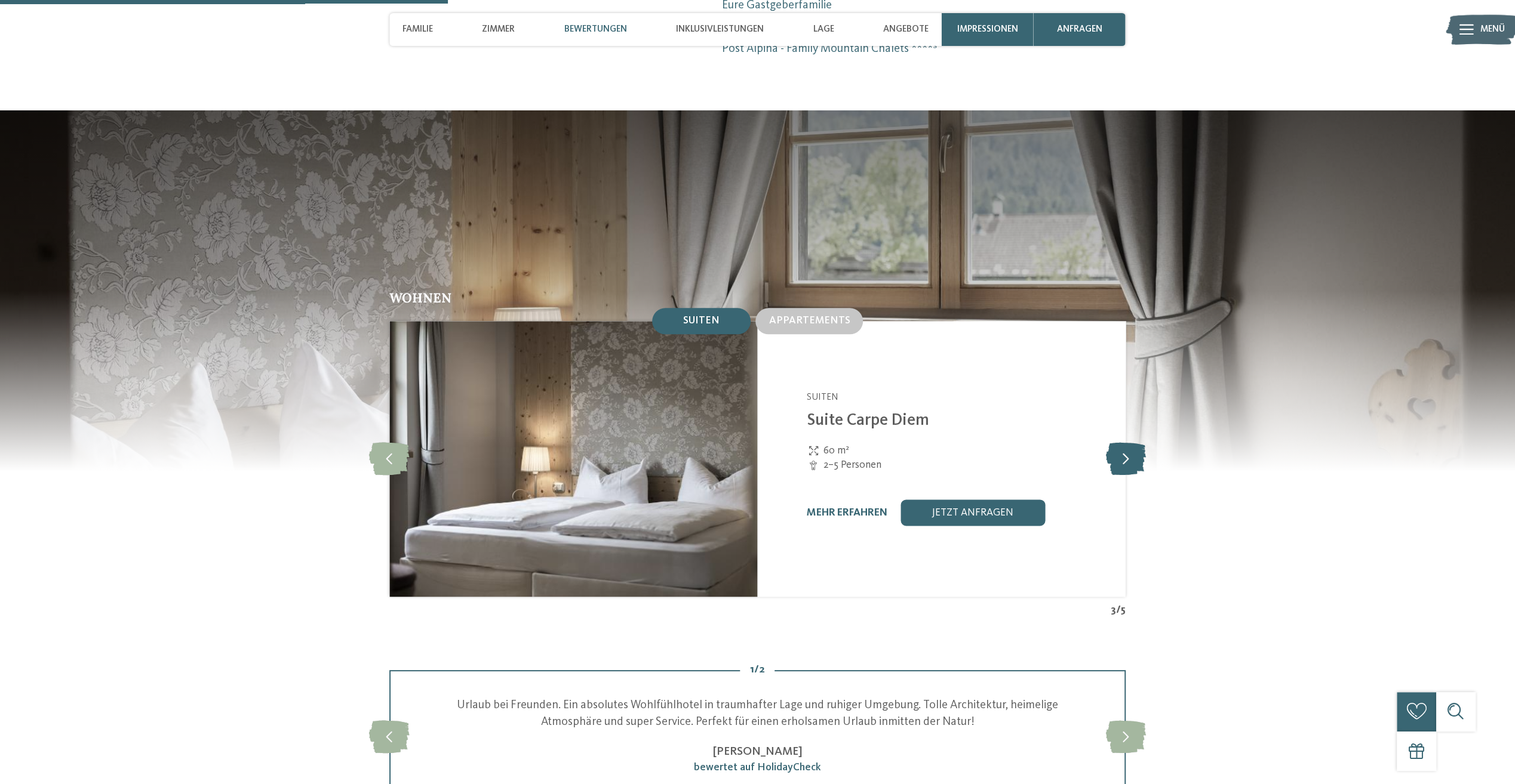
click at [1126, 442] on icon at bounding box center [1124, 458] width 40 height 33
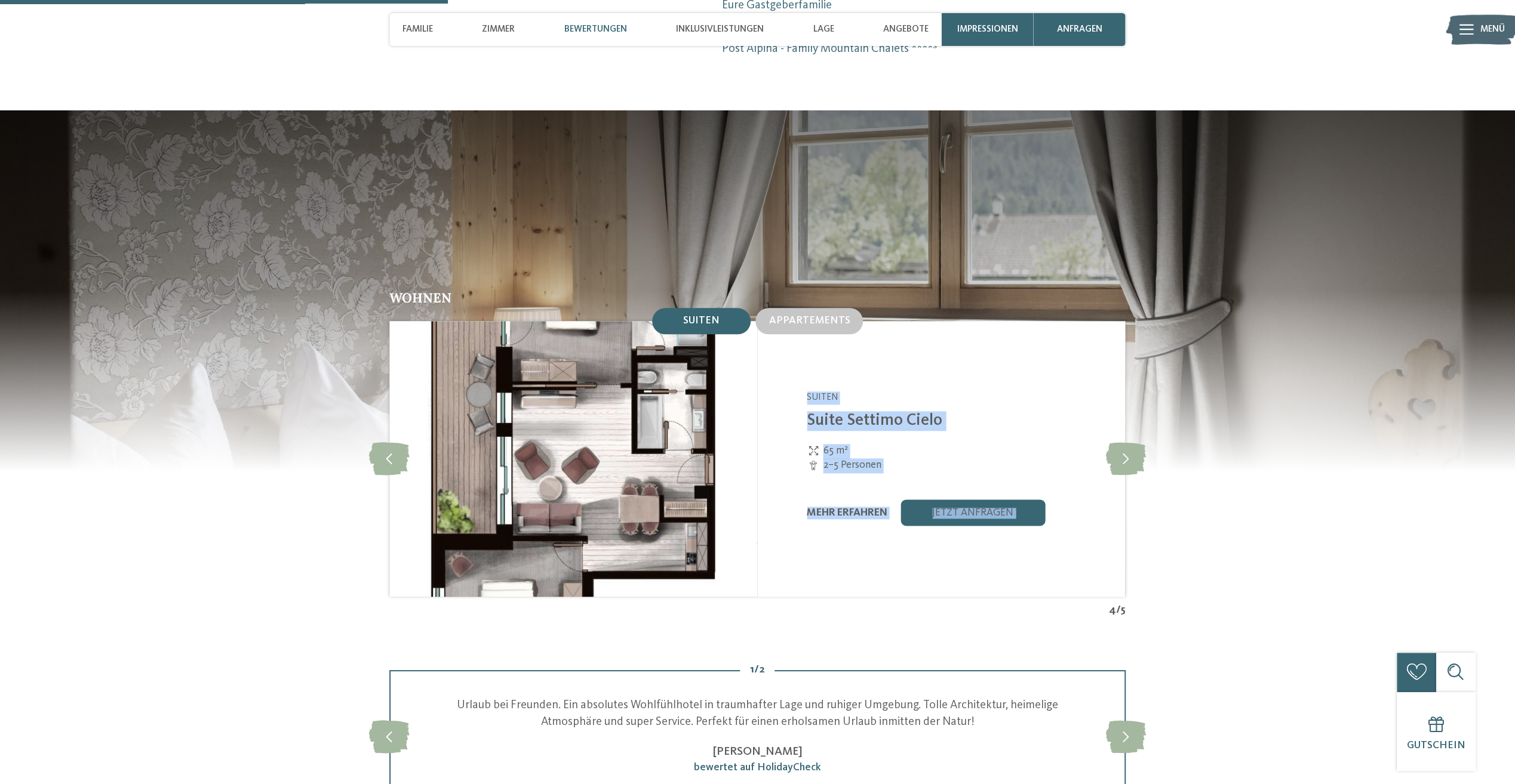
drag, startPoint x: 1126, startPoint y: 410, endPoint x: 688, endPoint y: 428, distance: 438.4
click at [688, 428] on div "slide 5 of 5 Family Mountain Chalets Post Alpina ****S Vierschach-Innichen - Do…" at bounding box center [757, 458] width 736 height 276
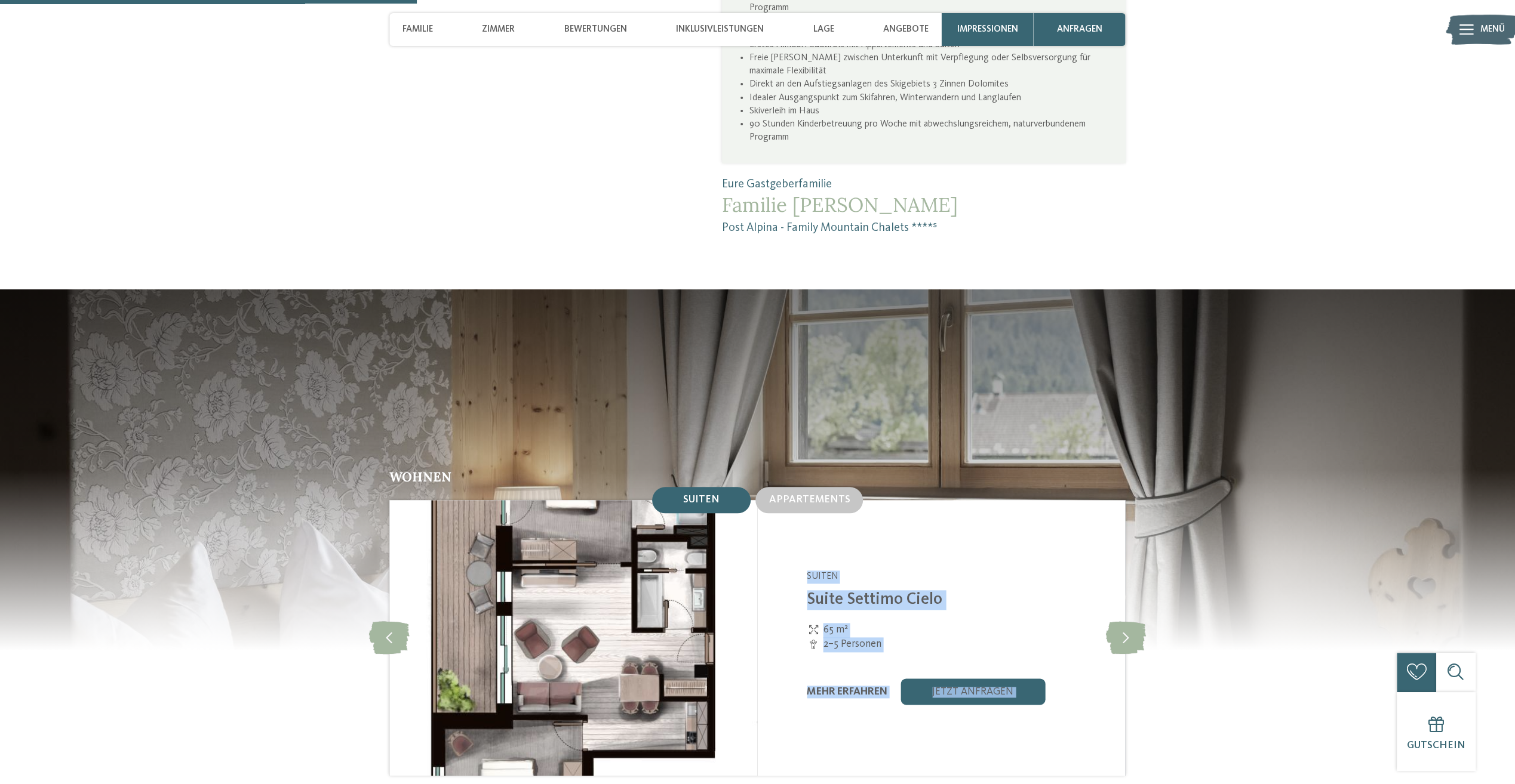
scroll to position [1373, 0]
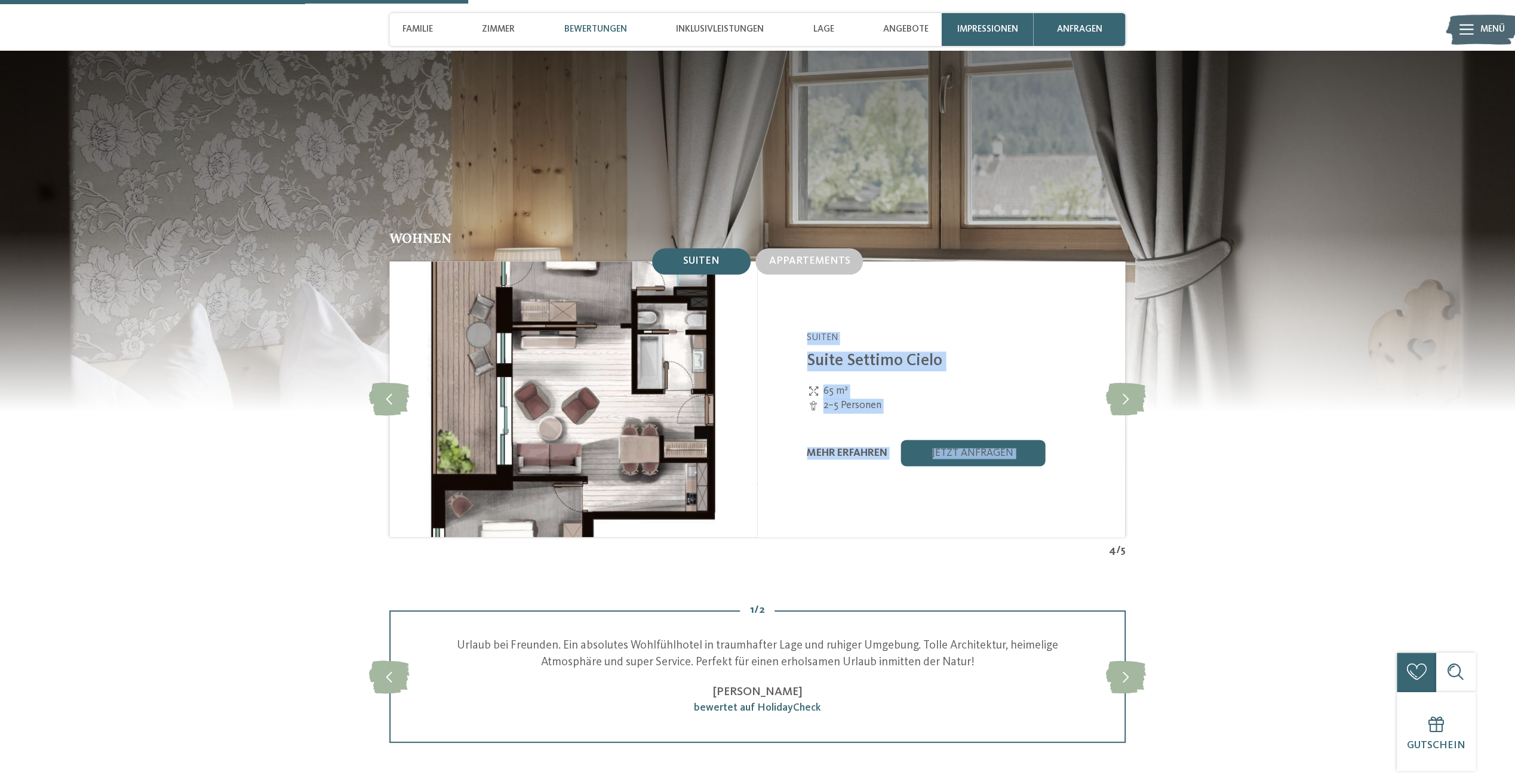
click at [576, 449] on img at bounding box center [573, 399] width 368 height 276
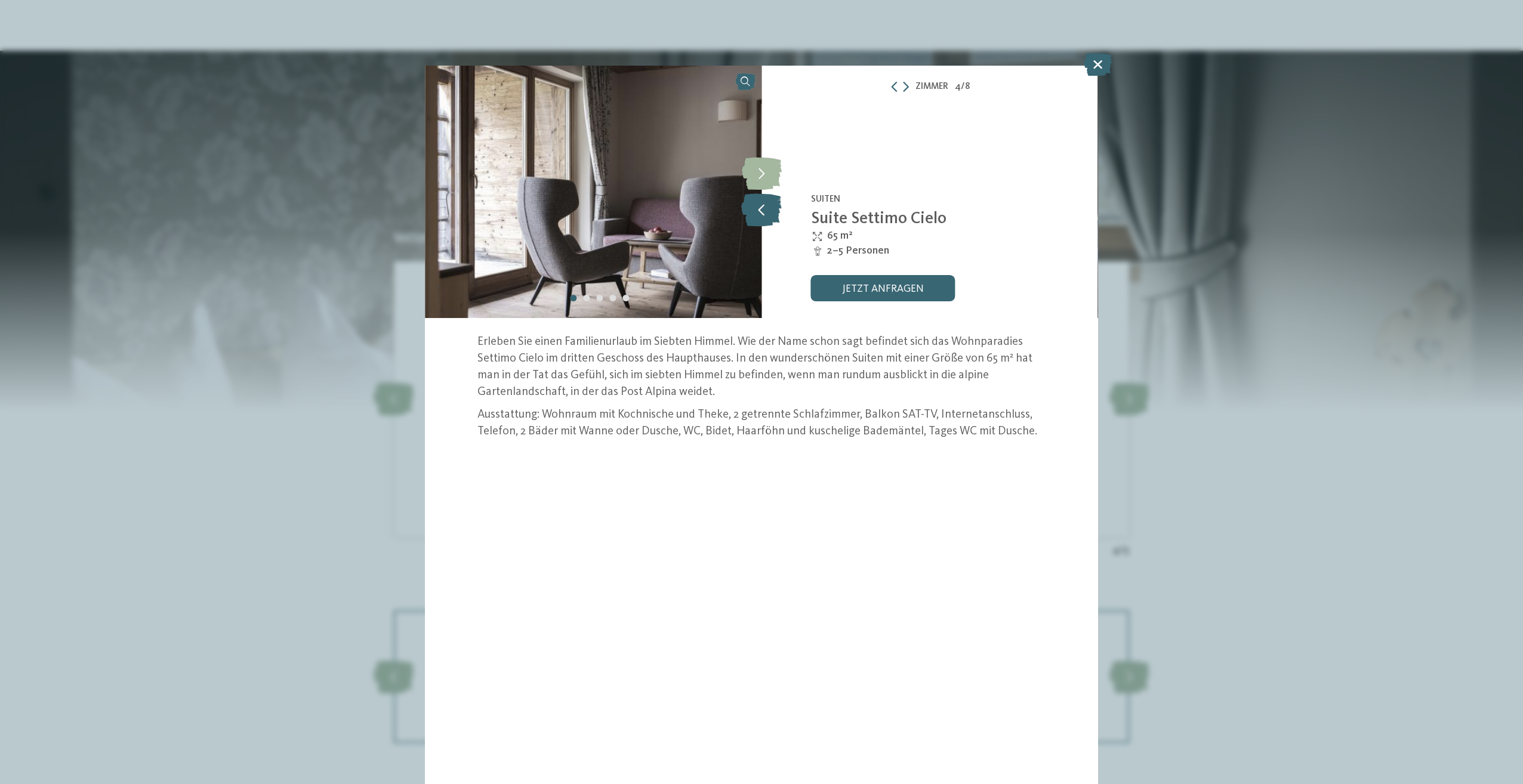
click at [759, 221] on icon at bounding box center [762, 210] width 41 height 33
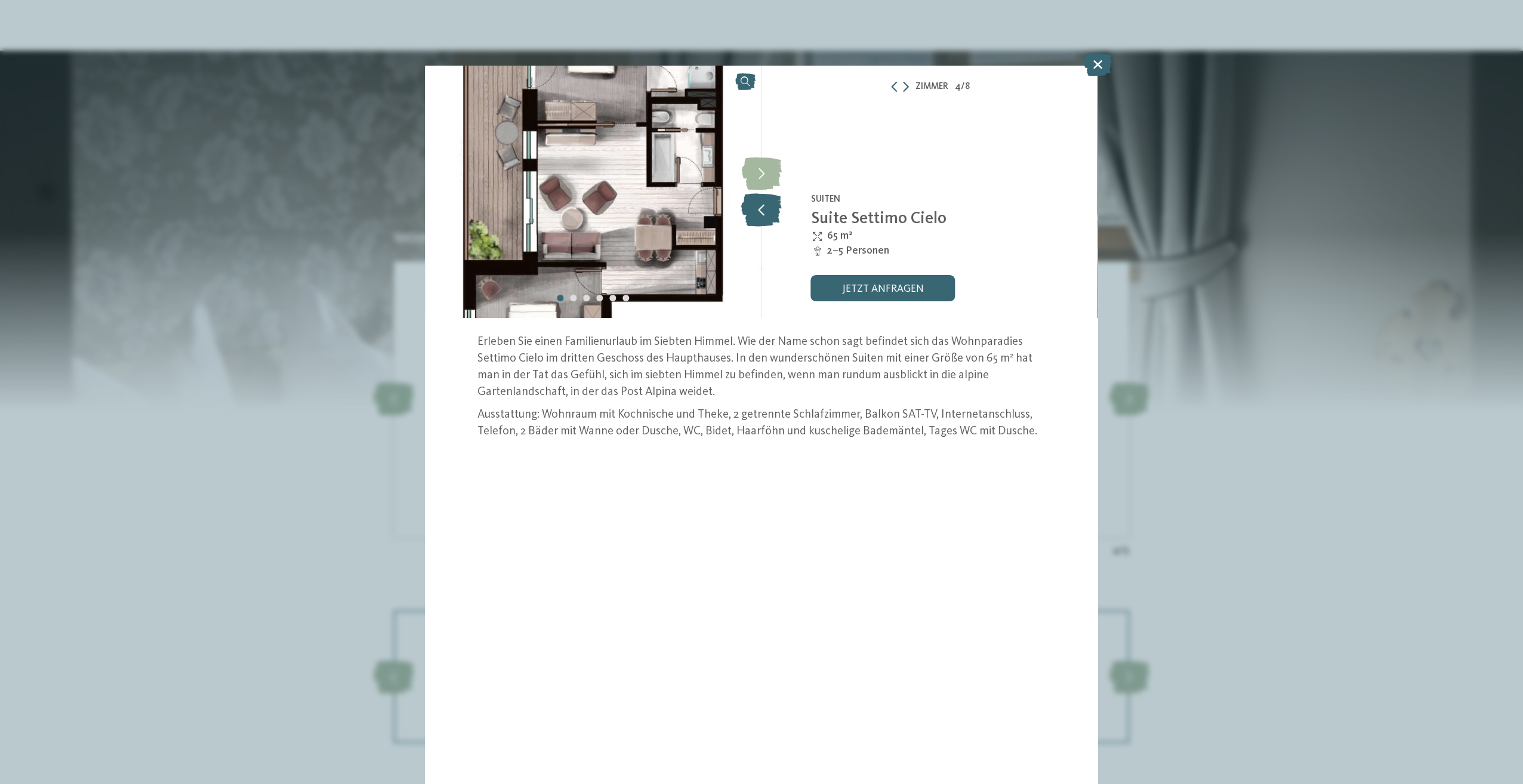
click at [764, 214] on icon at bounding box center [762, 210] width 41 height 33
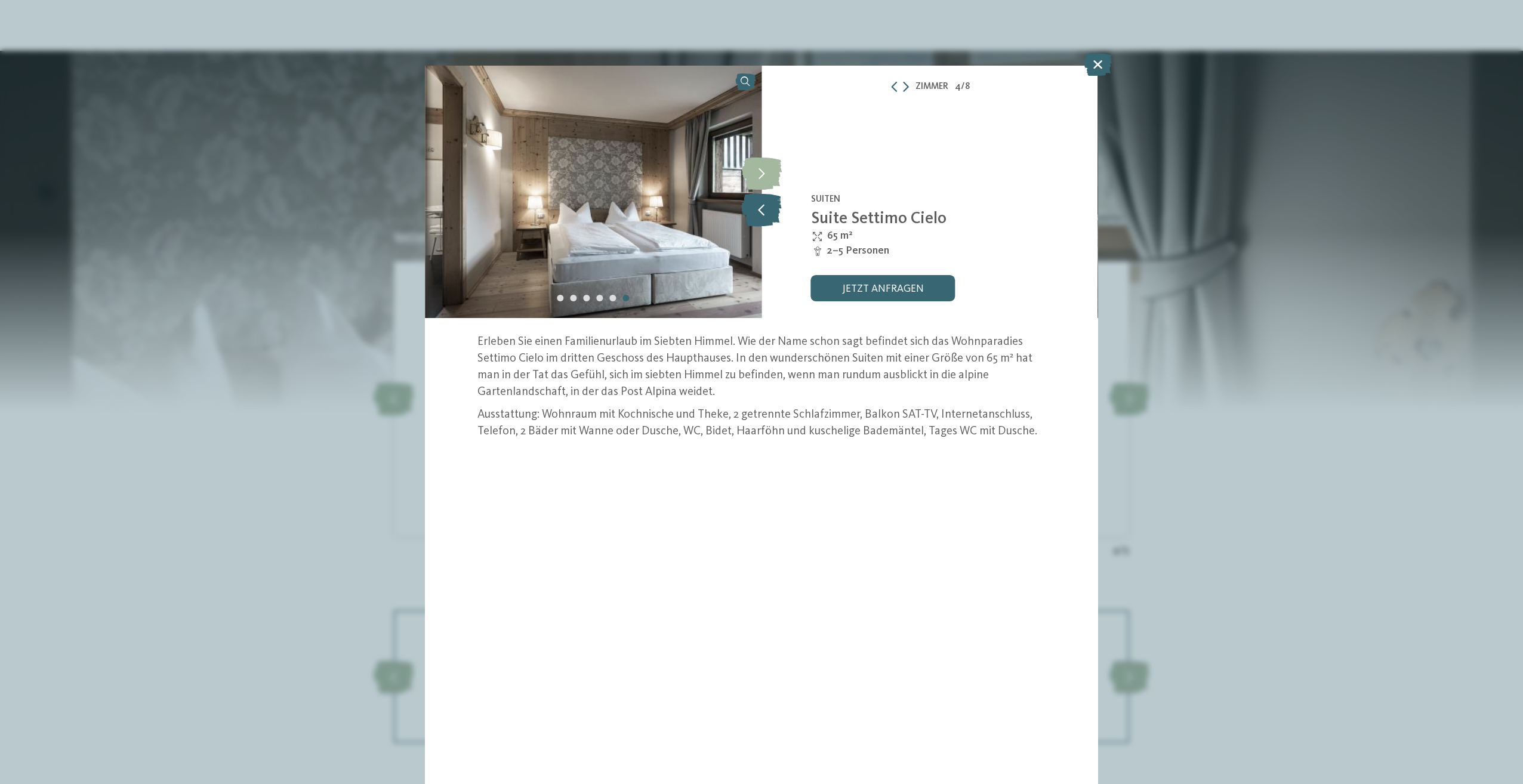
click at [764, 214] on icon at bounding box center [762, 210] width 41 height 33
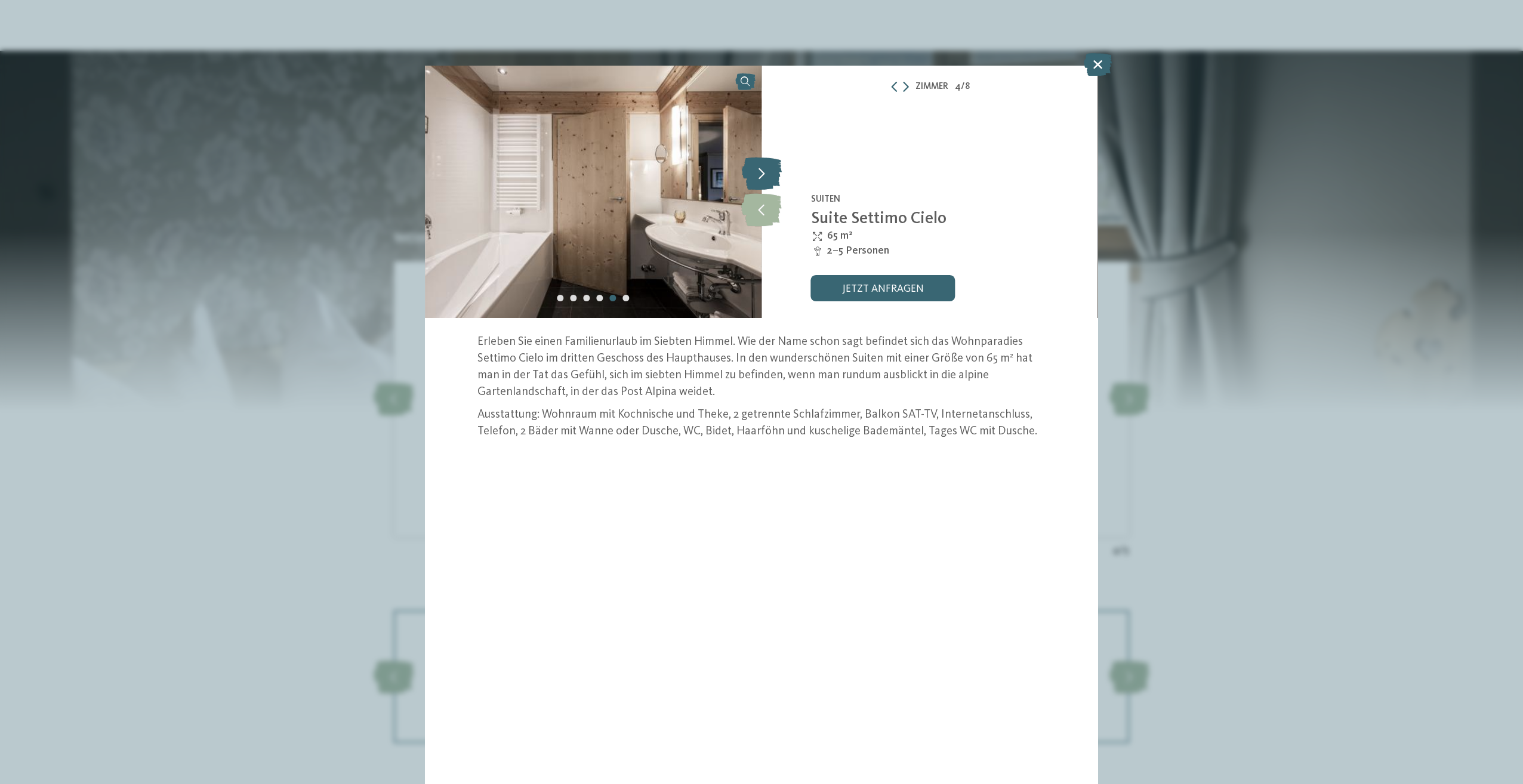
click at [762, 181] on icon at bounding box center [762, 174] width 40 height 33
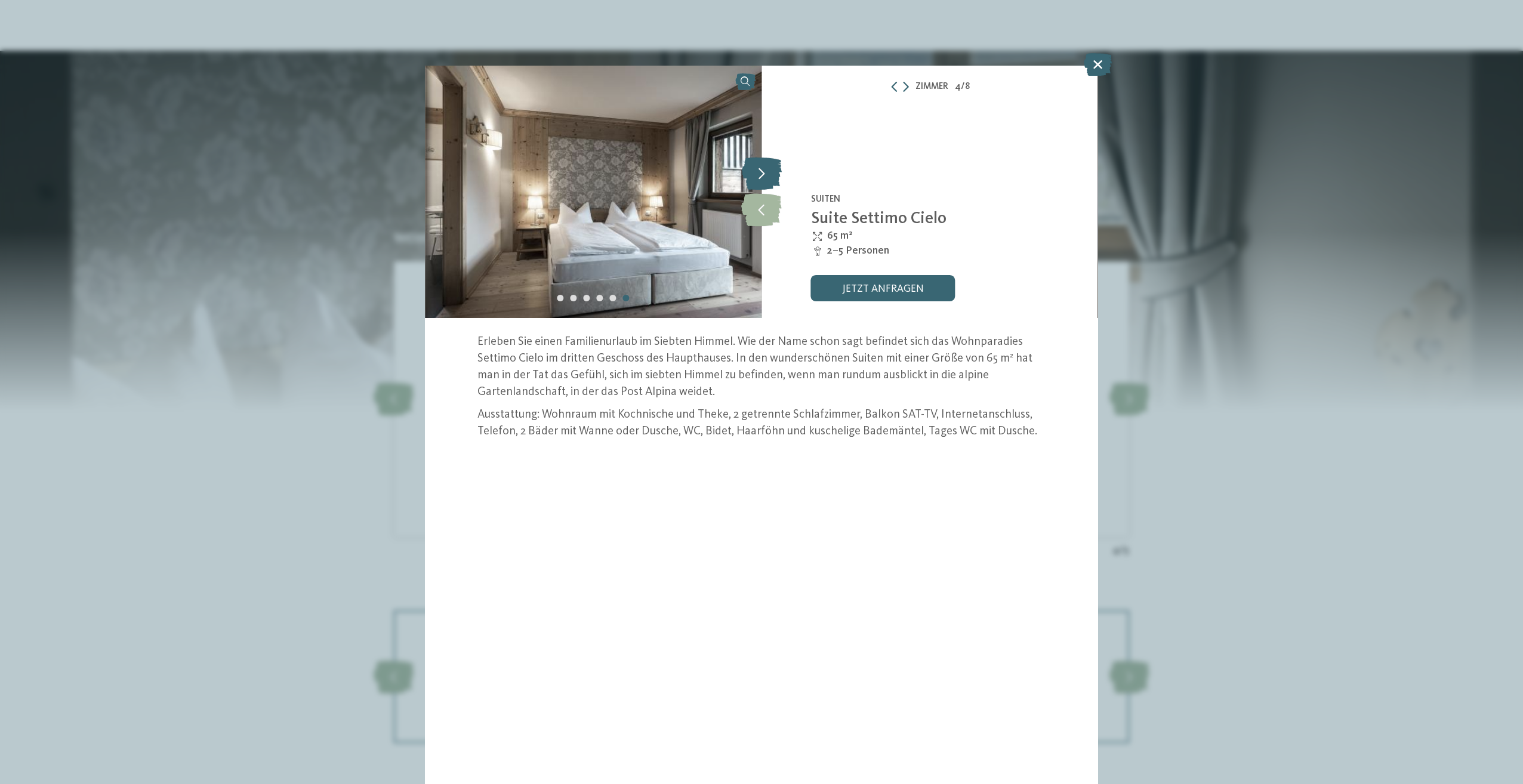
click at [765, 178] on icon at bounding box center [762, 174] width 40 height 33
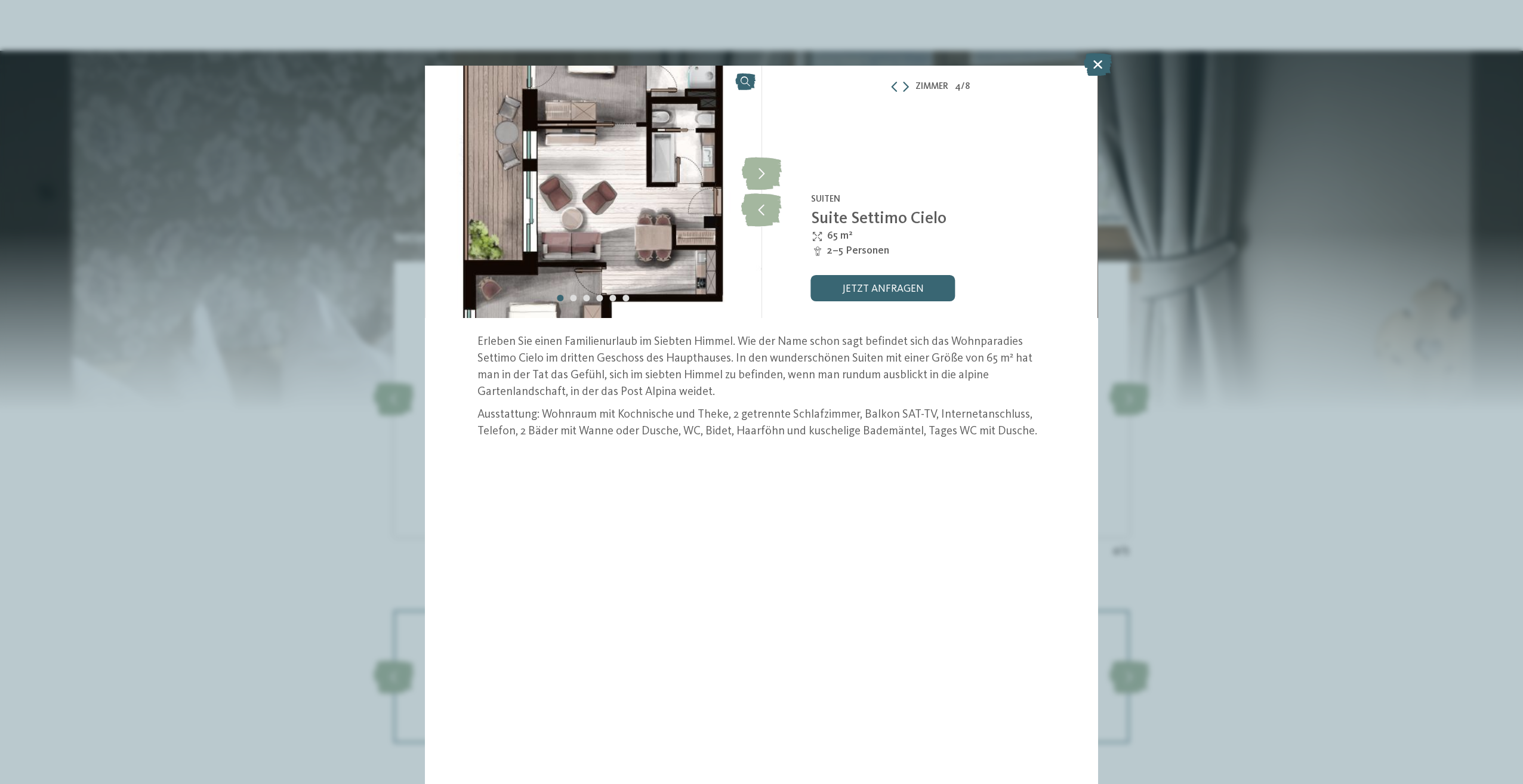
click at [819, 426] on p "Ausstattung: Wohnraum mit Kochnische und Theke, 2 getrennte Schlafzimmer, Balko…" at bounding box center [761, 423] width 568 height 33
click at [1098, 61] on icon at bounding box center [1098, 64] width 28 height 23
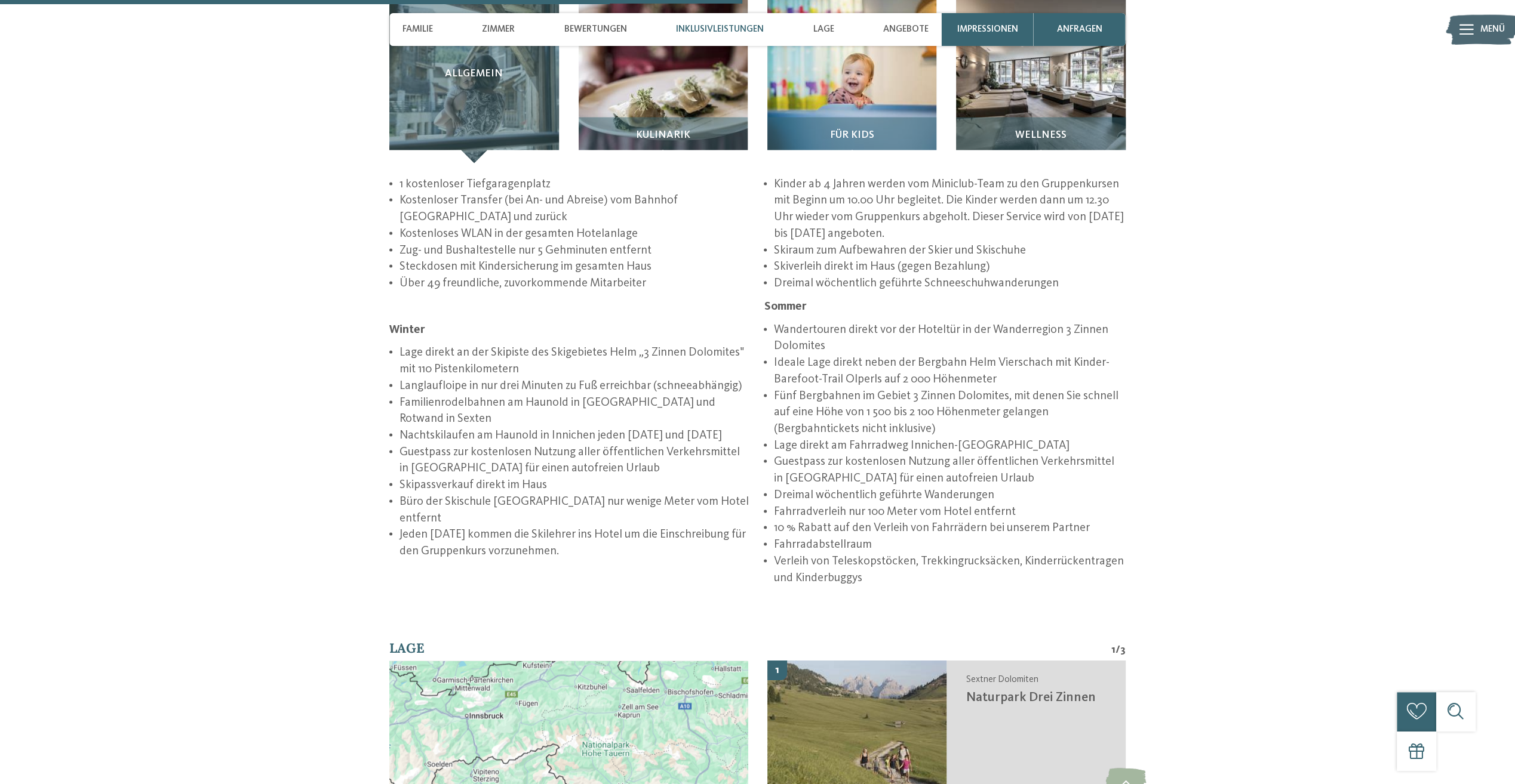
scroll to position [2208, 0]
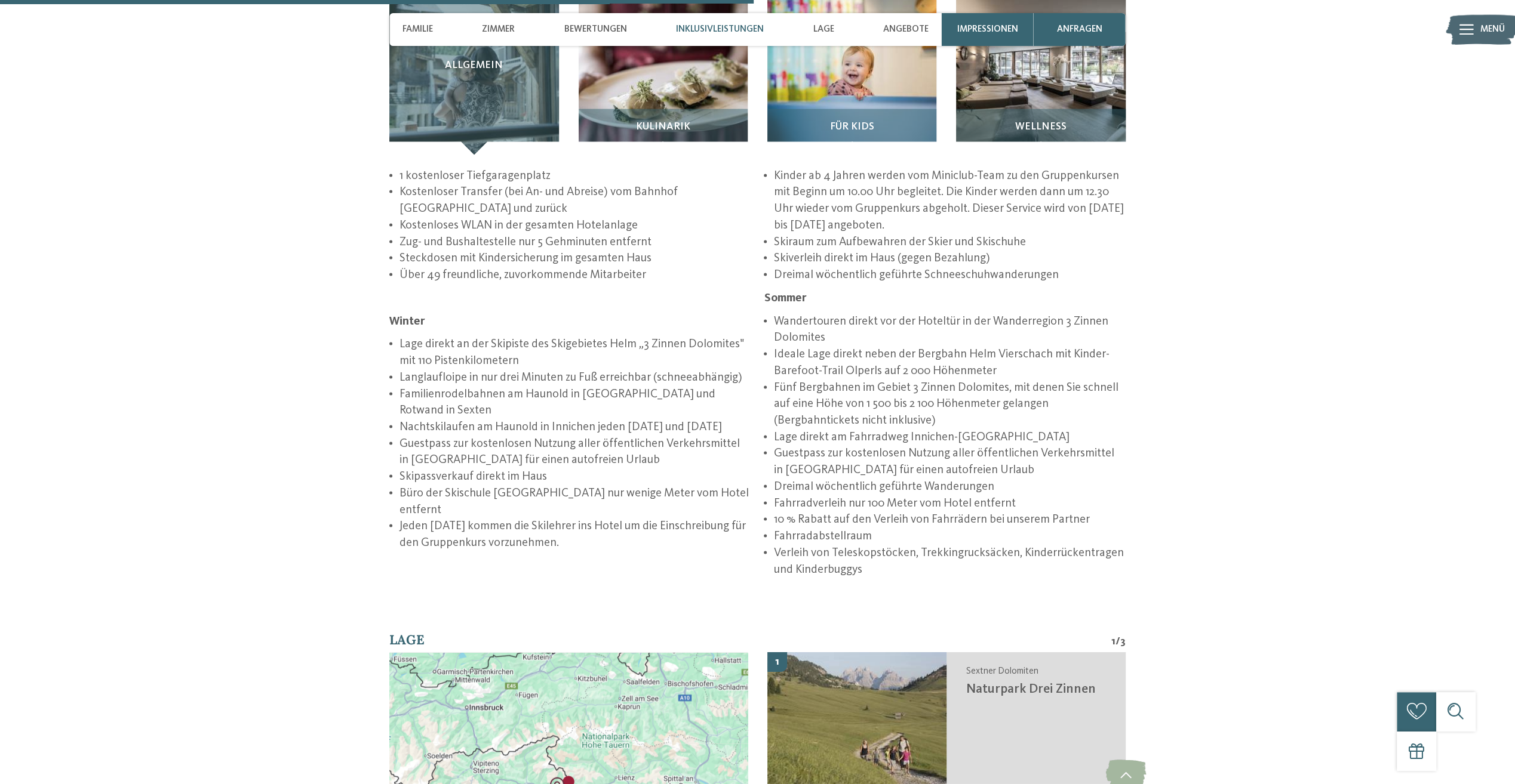
click at [665, 336] on li "Lage direkt an der Skipiste des Skigebietes Helm „3 Zinnen Dolomites" mit 110 P…" at bounding box center [575, 352] width 352 height 33
drag, startPoint x: 641, startPoint y: 297, endPoint x: 734, endPoint y: 290, distance: 93.3
click at [734, 336] on li "Lage direkt an der Skipiste des Skigebietes Helm „3 Zinnen Dolomites" mit 110 P…" at bounding box center [575, 352] width 352 height 33
copy li "3 Zinnen Dolomites"
